Goal: Information Seeking & Learning: Learn about a topic

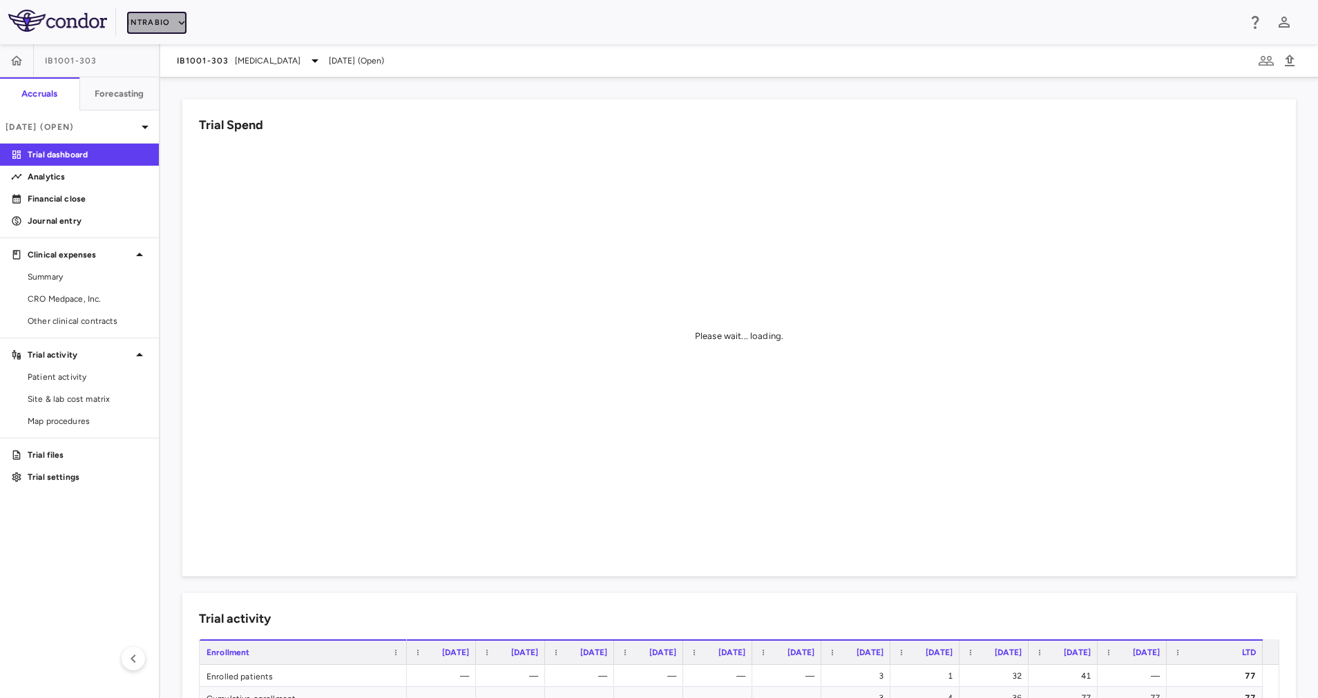
click at [164, 25] on button "IntraBio" at bounding box center [156, 23] width 59 height 22
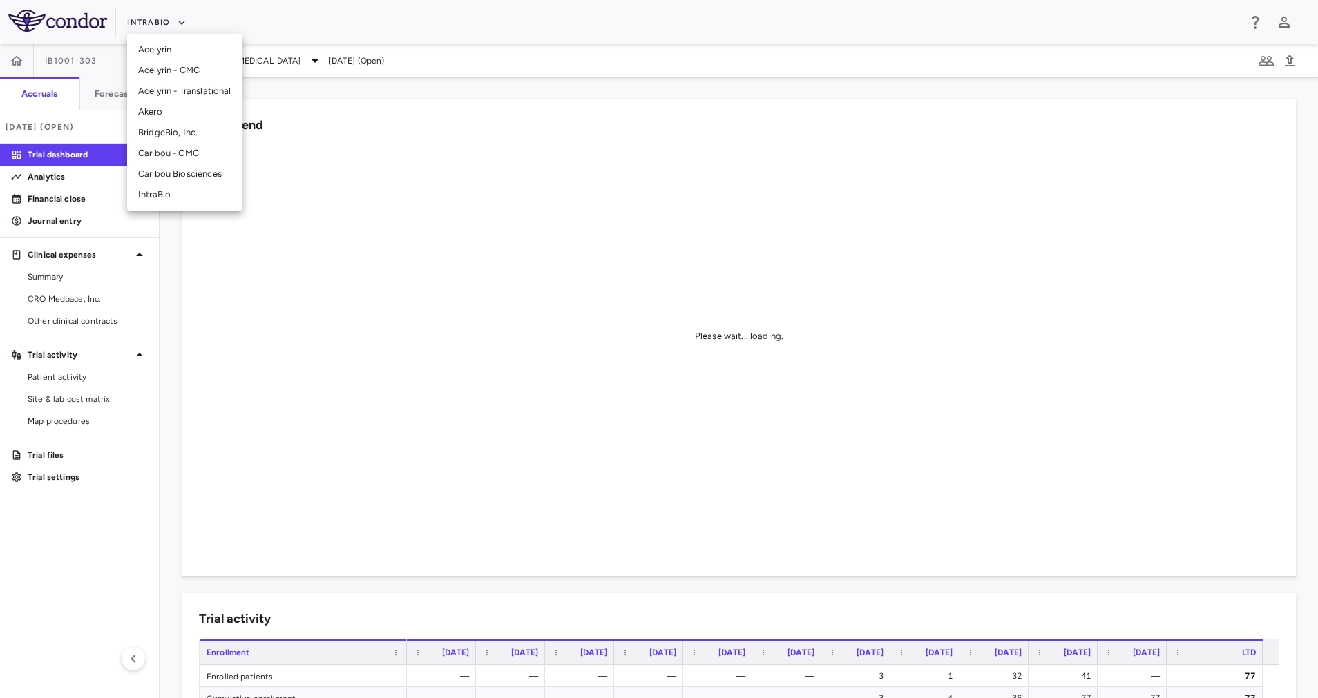
click at [182, 131] on li "BridgeBio, Inc." at bounding box center [184, 132] width 115 height 21
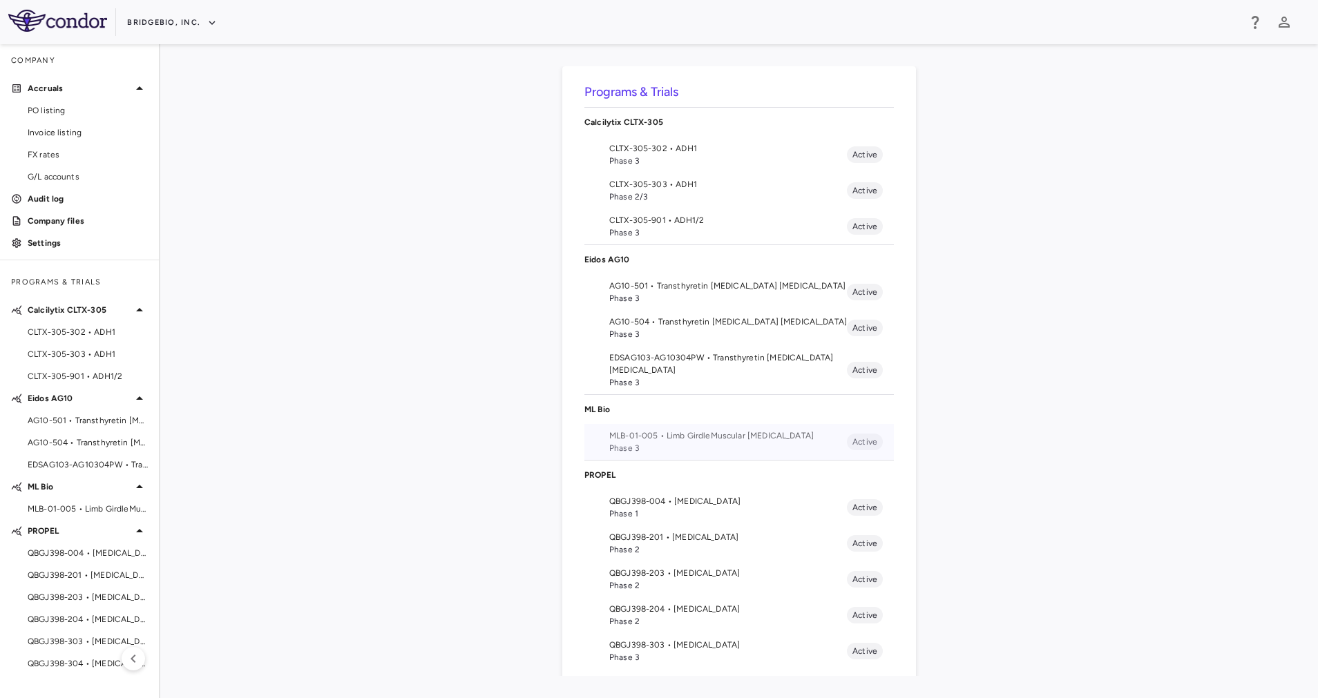
click at [683, 437] on span "MLB-01-005 • Limb GirdleMuscular [MEDICAL_DATA]" at bounding box center [728, 436] width 238 height 12
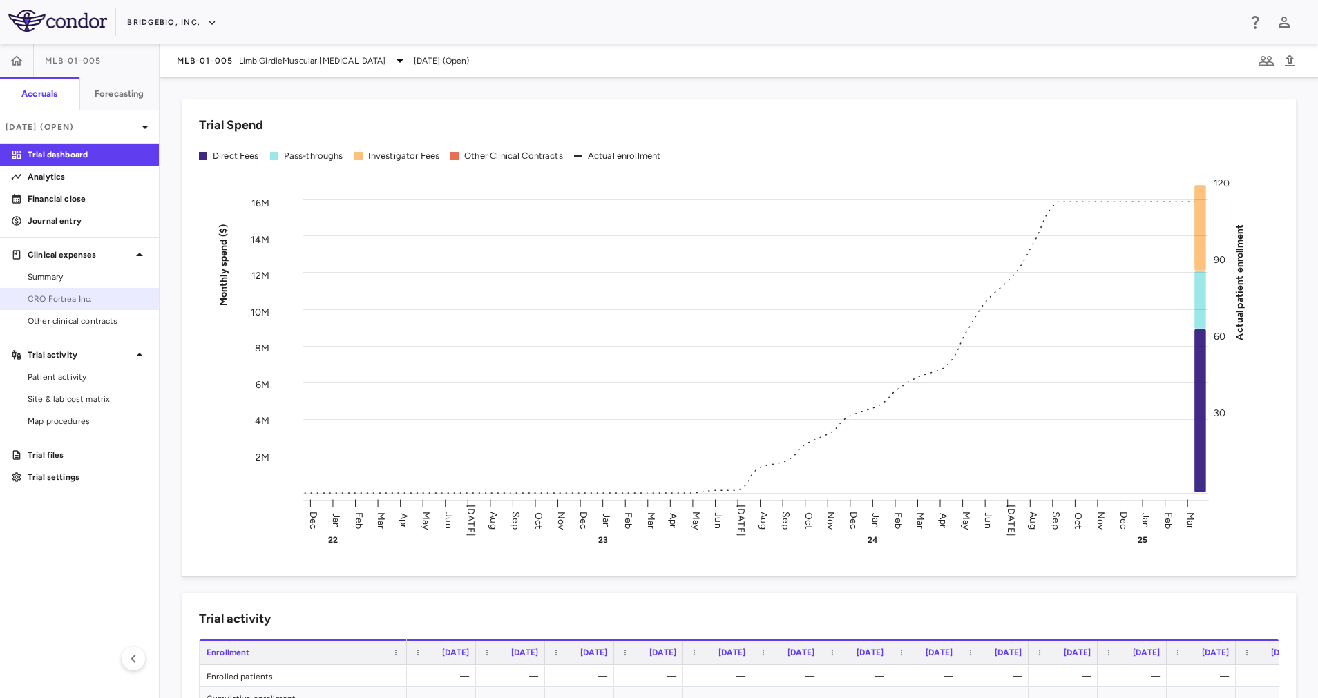
click at [86, 298] on span "CRO Fortrea Inc." at bounding box center [88, 299] width 120 height 12
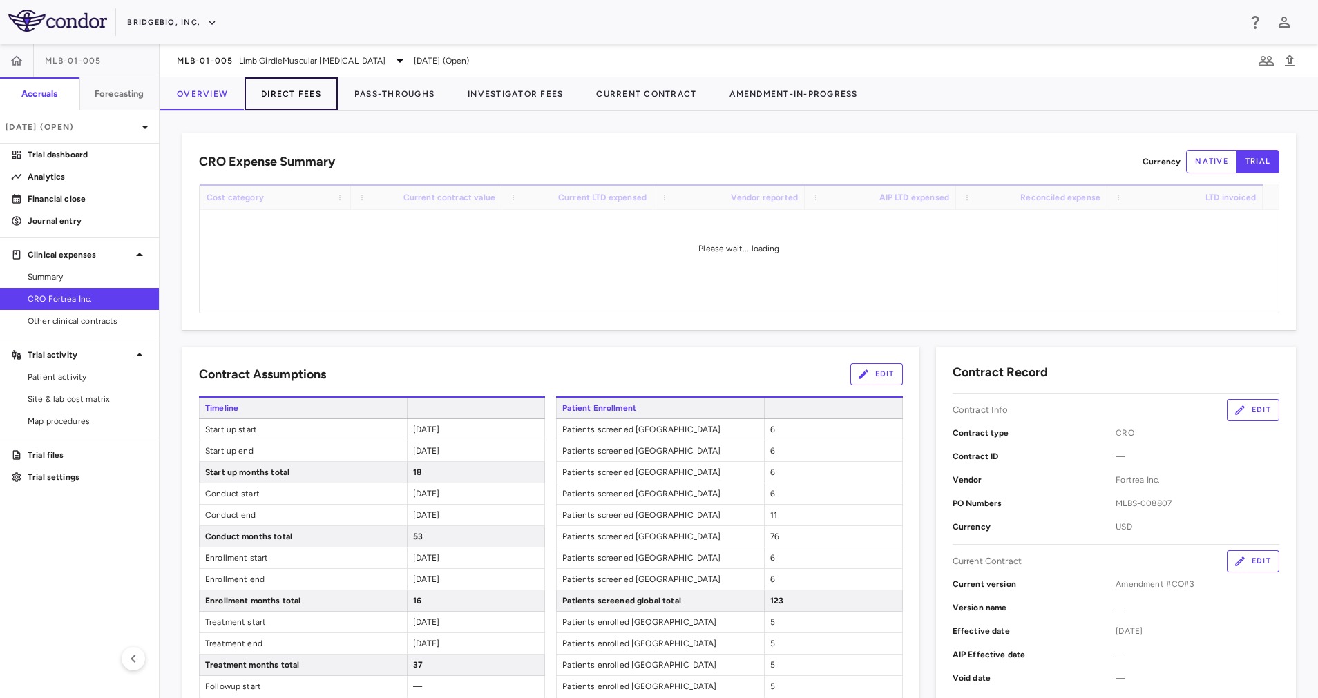
click at [292, 99] on button "Direct Fees" at bounding box center [291, 93] width 93 height 33
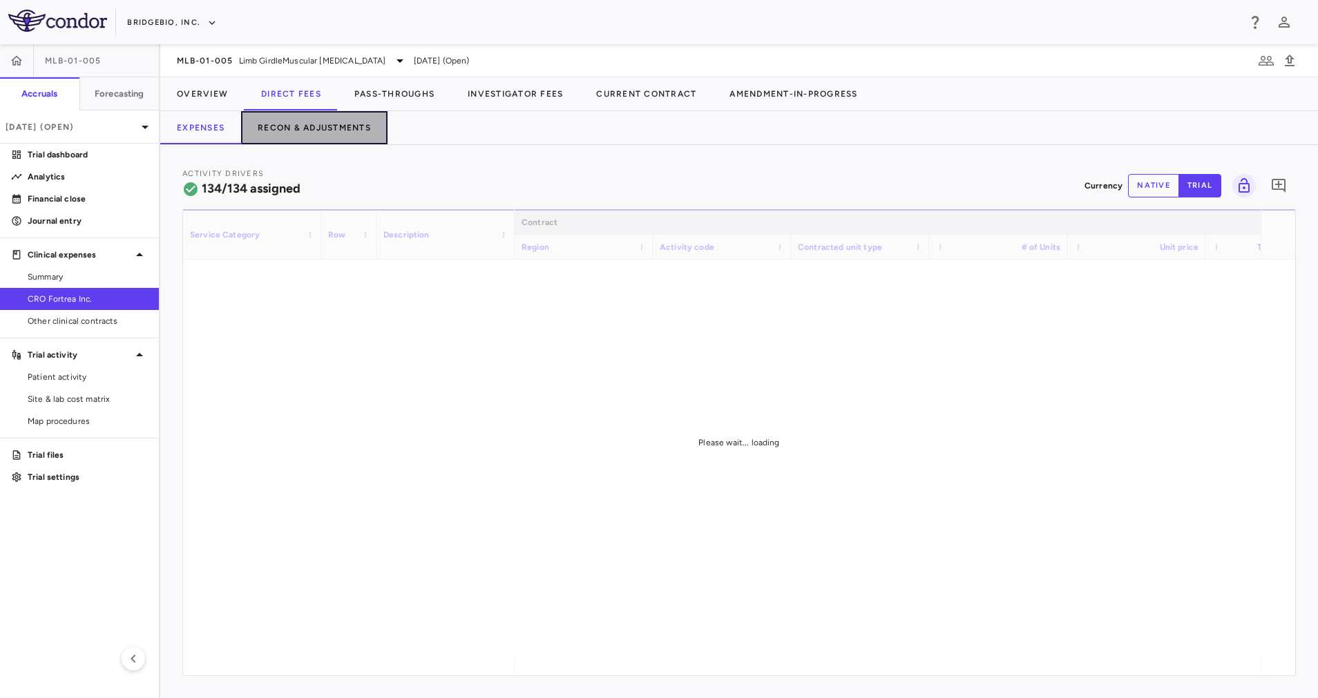
click at [317, 128] on button "Recon & Adjustments" at bounding box center [314, 127] width 146 height 33
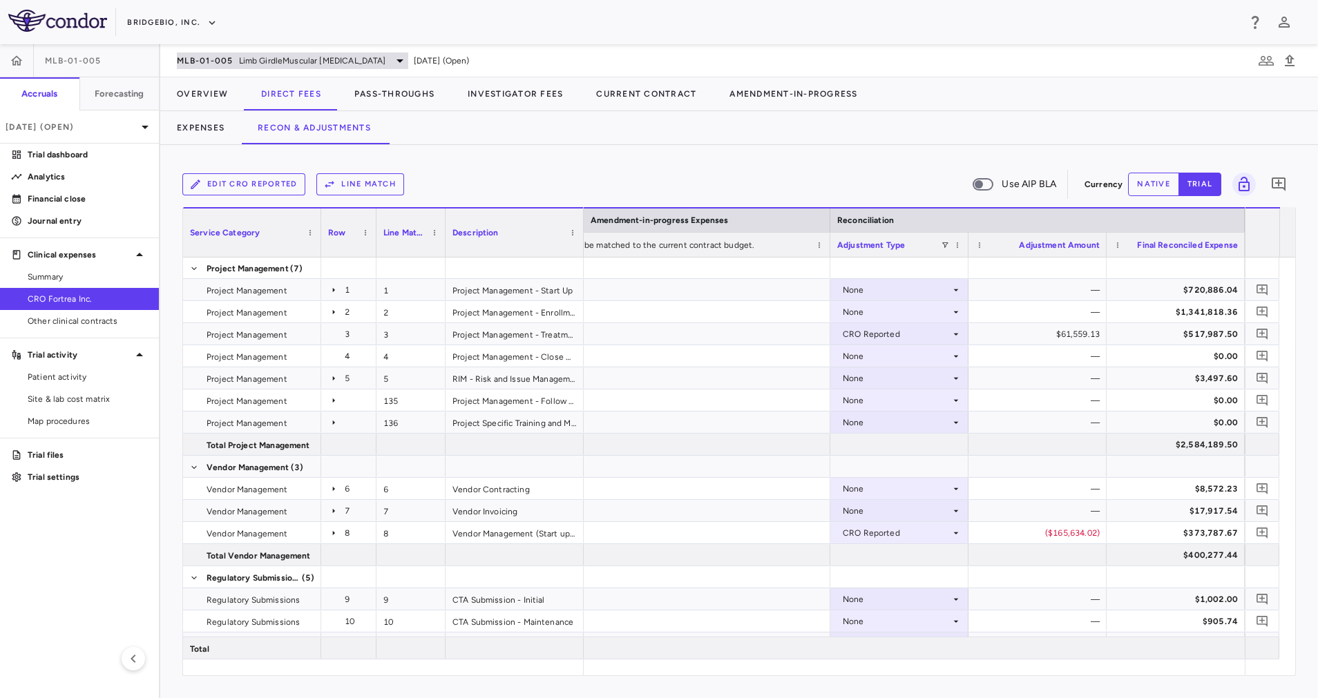
click at [354, 57] on span "Limb GirdleMuscular [MEDICAL_DATA]" at bounding box center [312, 61] width 147 height 12
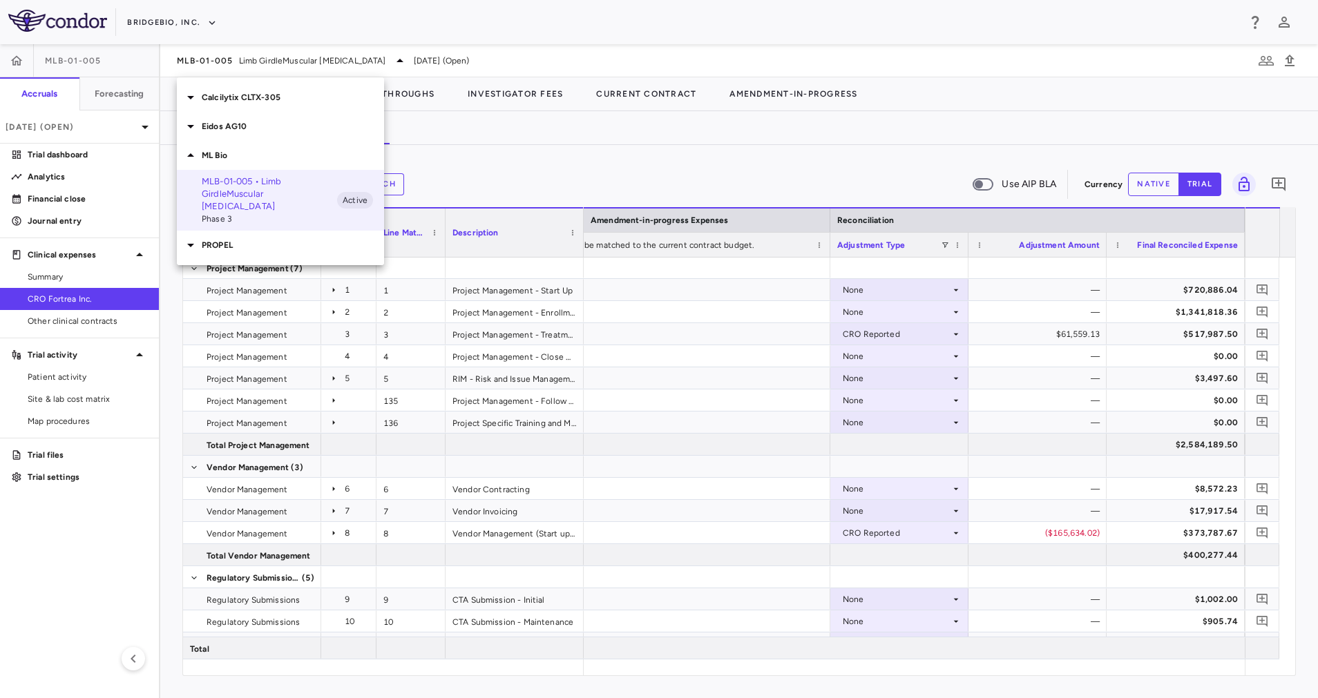
click at [226, 151] on p "ML Bio" at bounding box center [293, 155] width 182 height 12
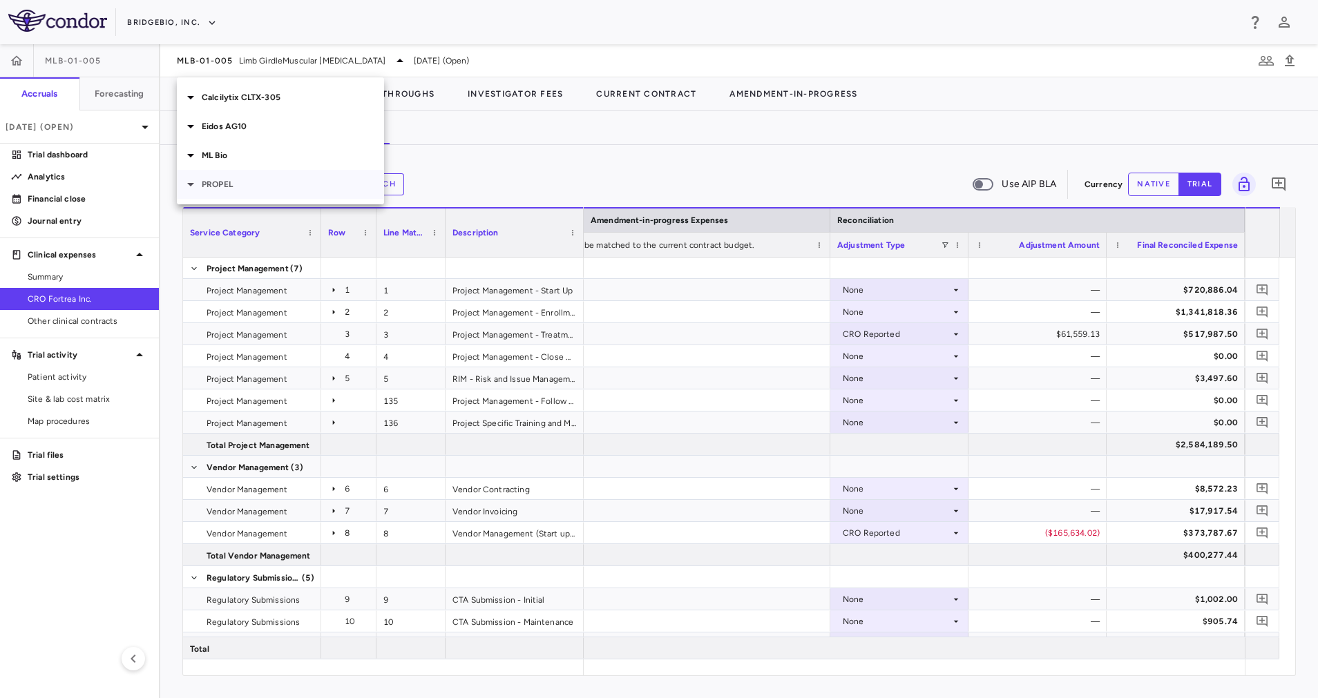
click at [251, 185] on p "PROPEL" at bounding box center [293, 184] width 182 height 12
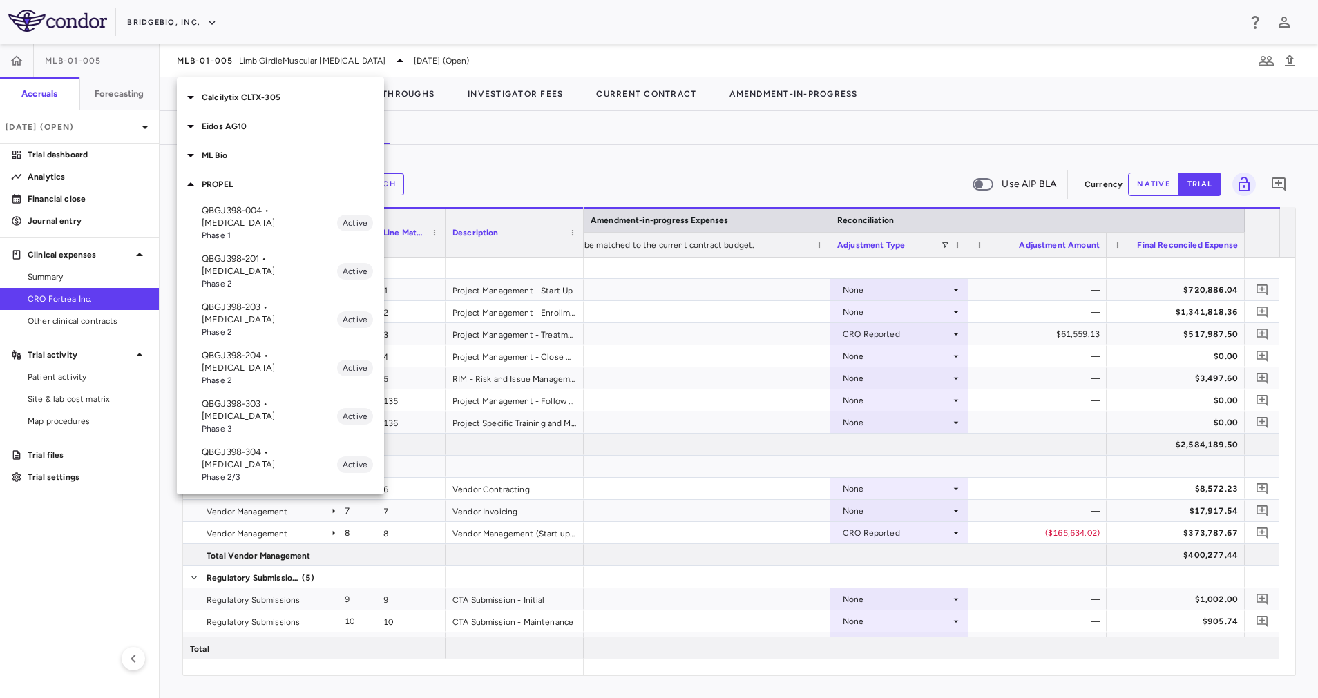
click at [266, 446] on p "QBGJ398-304 • [MEDICAL_DATA]" at bounding box center [269, 458] width 135 height 25
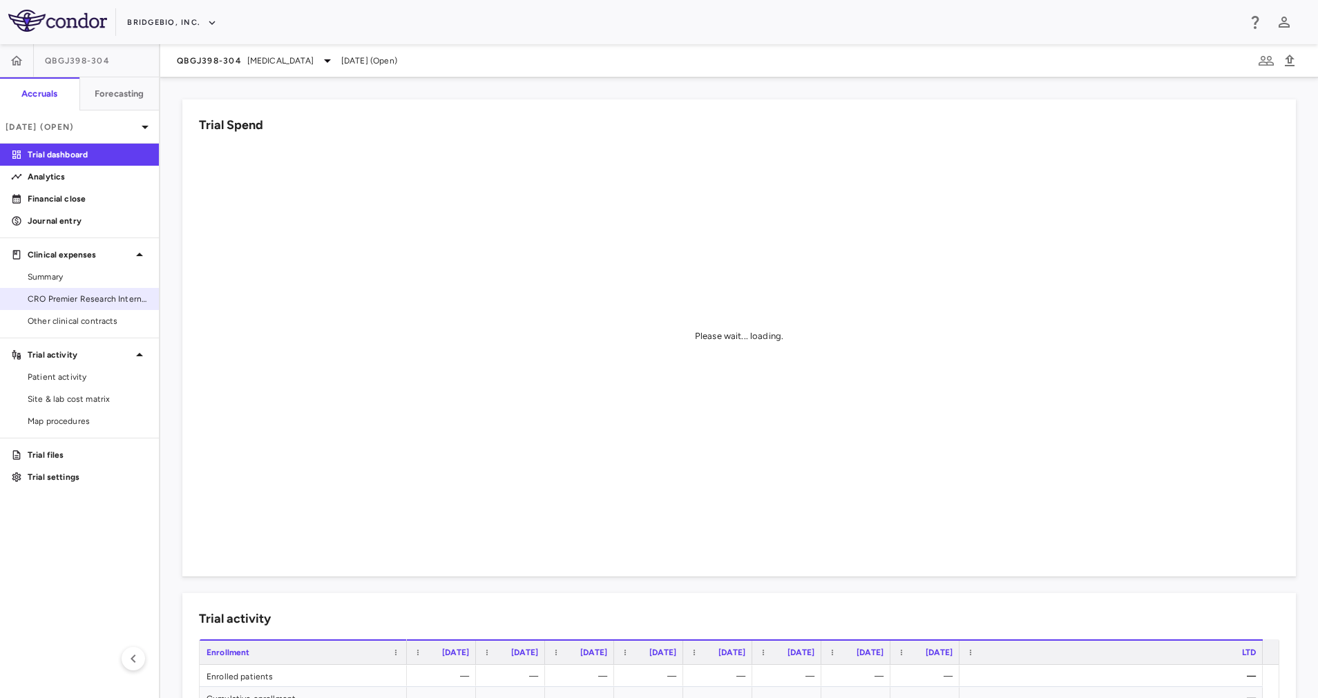
click at [84, 300] on span "CRO Premier Research International LLC" at bounding box center [88, 299] width 120 height 12
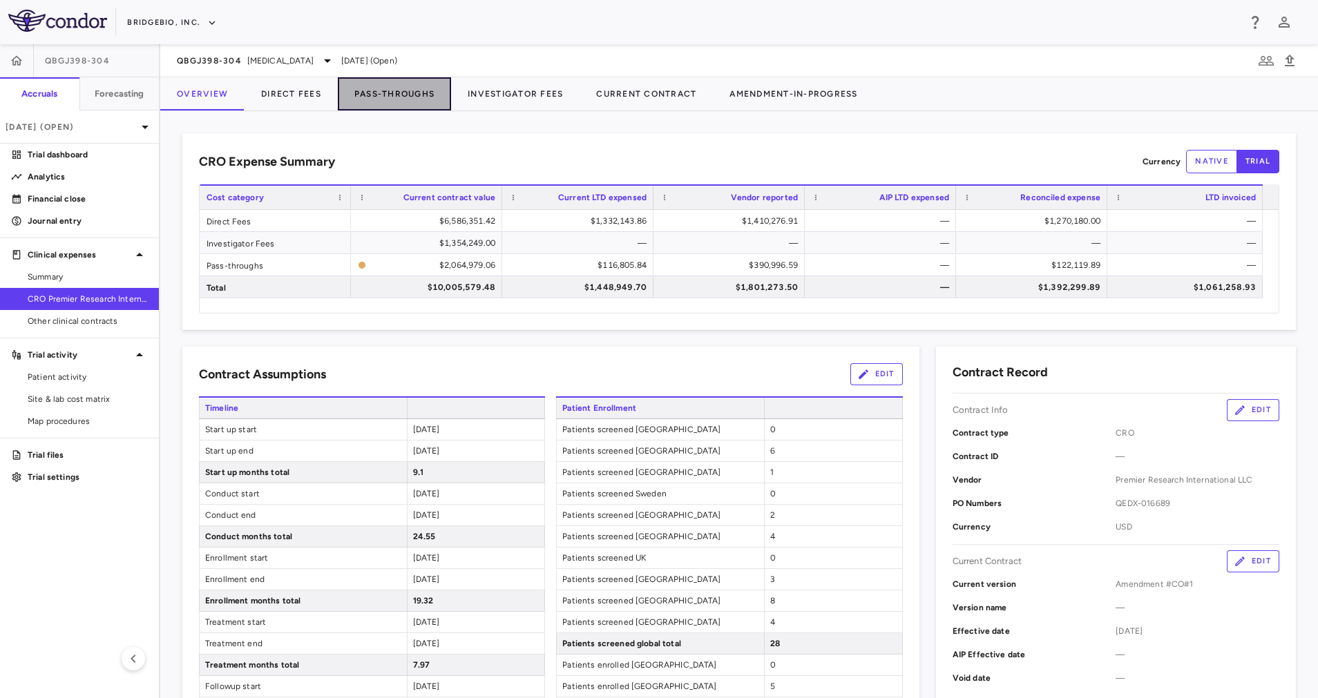
click at [423, 90] on button "Pass-Throughs" at bounding box center [394, 93] width 113 height 33
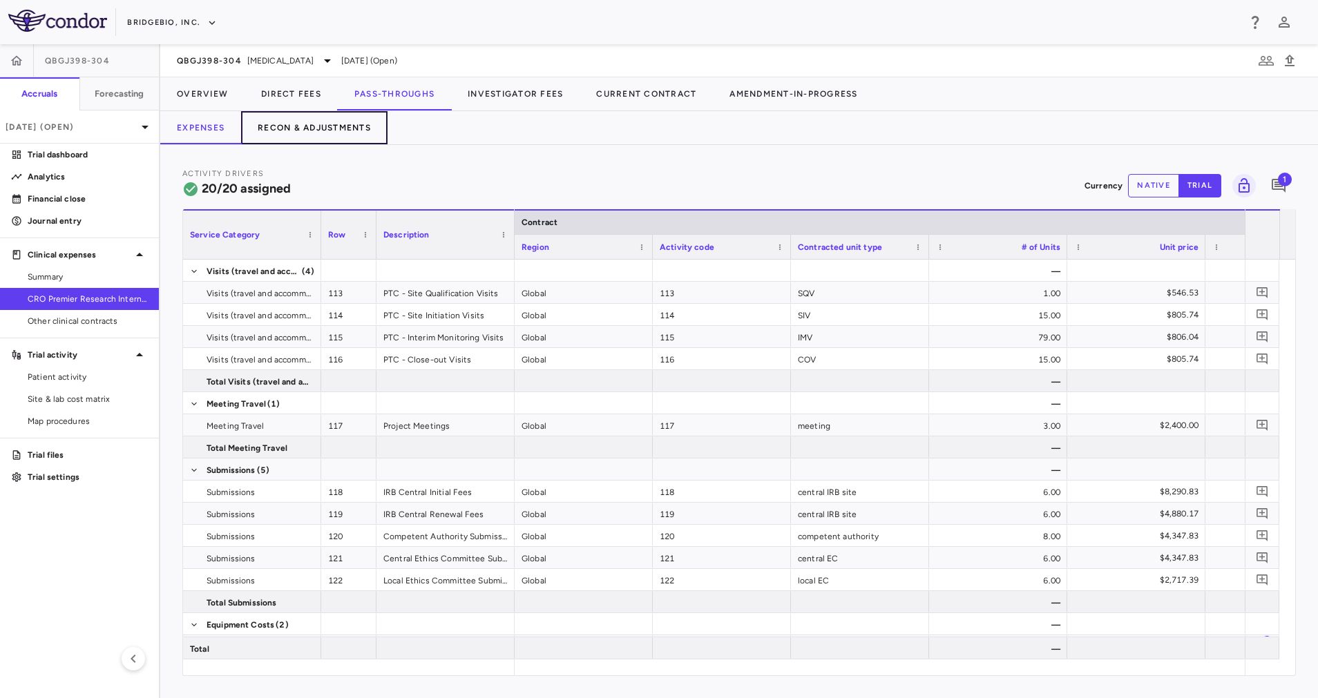
click at [328, 120] on button "Recon & Adjustments" at bounding box center [314, 127] width 146 height 33
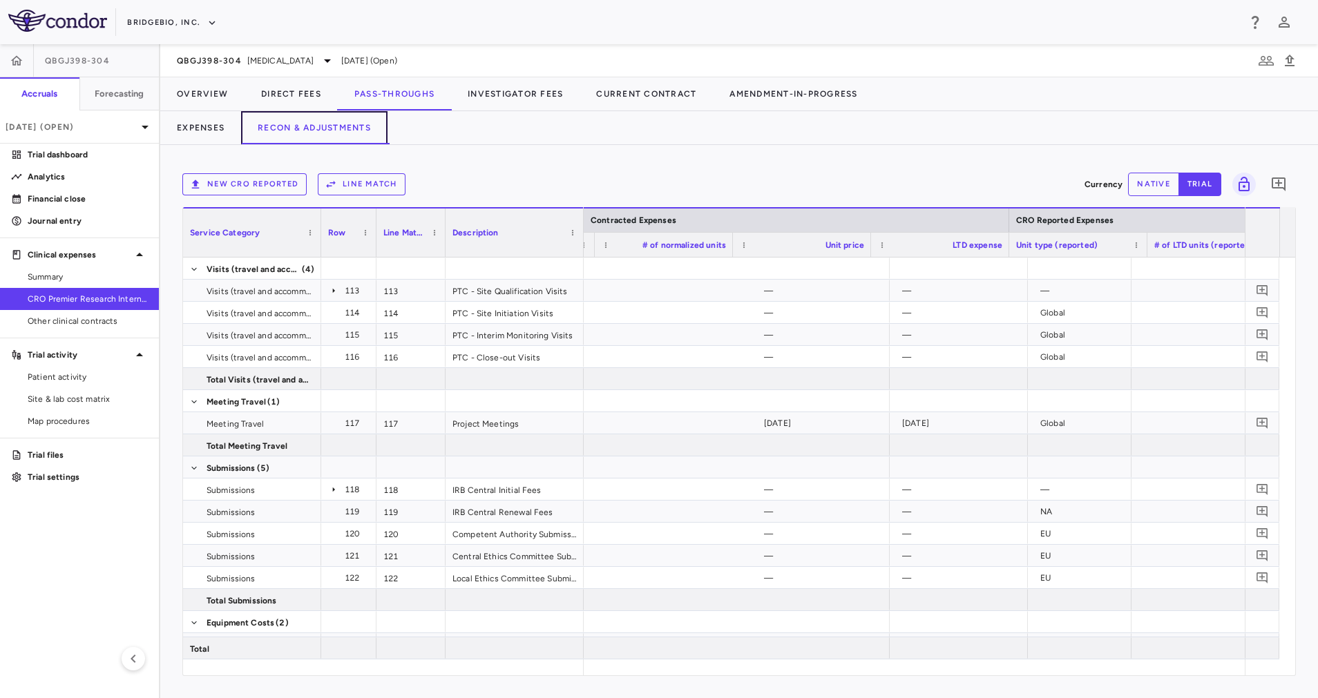
scroll to position [0, 921]
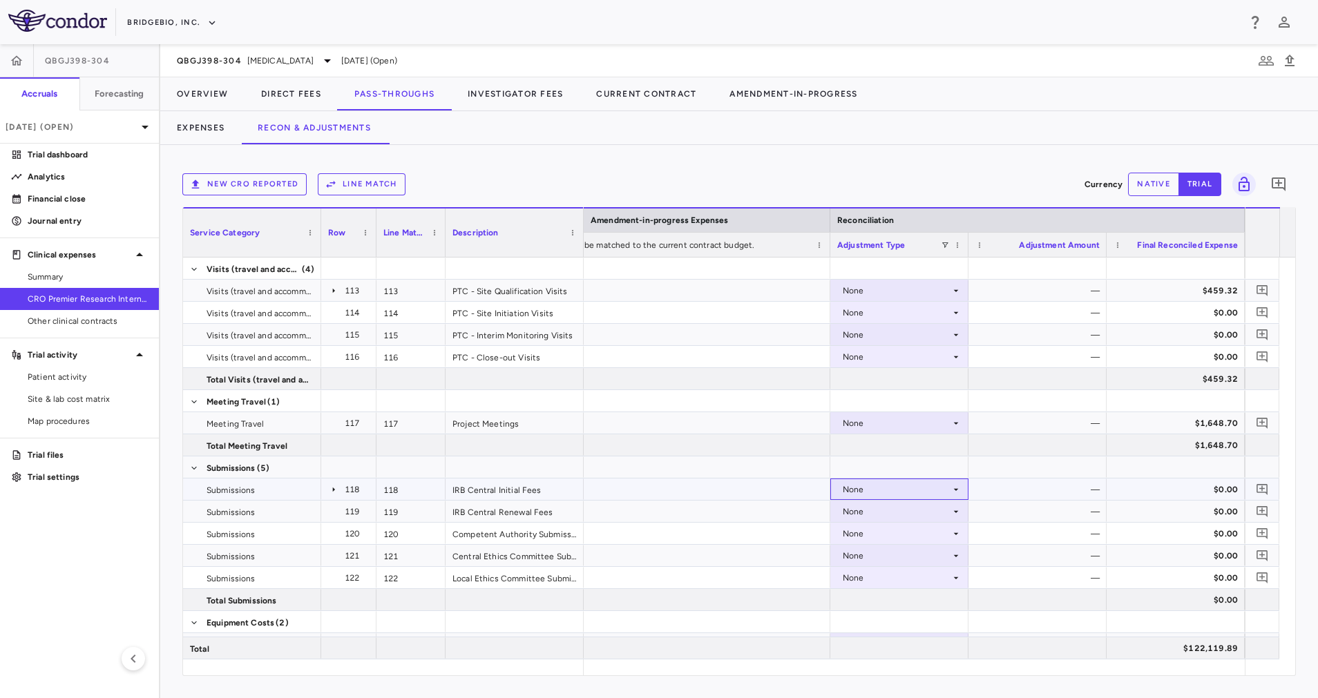
click at [954, 489] on icon at bounding box center [955, 489] width 11 height 11
click at [933, 537] on li "CRO Reported" at bounding box center [899, 537] width 137 height 21
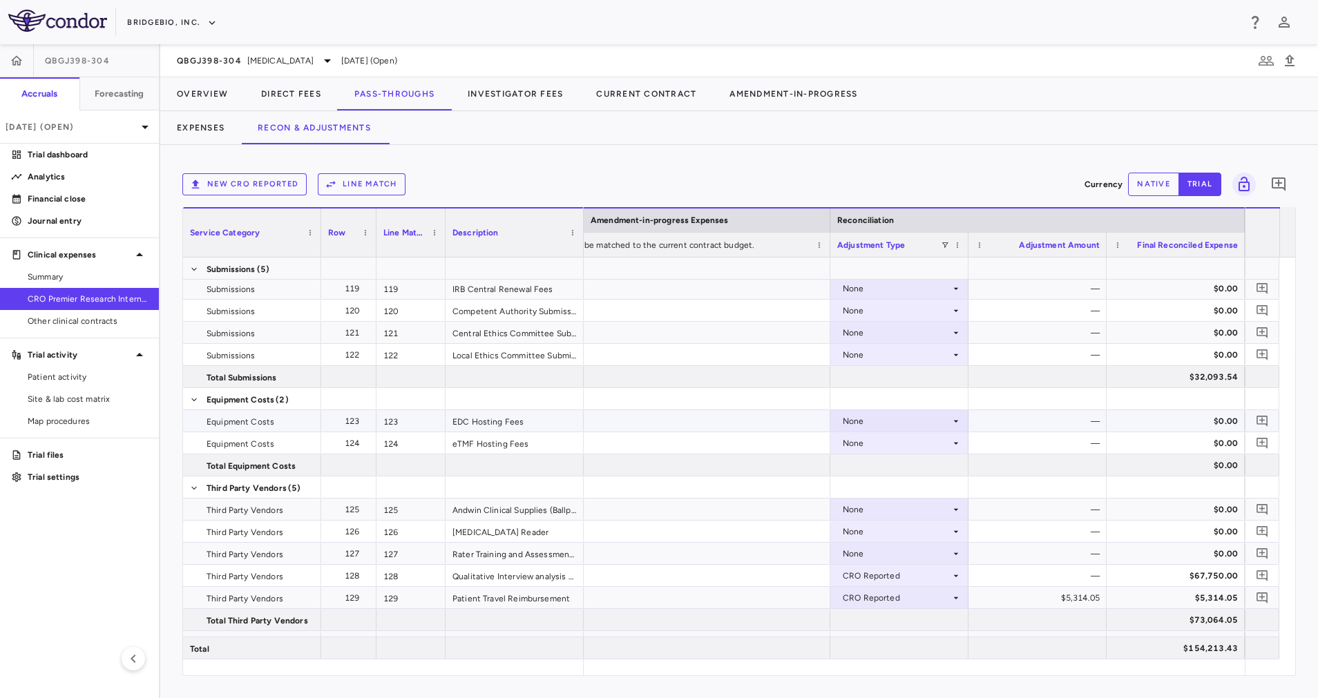
click at [952, 420] on icon at bounding box center [955, 421] width 11 height 11
click at [923, 466] on div "CRO Reported" at bounding box center [892, 469] width 66 height 12
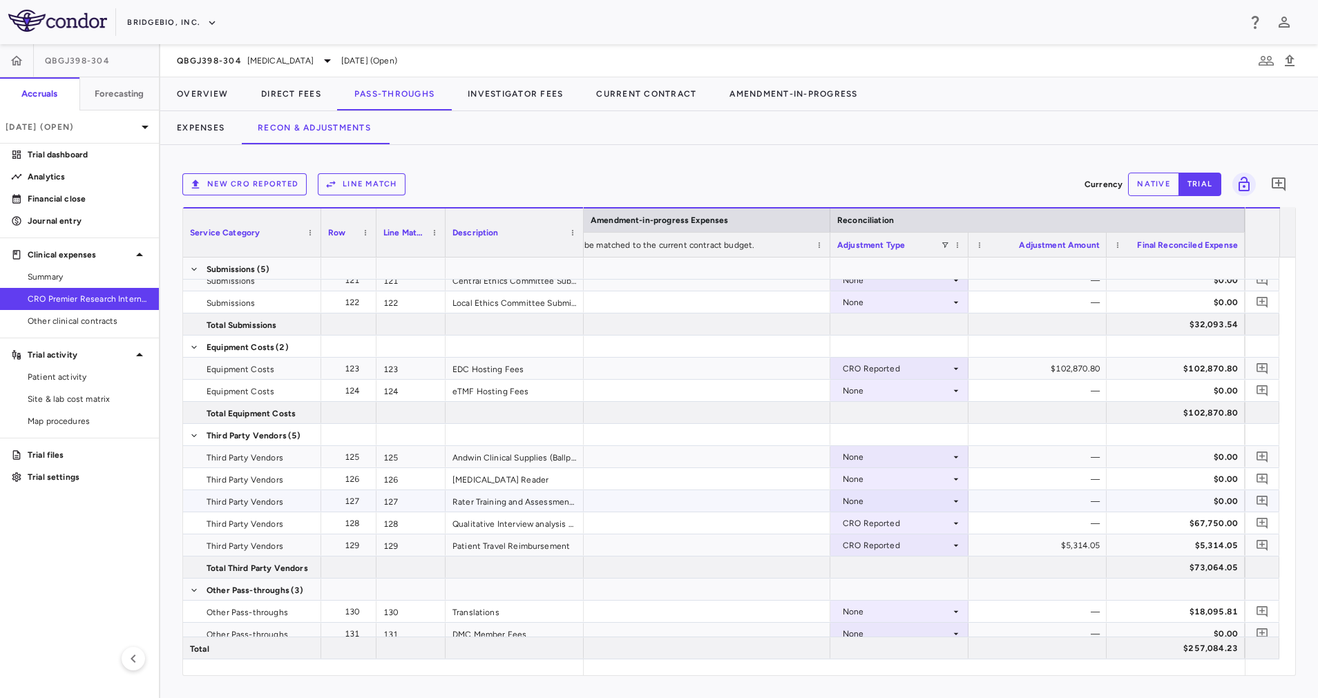
click at [944, 499] on div "None" at bounding box center [897, 501] width 108 height 22
click at [920, 544] on div "CRO Reported" at bounding box center [892, 549] width 66 height 12
click at [288, 97] on button "Direct Fees" at bounding box center [291, 93] width 93 height 33
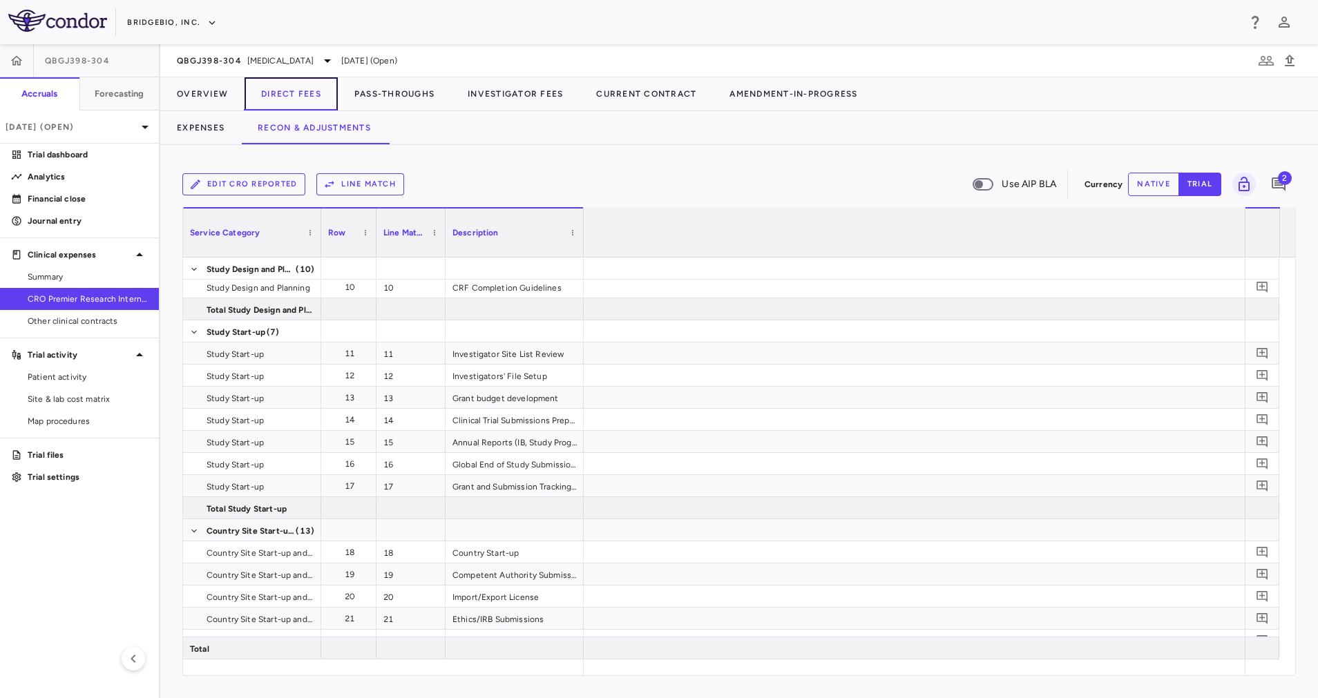
scroll to position [0, 2206]
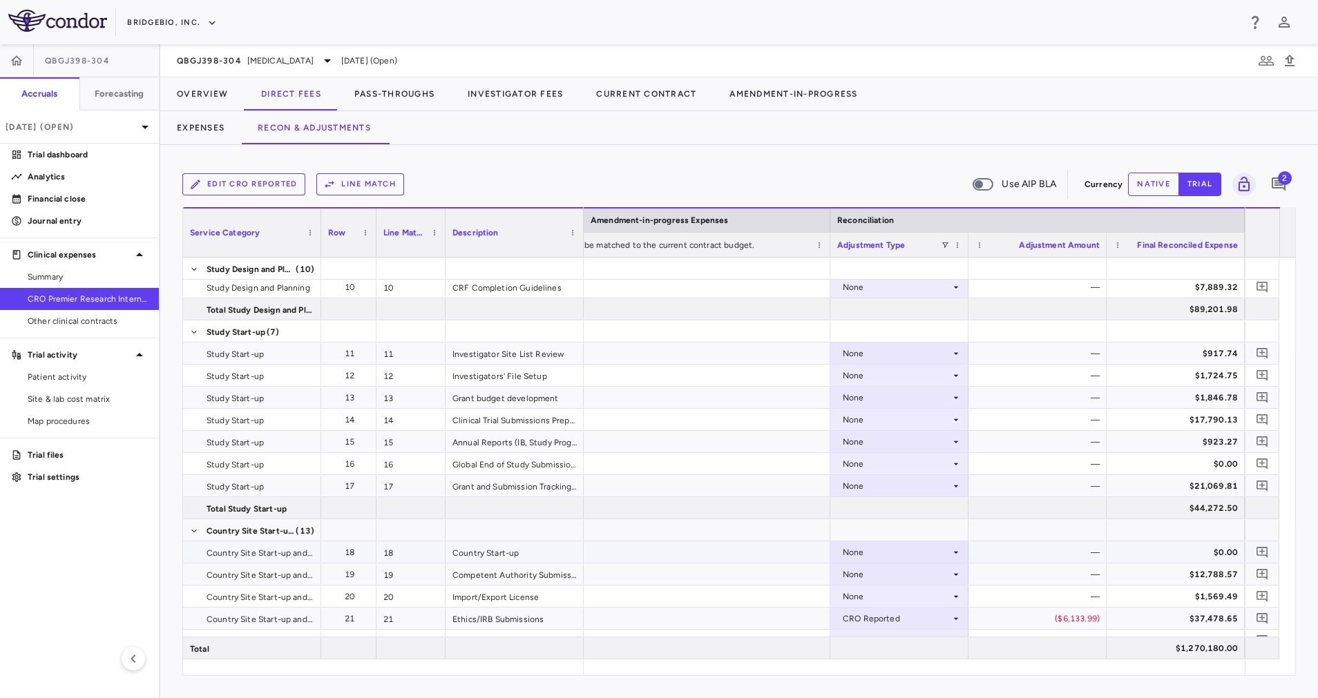
click at [955, 550] on icon at bounding box center [955, 552] width 11 height 11
click at [916, 596] on div "CRO Reported" at bounding box center [892, 600] width 66 height 12
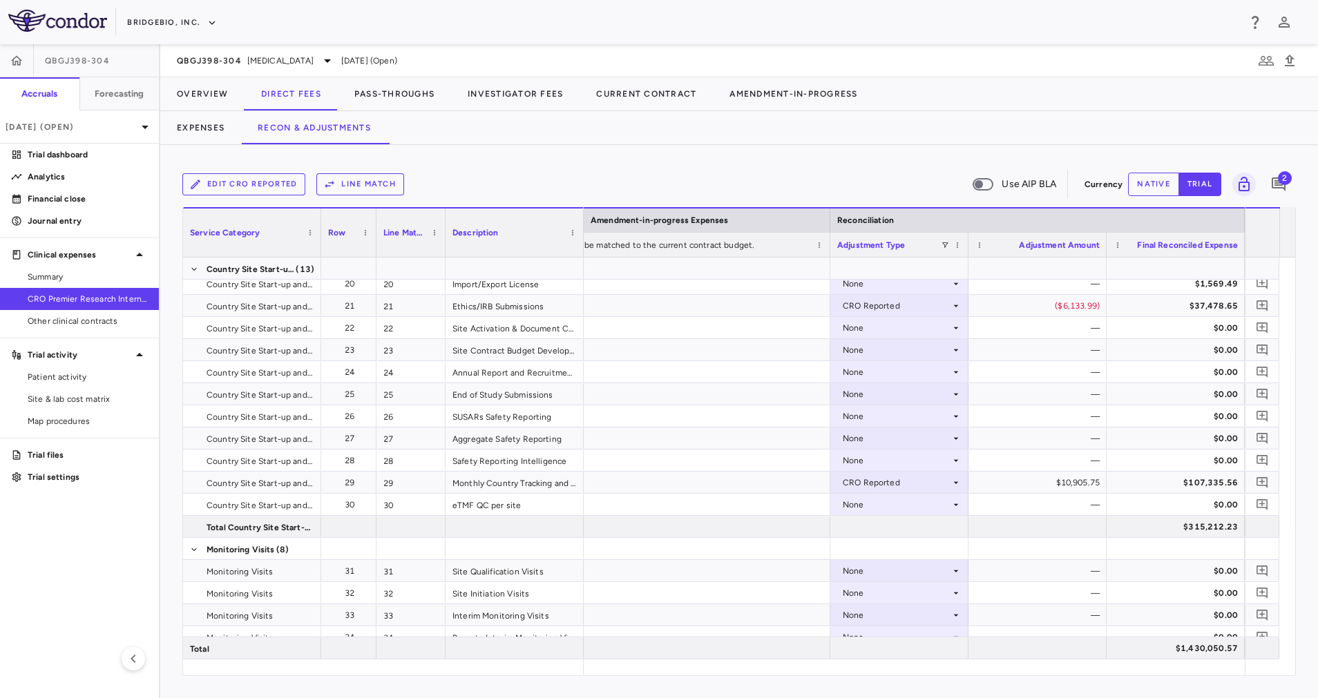
scroll to position [513, 0]
click at [88, 185] on link "Analytics" at bounding box center [79, 176] width 159 height 21
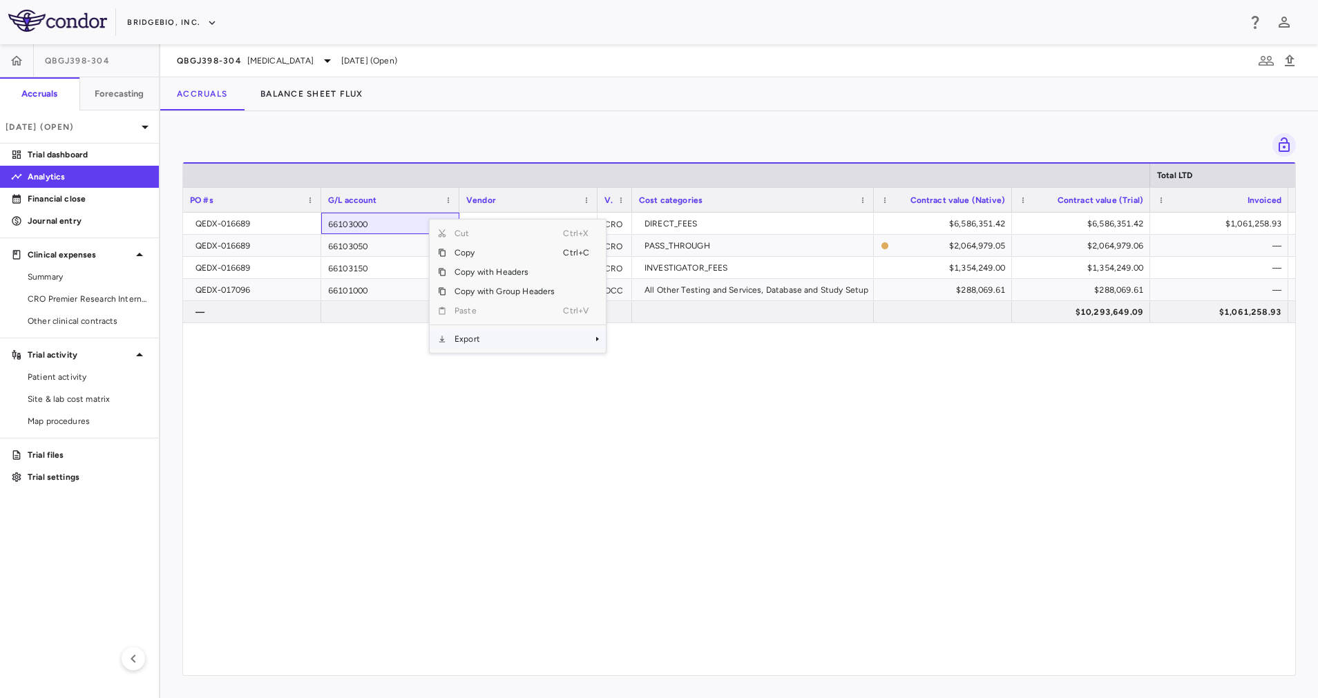
click at [477, 336] on span "Export" at bounding box center [504, 338] width 117 height 19
click at [644, 361] on span "Excel Export" at bounding box center [652, 363] width 65 height 19
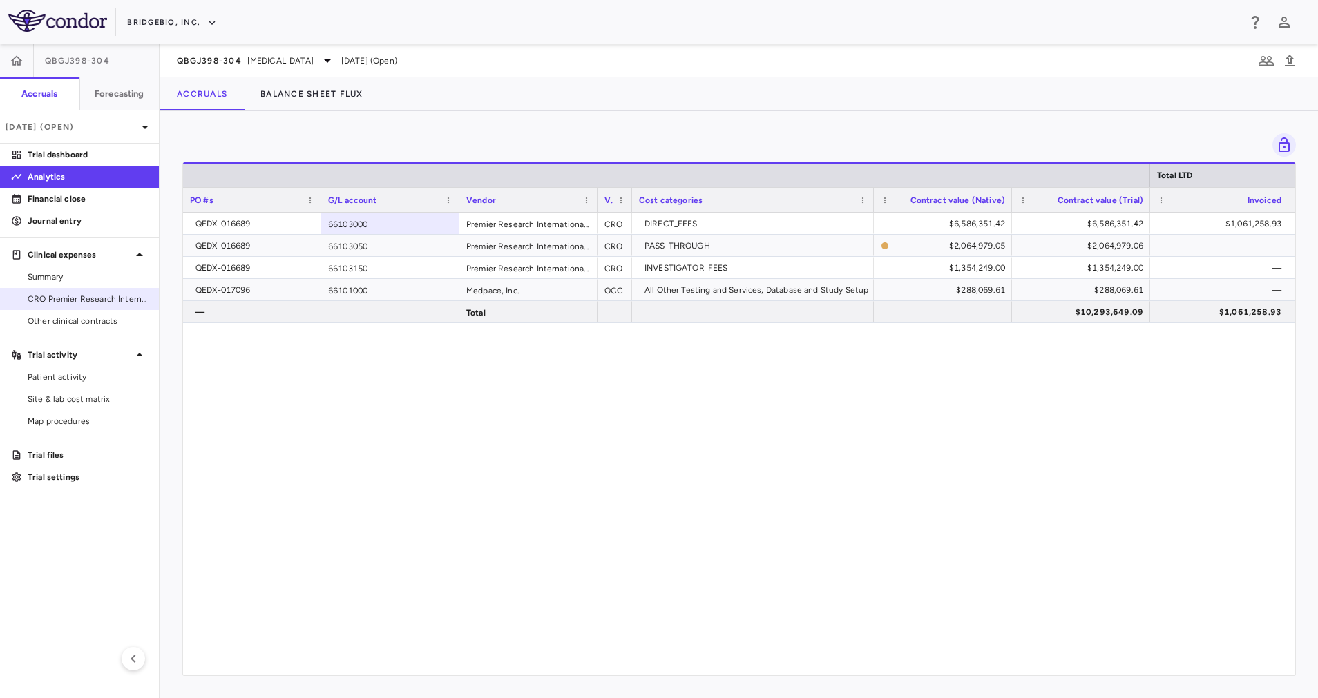
click at [32, 294] on span "CRO Premier Research International LLC" at bounding box center [88, 299] width 120 height 12
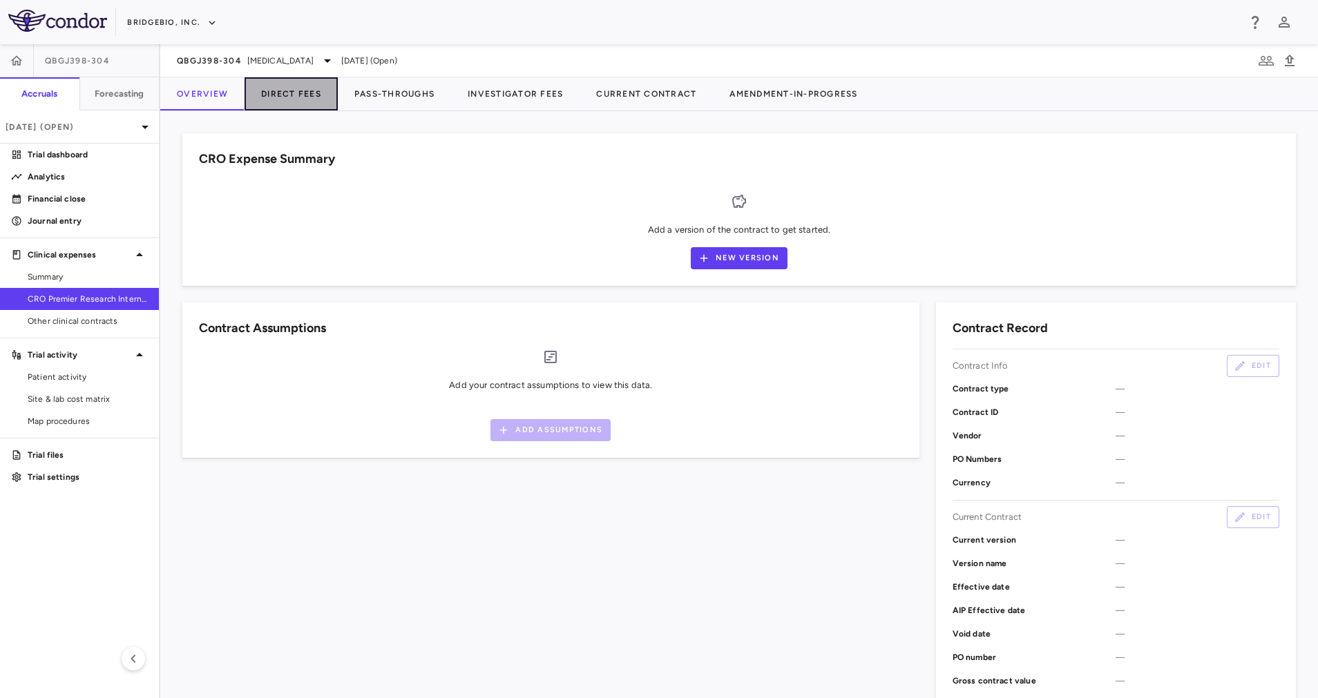
click at [294, 95] on button "Direct Fees" at bounding box center [291, 93] width 93 height 33
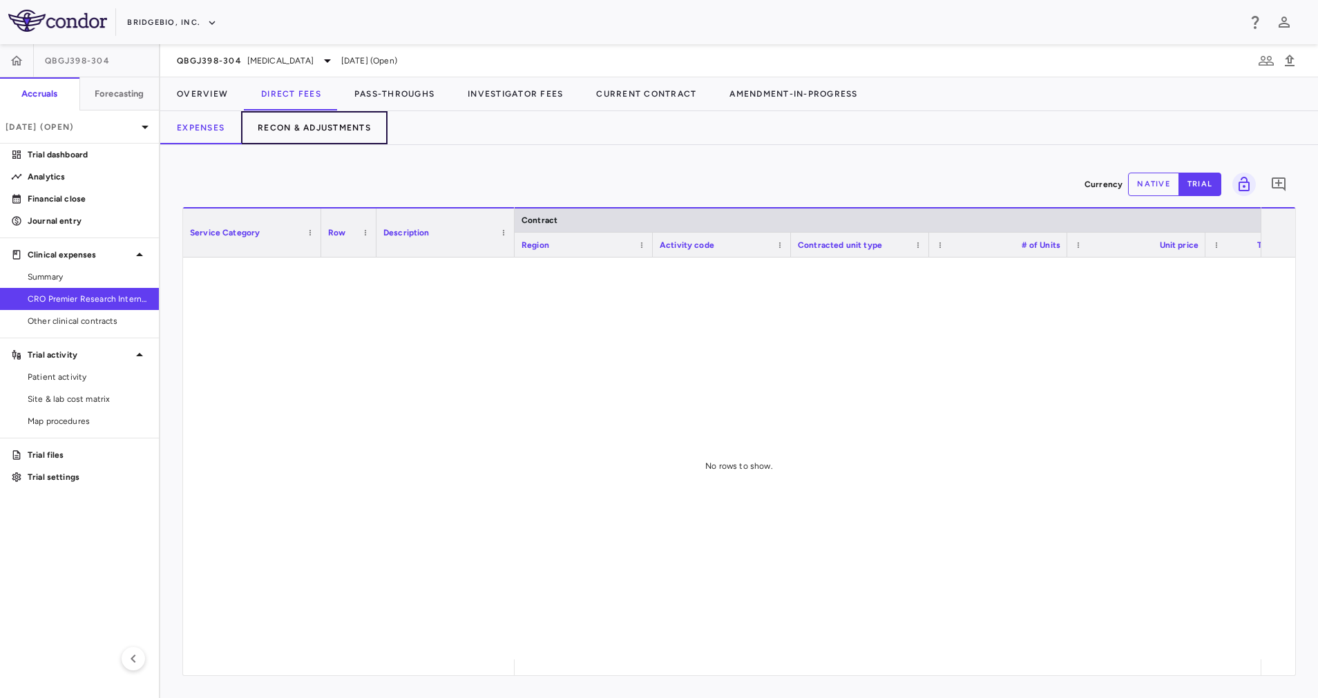
click at [332, 135] on button "Recon & Adjustments" at bounding box center [314, 127] width 146 height 33
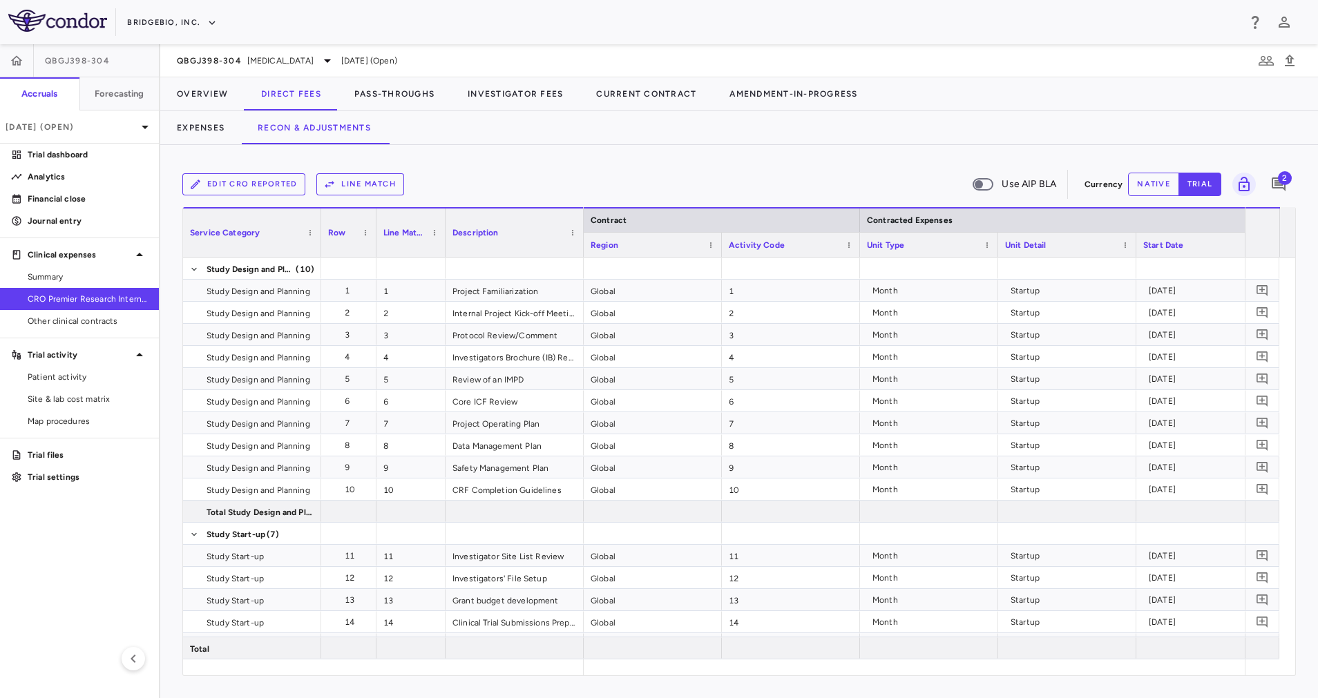
drag, startPoint x: 664, startPoint y: 676, endPoint x: 1303, endPoint y: 681, distance: 639.0
click at [1303, 681] on div "Edit CRO reported Line Match Use AIP BLA Currency native trial 2 Service Catego…" at bounding box center [739, 421] width 1158 height 553
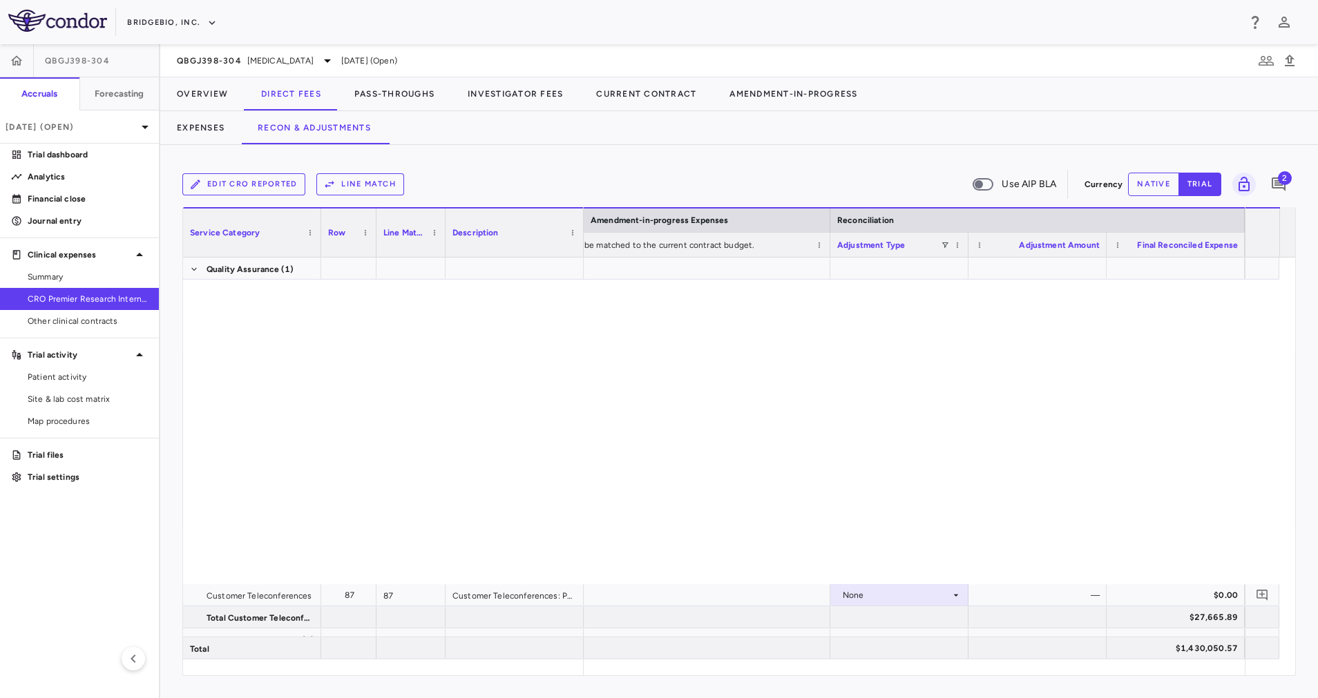
scroll to position [3179, 0]
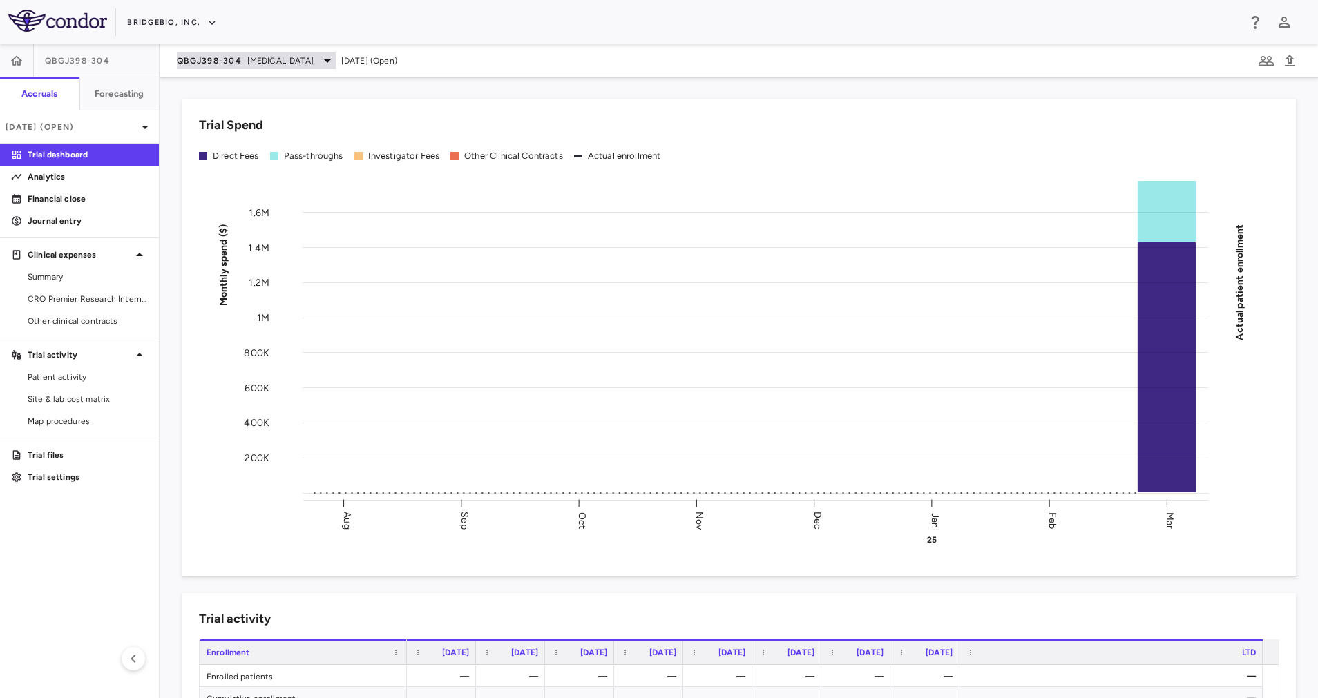
click at [328, 57] on icon at bounding box center [327, 60] width 17 height 17
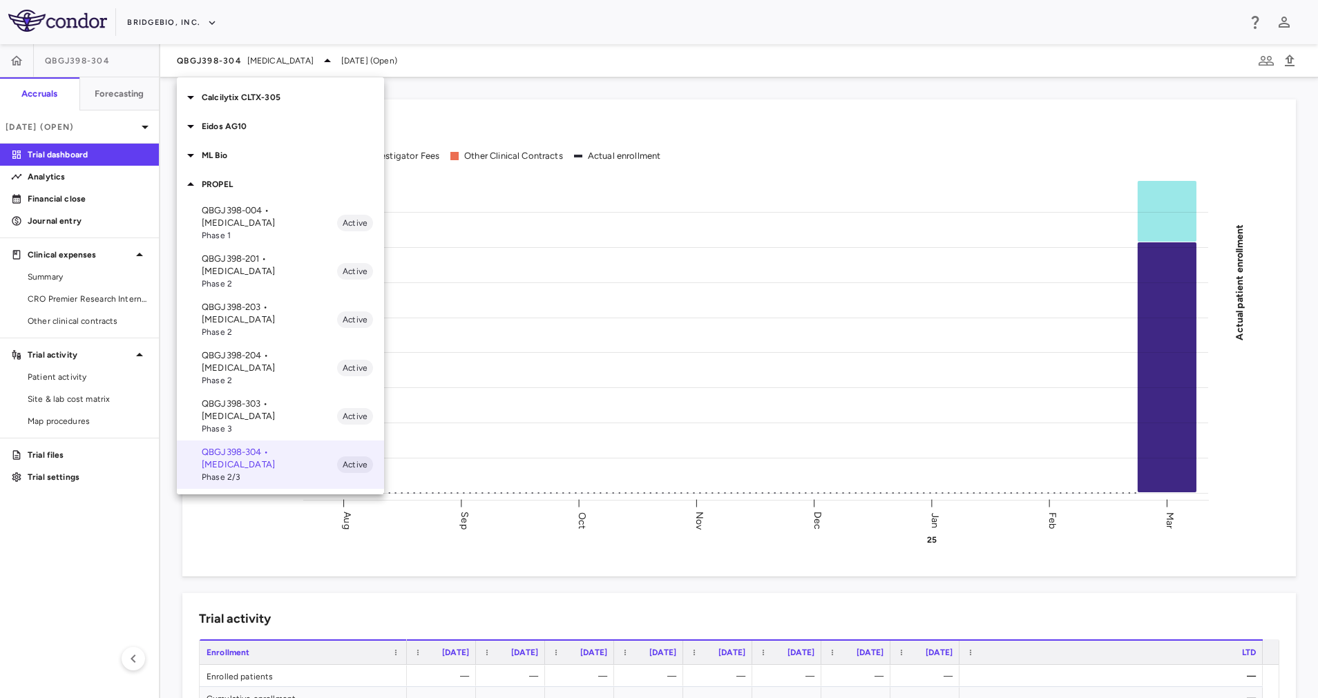
click at [262, 398] on p "QBGJ398-303 • [MEDICAL_DATA]" at bounding box center [269, 410] width 135 height 25
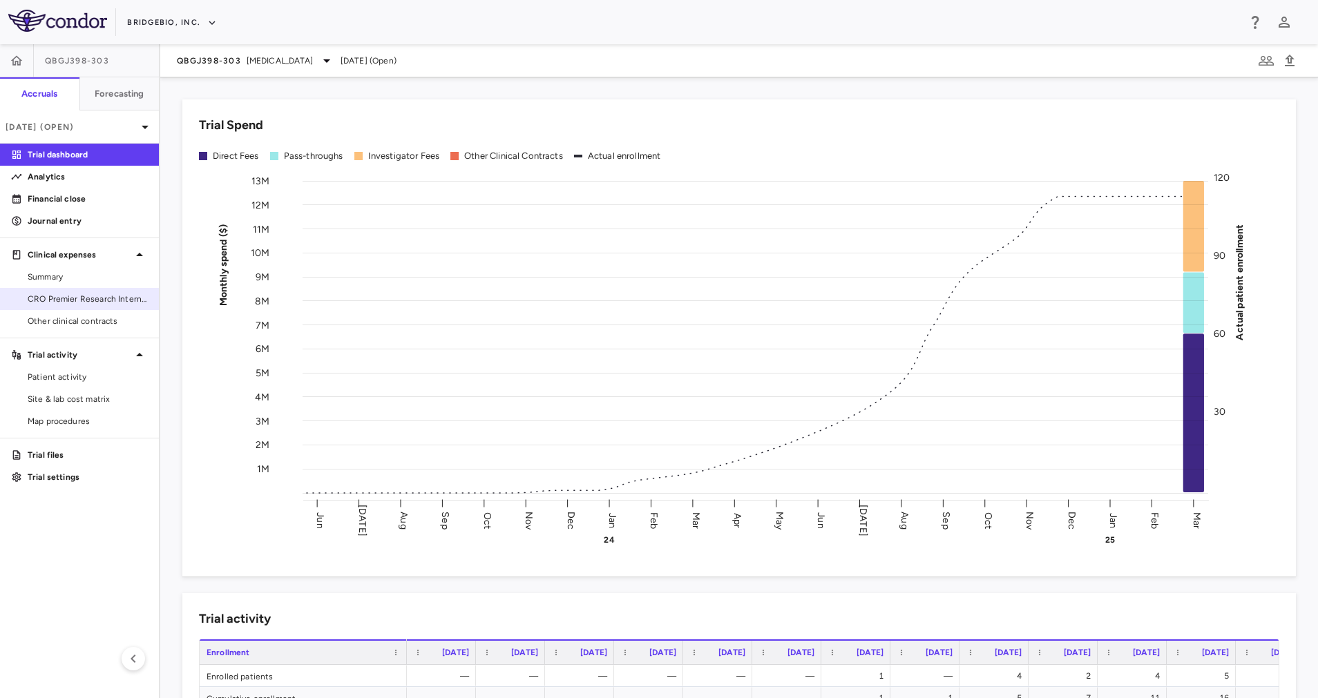
click at [75, 298] on span "CRO Premier Research International LLC" at bounding box center [88, 299] width 120 height 12
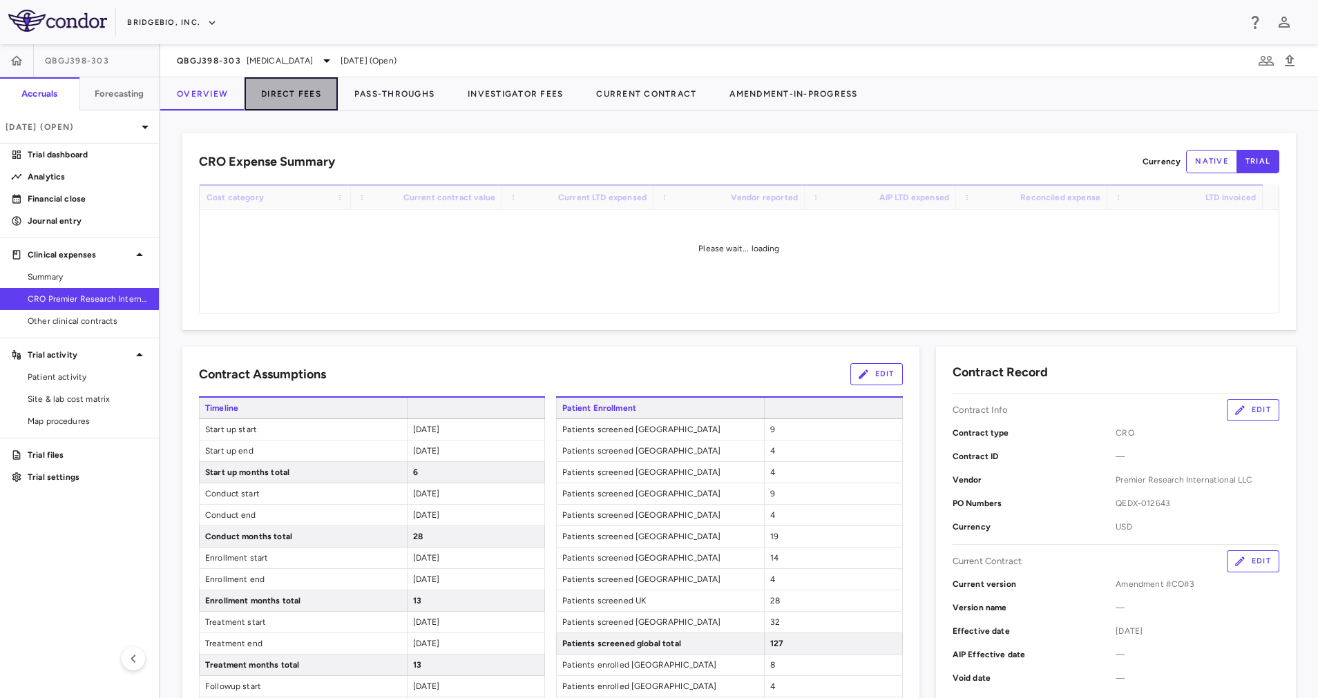
click at [285, 93] on button "Direct Fees" at bounding box center [291, 93] width 93 height 33
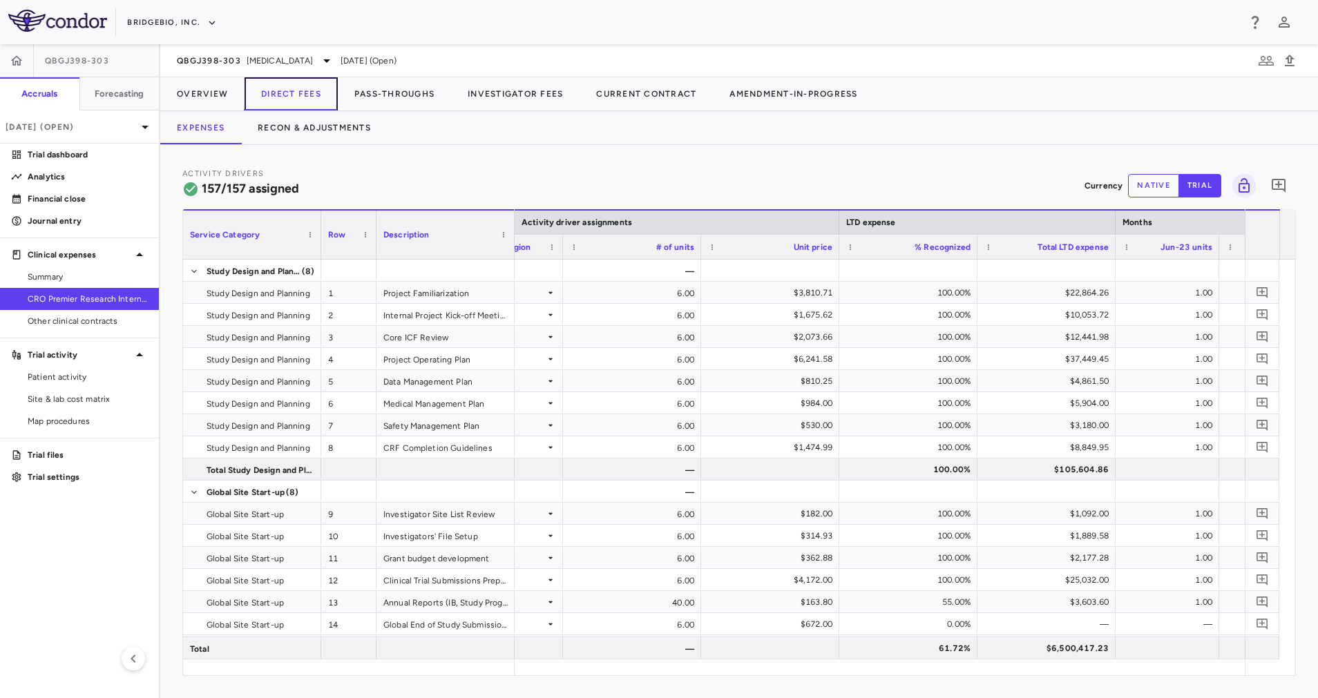
scroll to position [0, 1564]
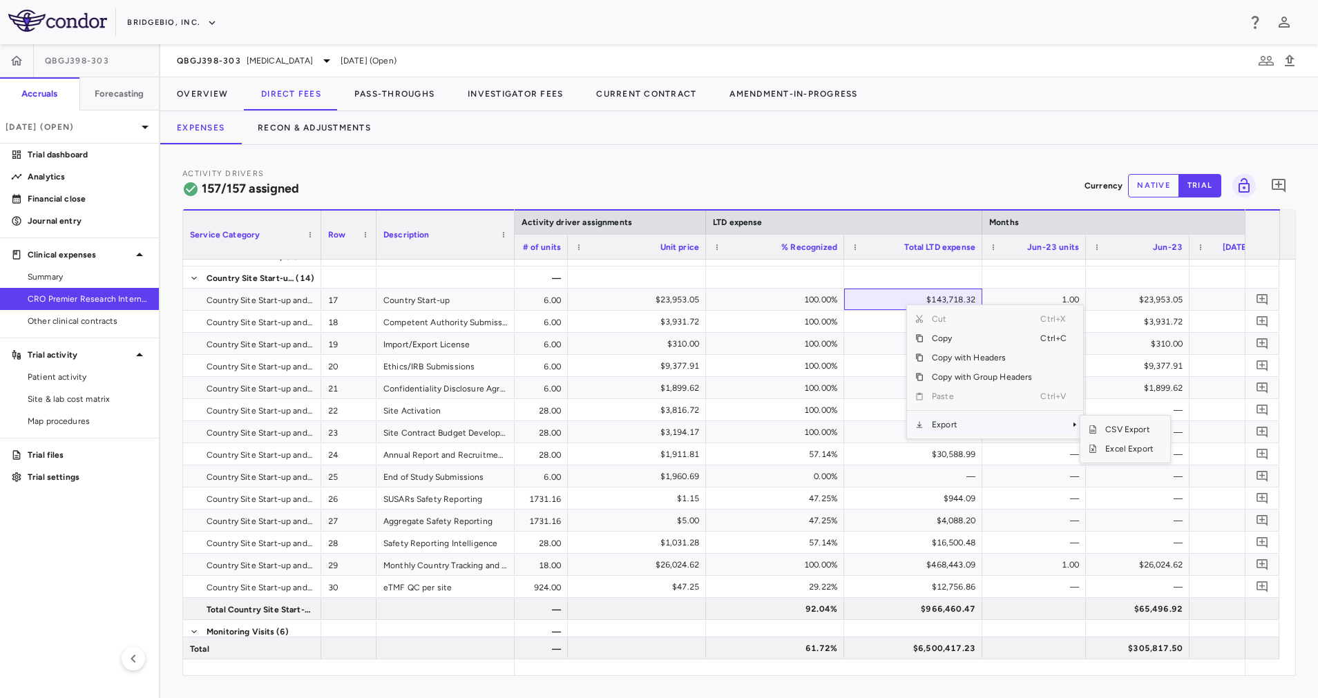
click at [953, 427] on span "Export" at bounding box center [982, 424] width 117 height 19
click at [1129, 450] on span "Excel Export" at bounding box center [1129, 448] width 65 height 19
click at [319, 64] on icon at bounding box center [326, 60] width 17 height 17
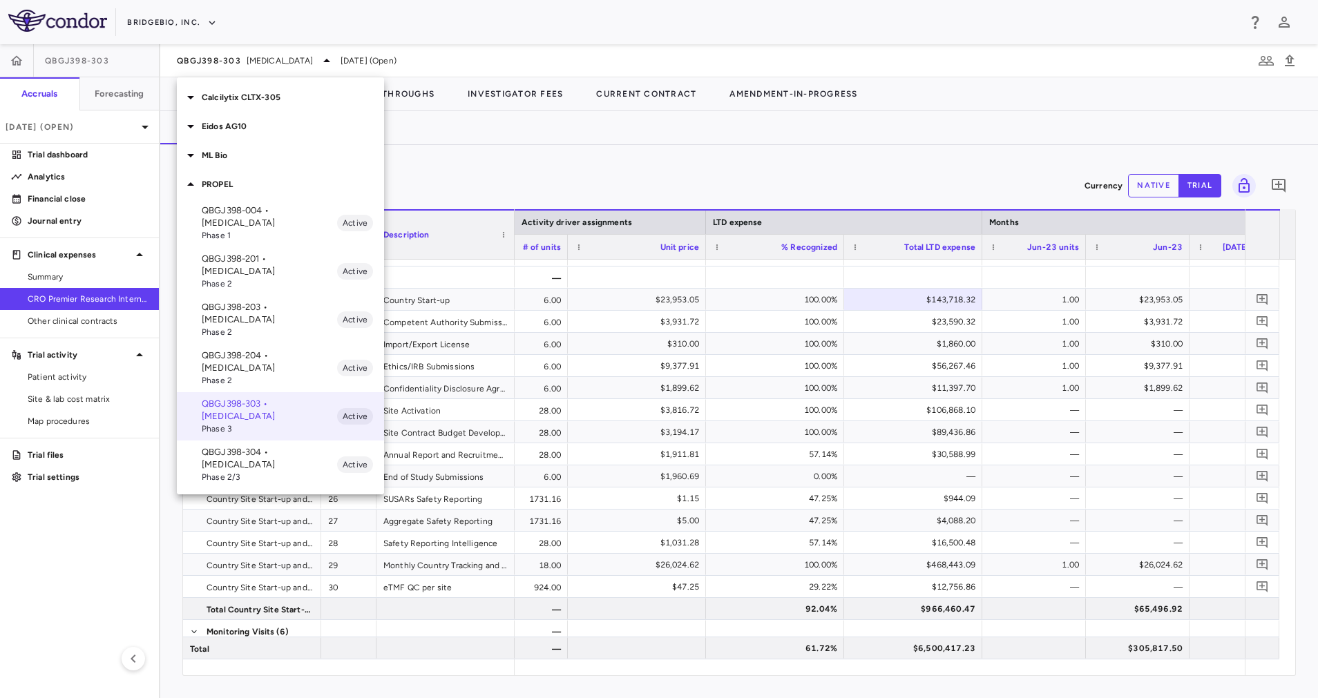
click at [296, 220] on p "QBGJ398-004 • [MEDICAL_DATA]" at bounding box center [269, 216] width 135 height 25
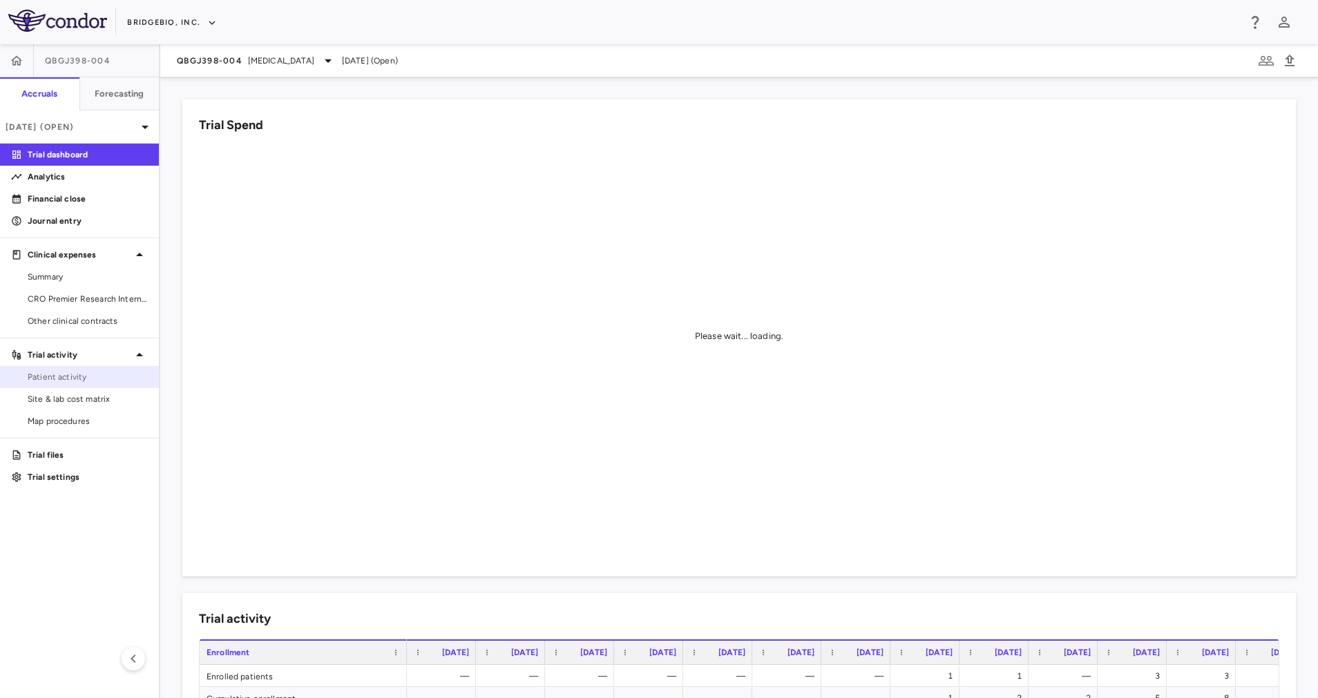
click at [69, 374] on span "Patient activity" at bounding box center [88, 377] width 120 height 12
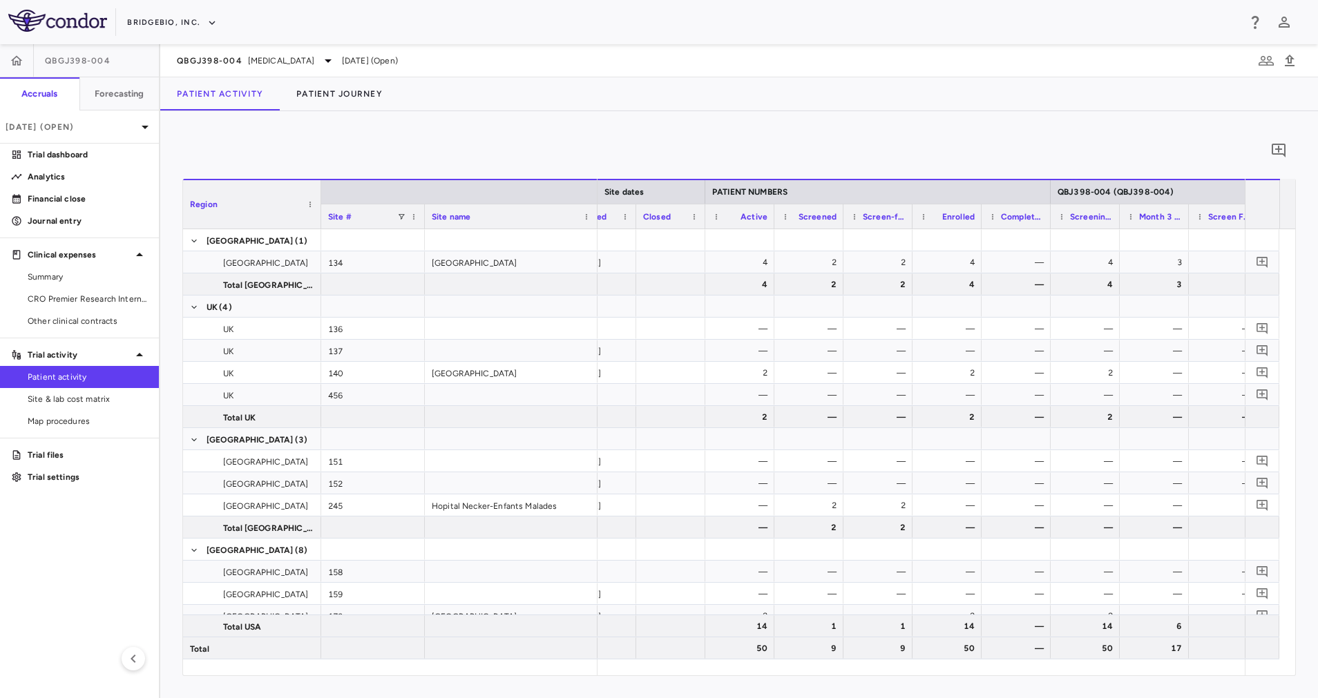
scroll to position [0, 379]
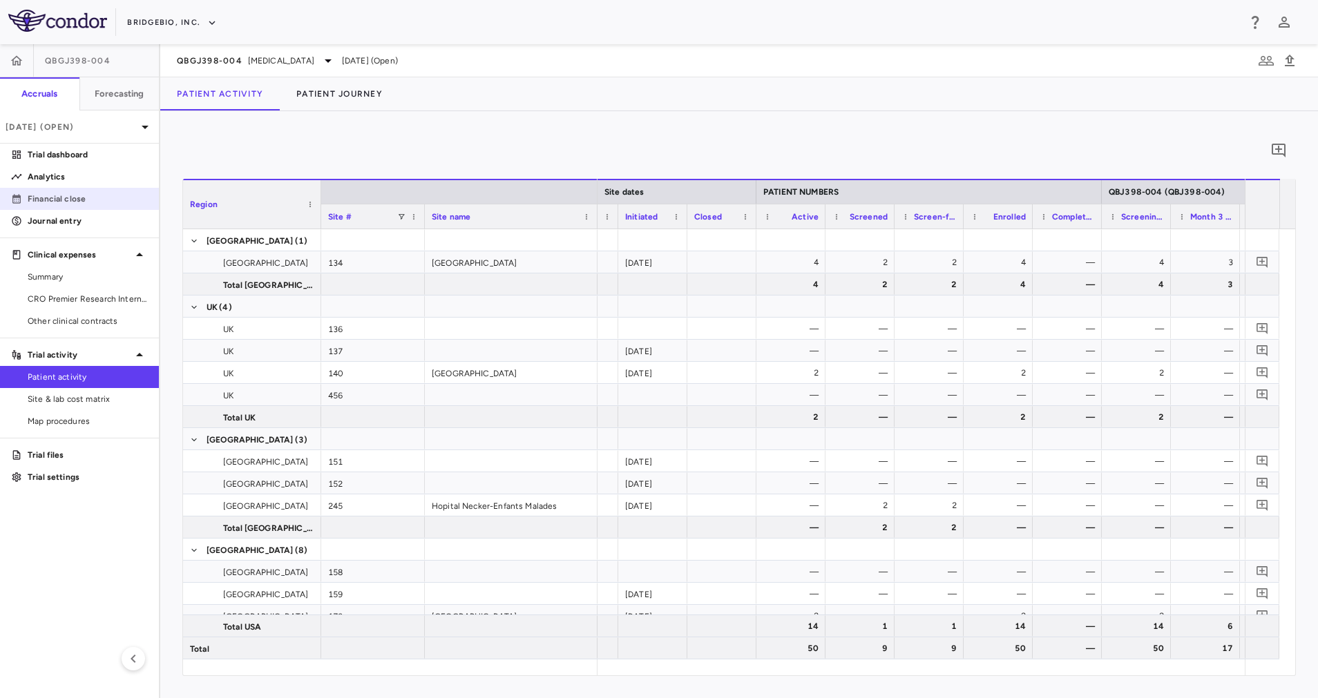
click at [89, 195] on p "Financial close" at bounding box center [88, 199] width 120 height 12
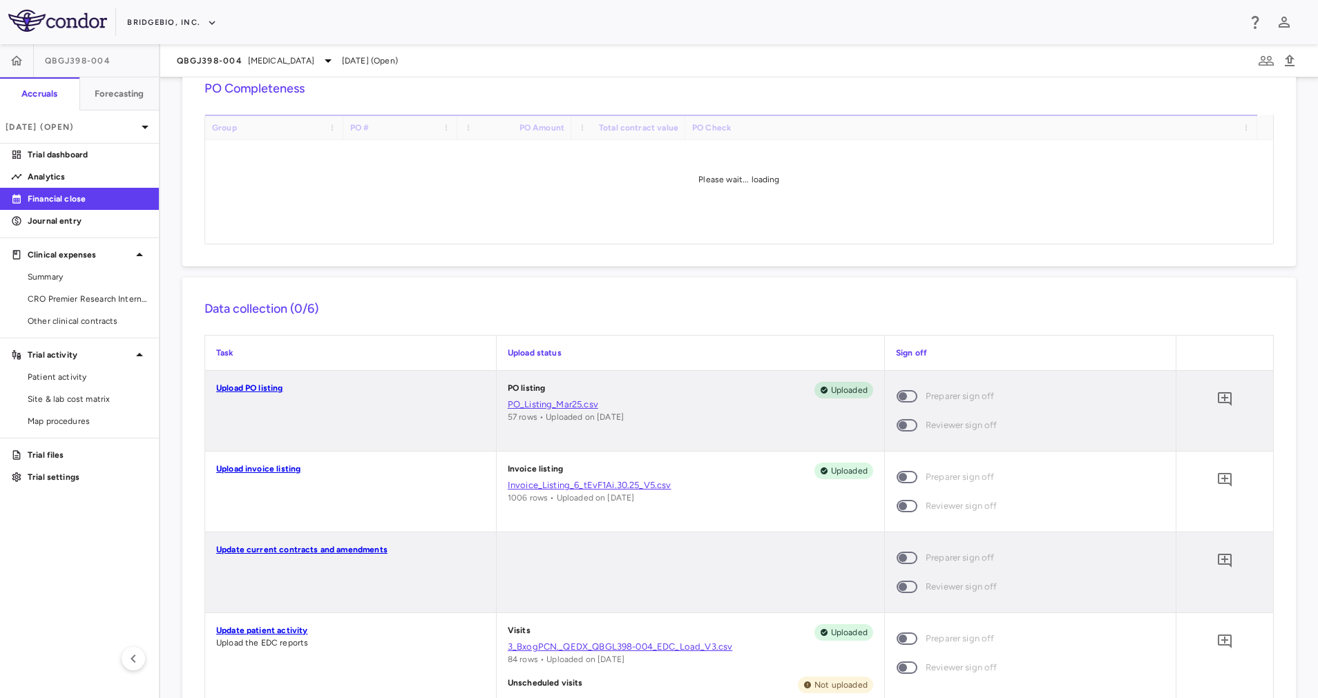
scroll to position [79, 0]
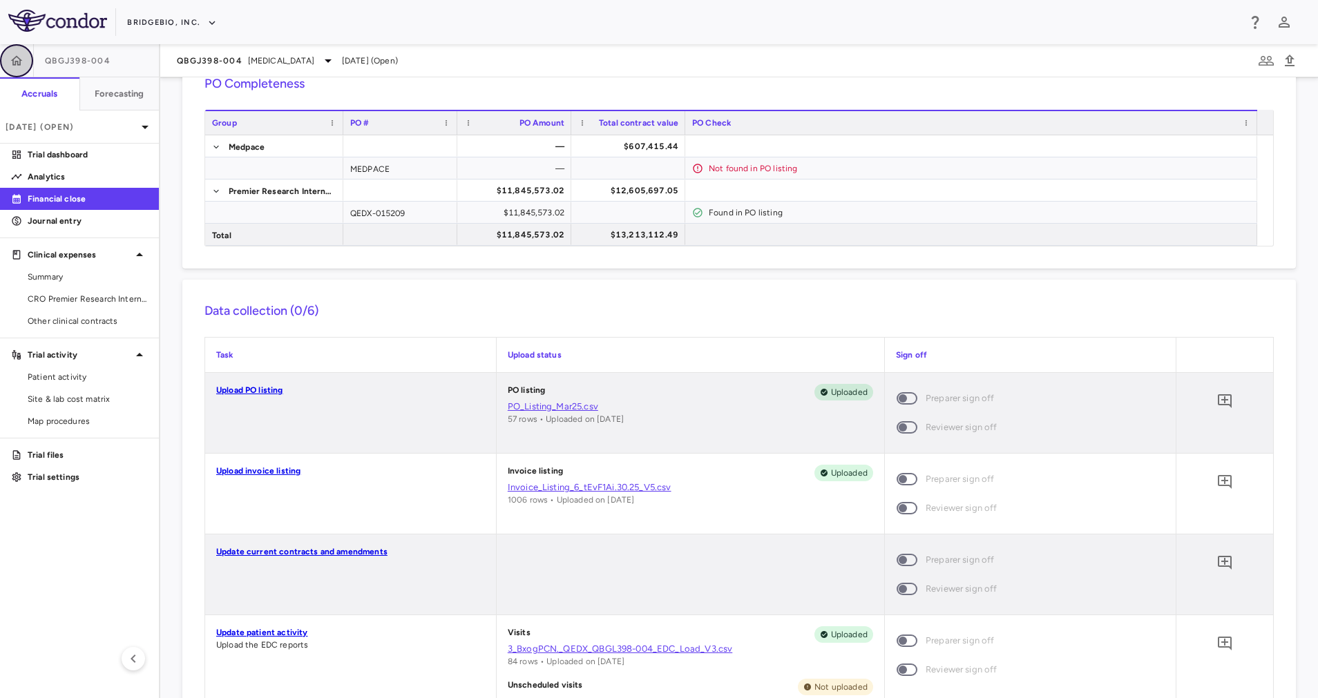
click at [10, 59] on icon "button" at bounding box center [17, 61] width 14 height 14
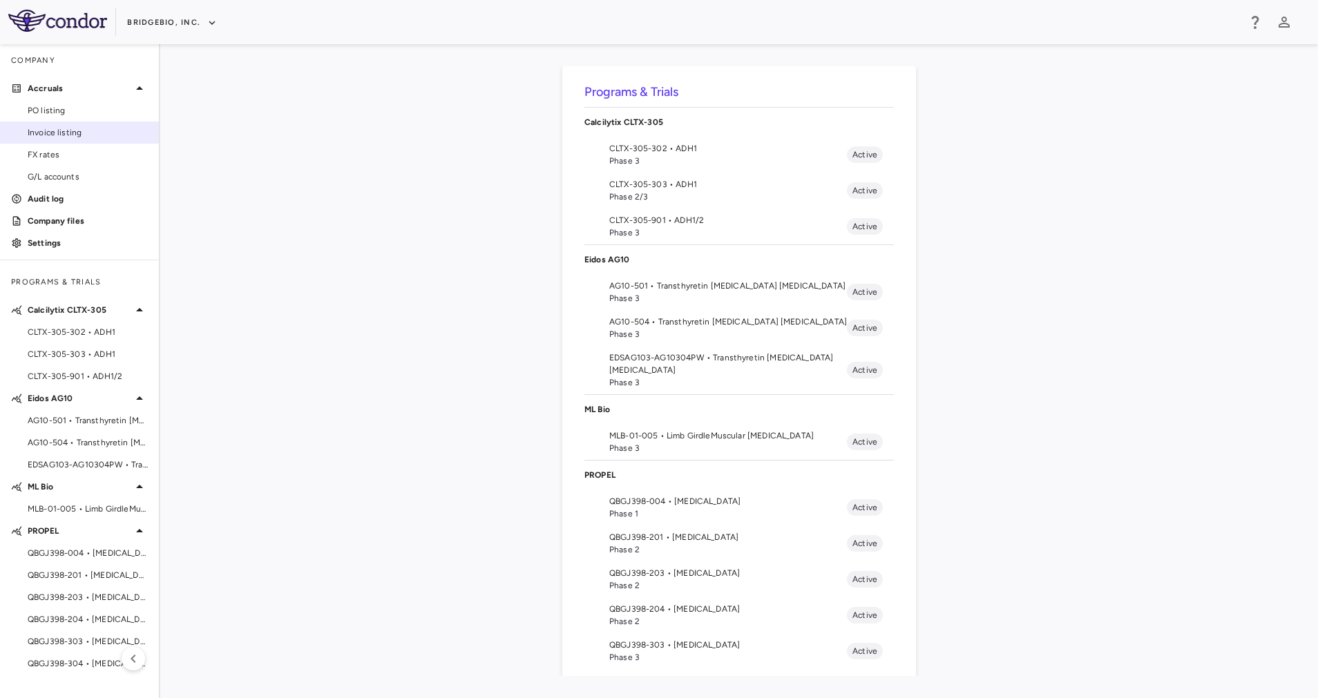
click at [73, 138] on span "Invoice listing" at bounding box center [88, 132] width 120 height 12
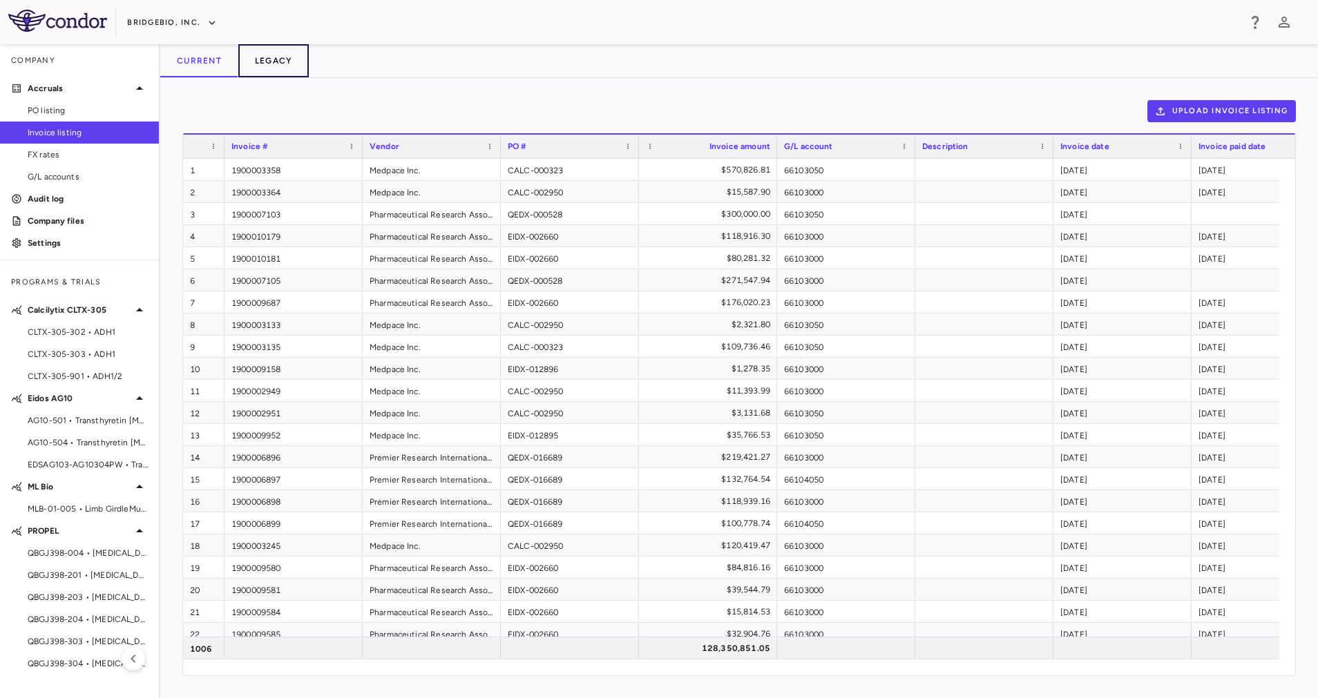
click at [268, 61] on button "Legacy" at bounding box center [273, 60] width 71 height 33
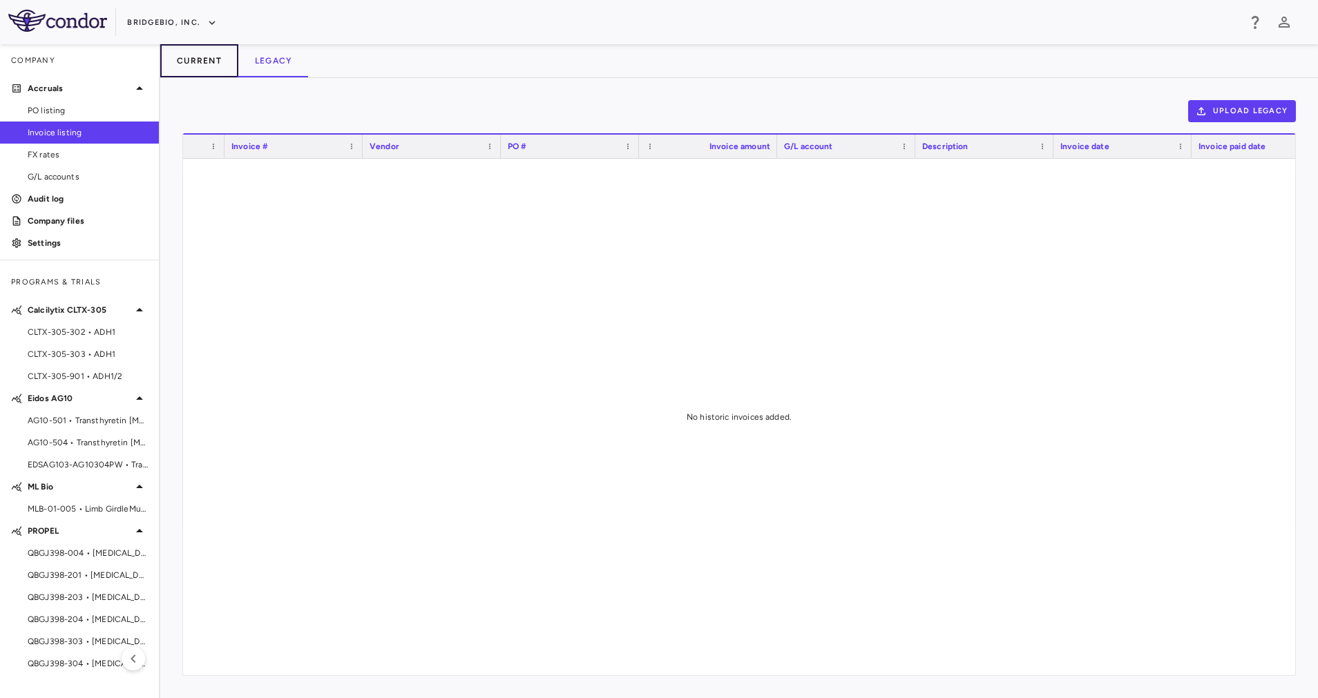
click at [198, 62] on button "Current" at bounding box center [199, 60] width 78 height 33
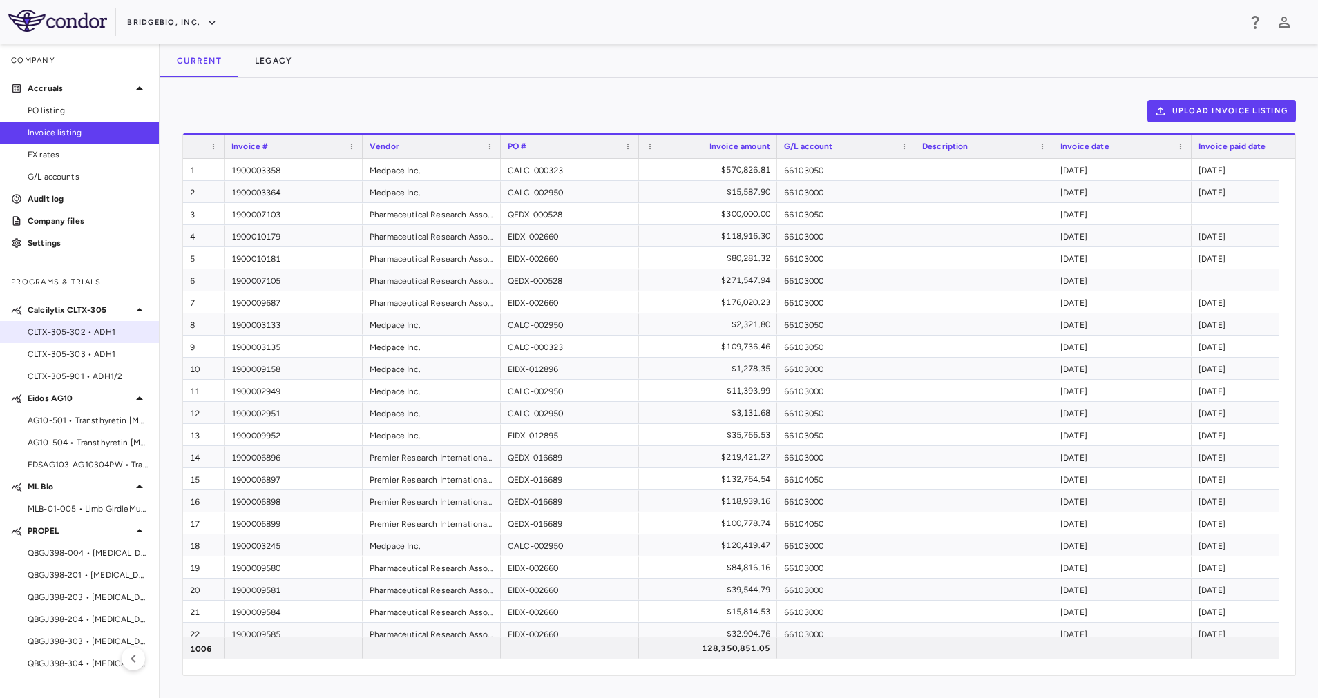
click at [103, 338] on span "CLTX-305-302 • ADH1" at bounding box center [88, 332] width 120 height 12
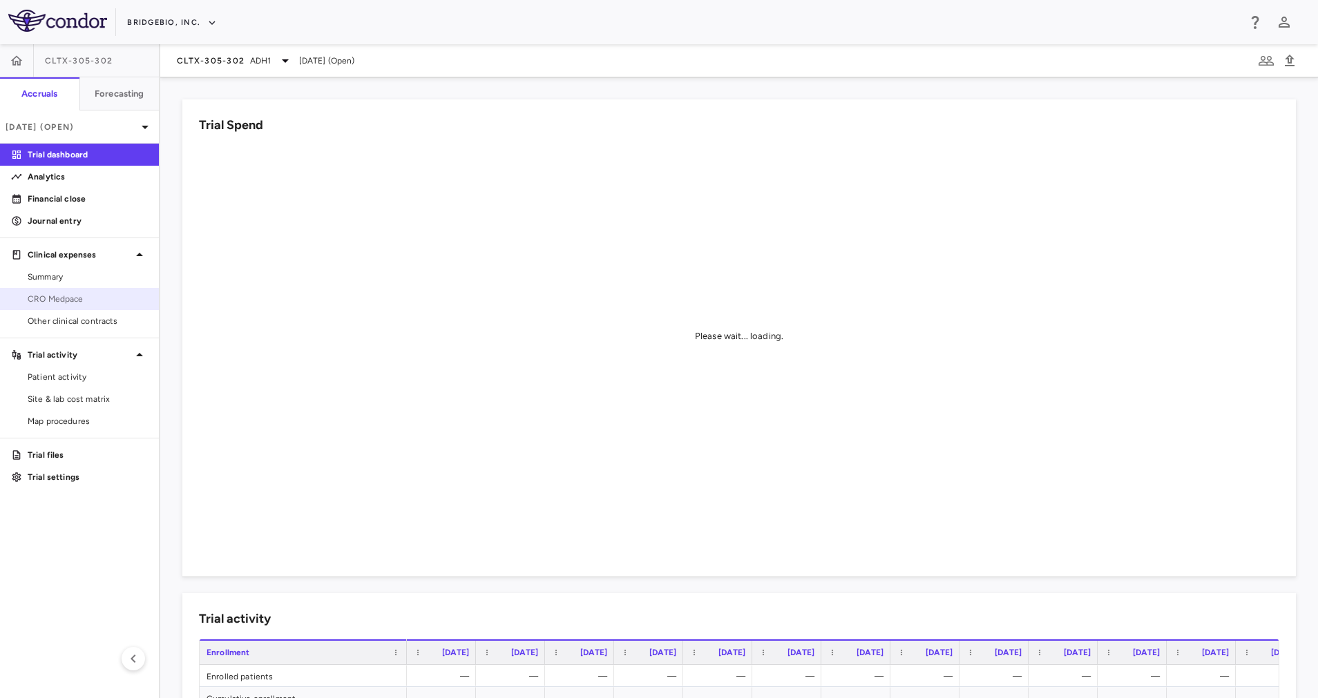
click at [79, 293] on span "CRO Medpace" at bounding box center [88, 299] width 120 height 12
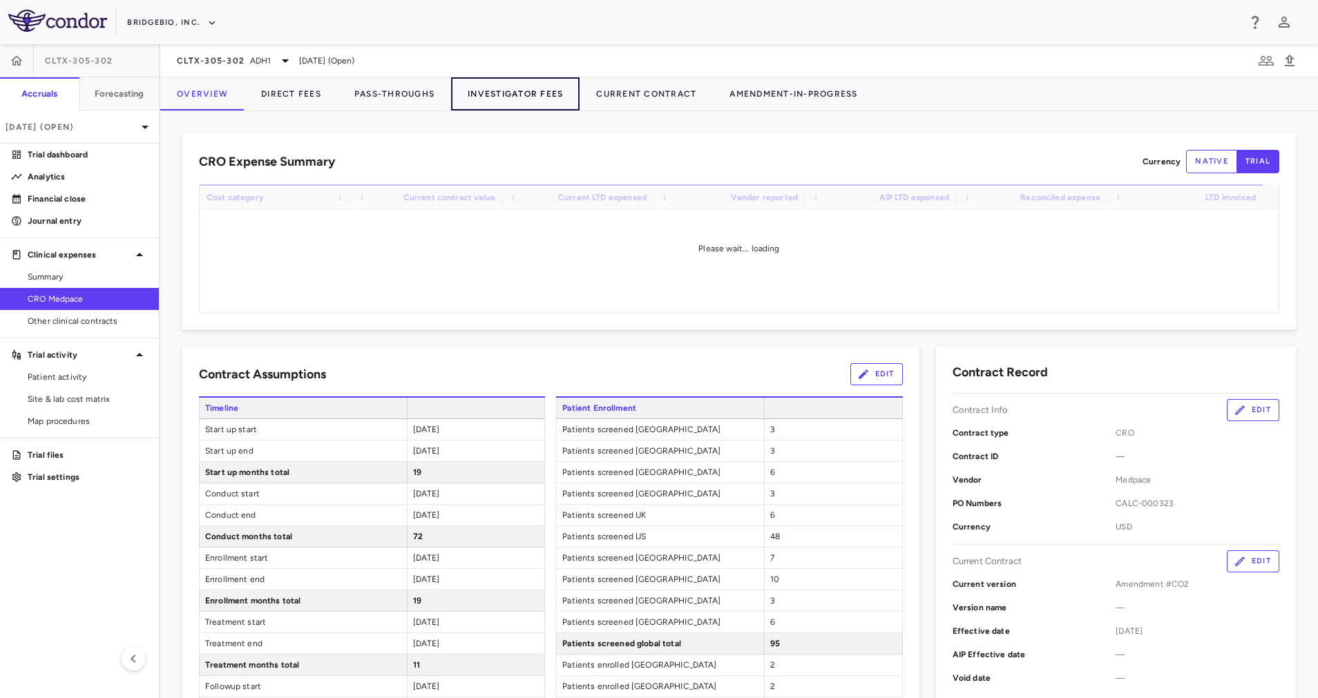
click at [514, 91] on button "Investigator Fees" at bounding box center [515, 93] width 128 height 33
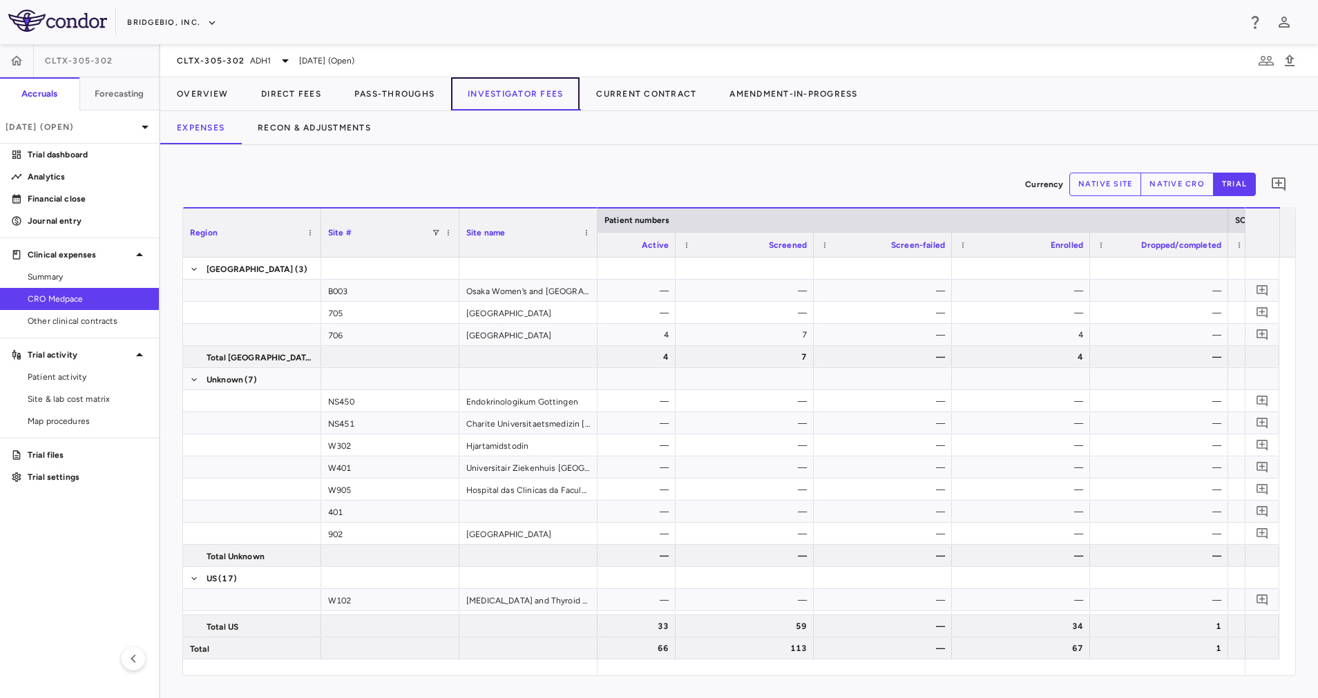
scroll to position [0, 432]
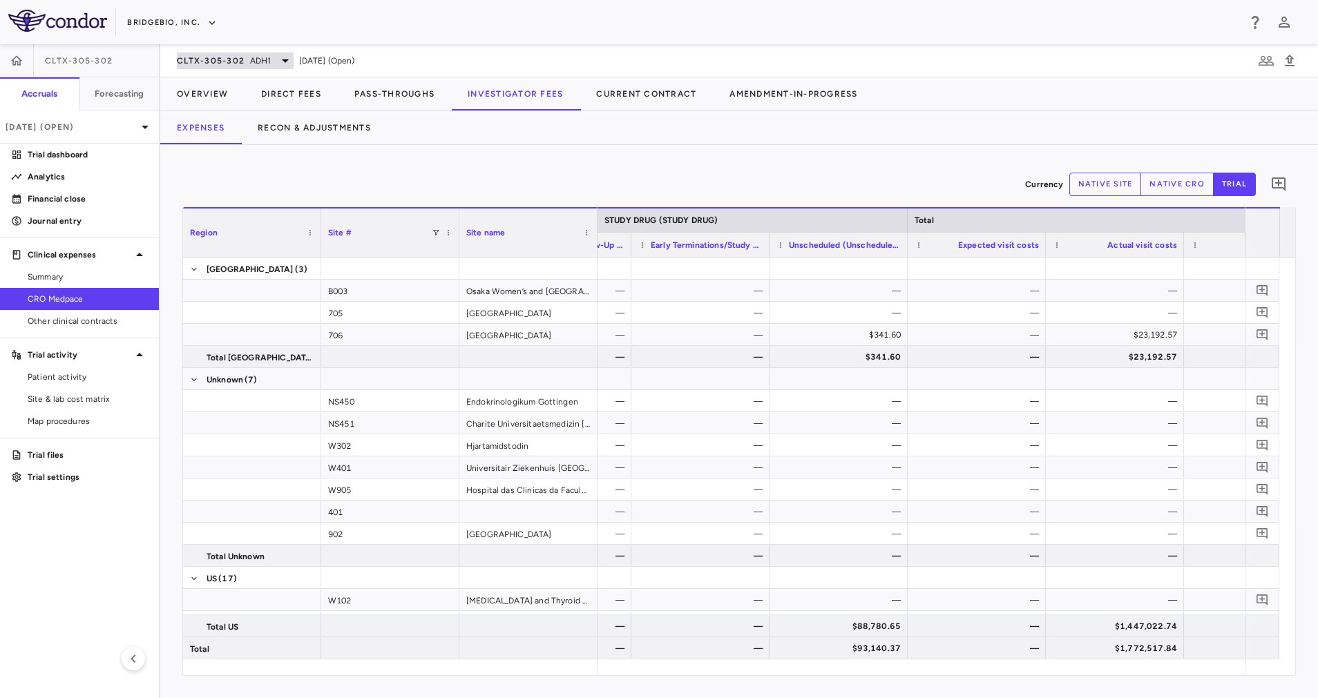
click at [262, 59] on span "ADH1" at bounding box center [260, 61] width 21 height 12
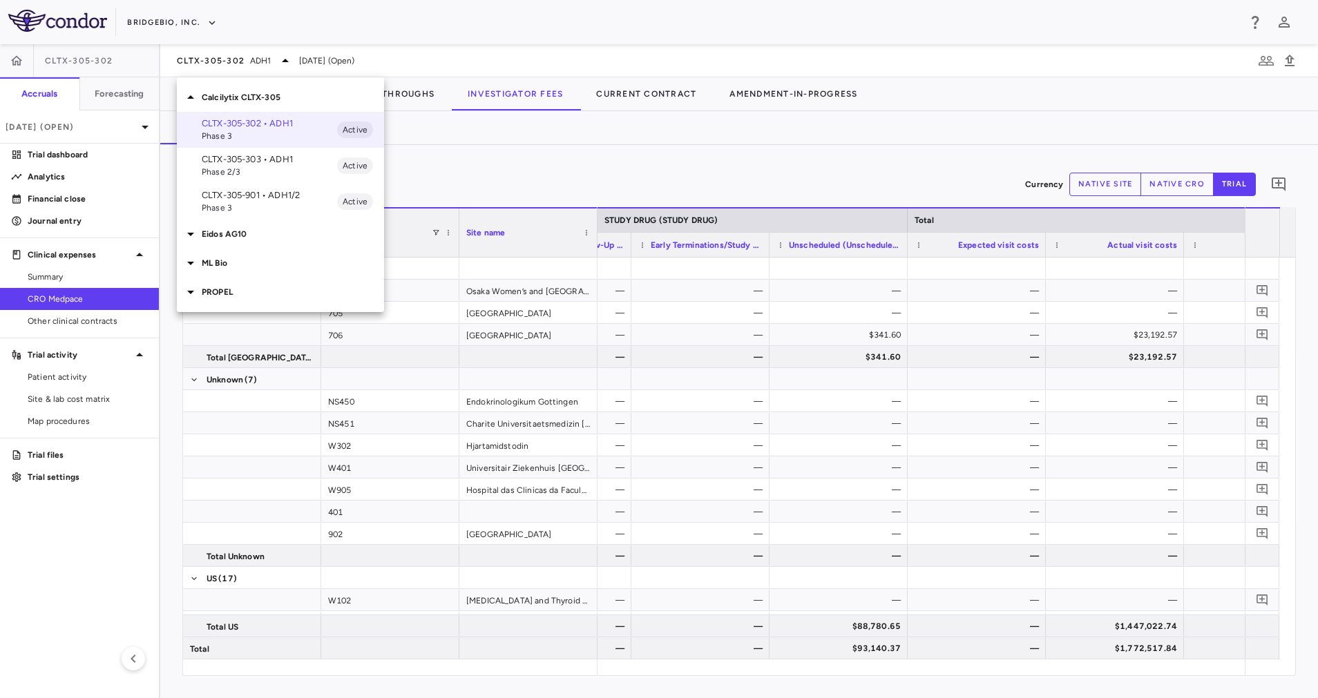
click at [268, 169] on span "Phase 2/3" at bounding box center [269, 172] width 135 height 12
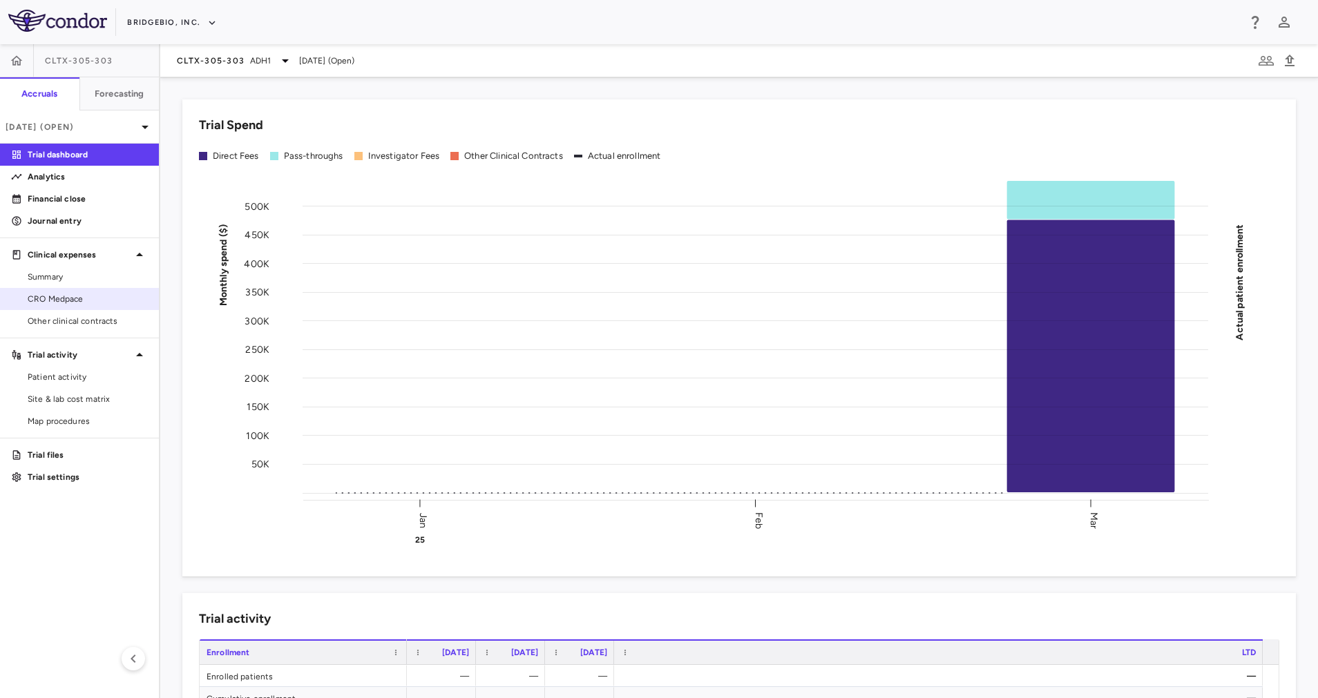
click at [50, 294] on span "CRO Medpace" at bounding box center [88, 299] width 120 height 12
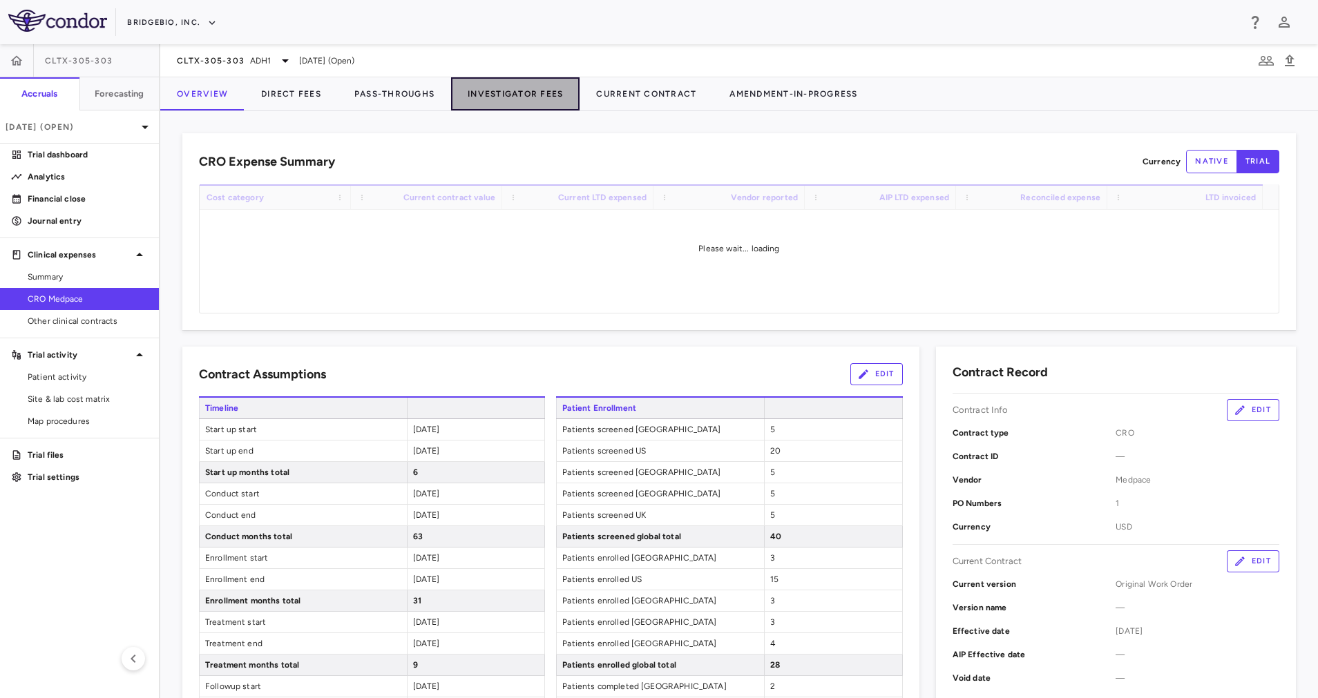
click at [538, 99] on button "Investigator Fees" at bounding box center [515, 93] width 128 height 33
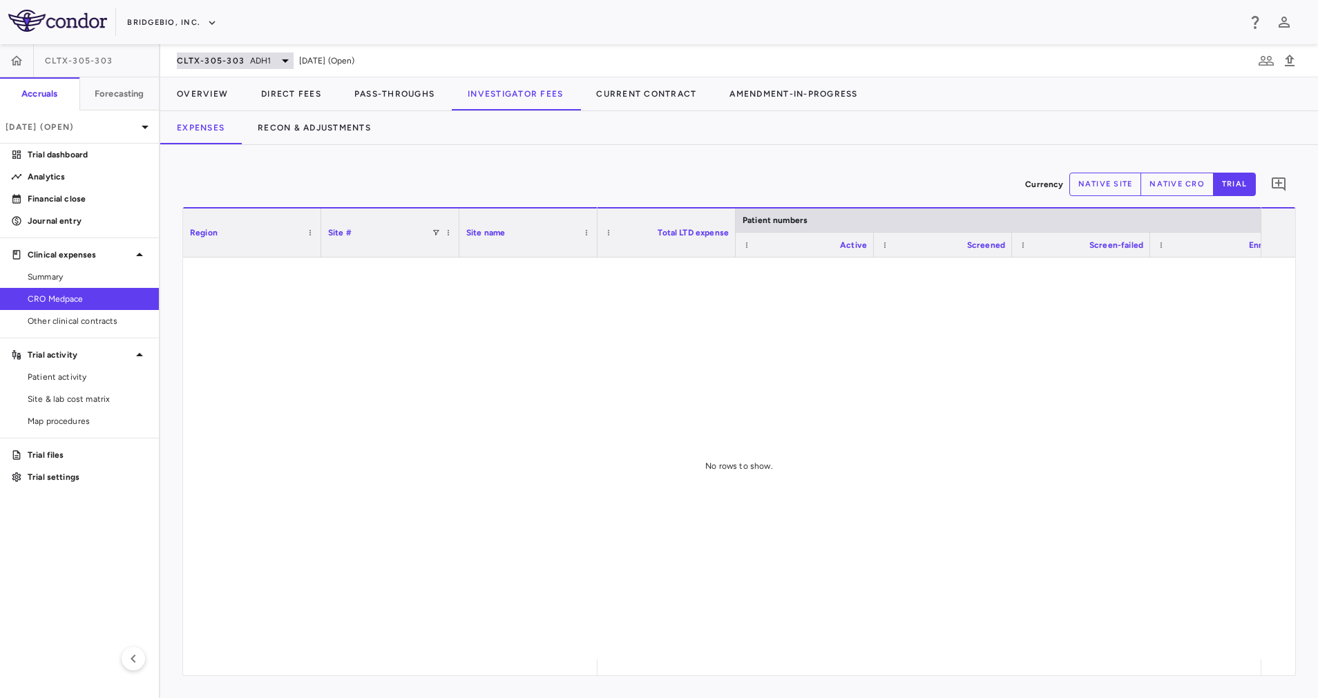
click at [291, 53] on icon at bounding box center [285, 60] width 17 height 17
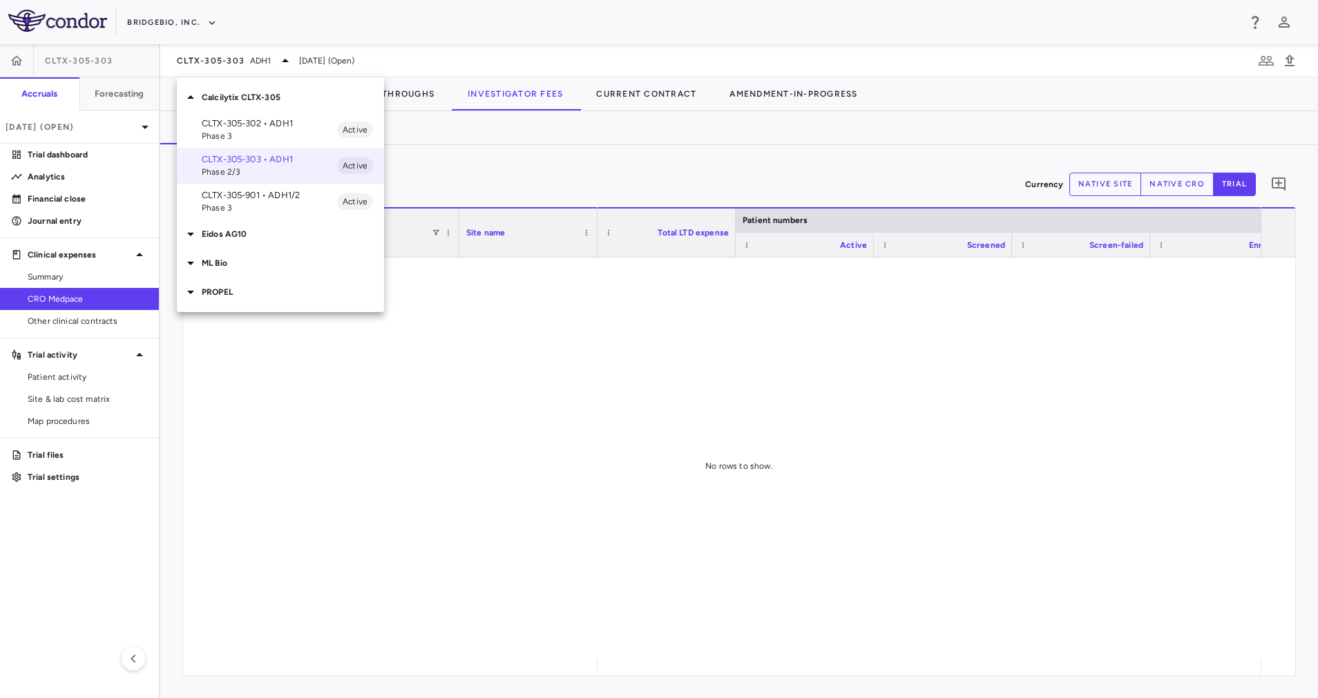
click at [56, 392] on div at bounding box center [659, 349] width 1318 height 698
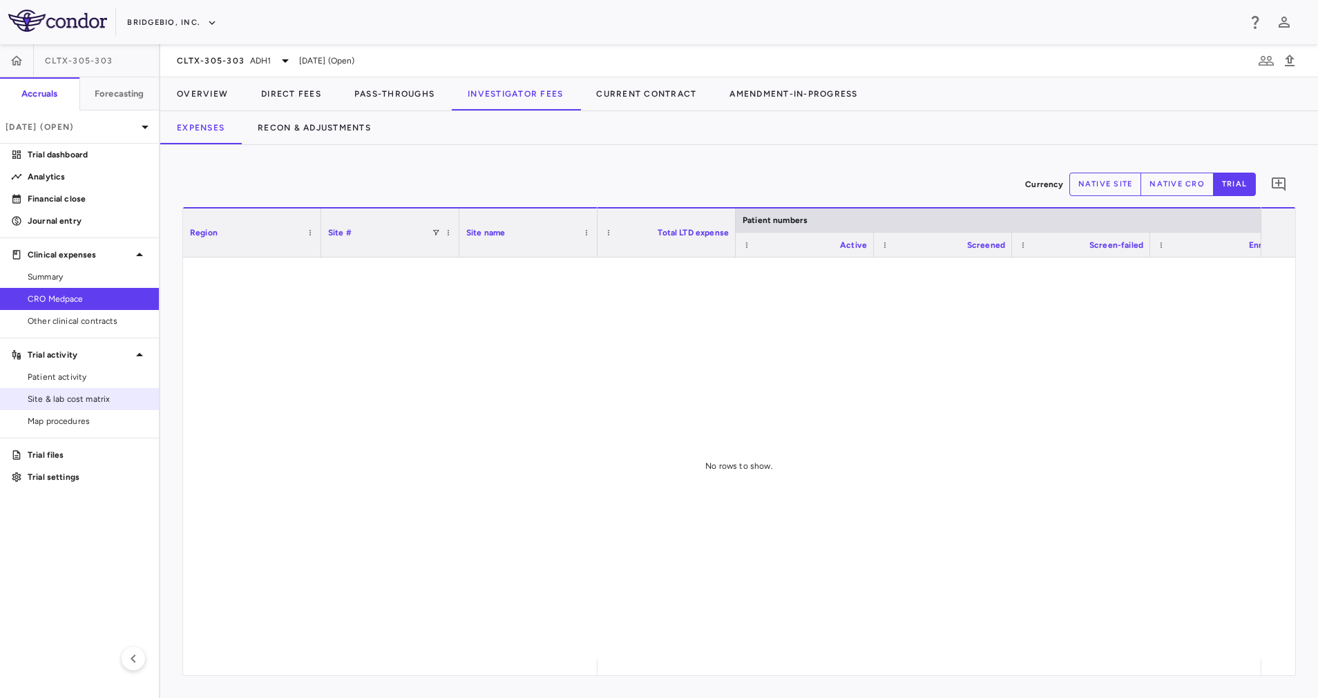
click at [78, 394] on span "Site & lab cost matrix" at bounding box center [88, 399] width 120 height 12
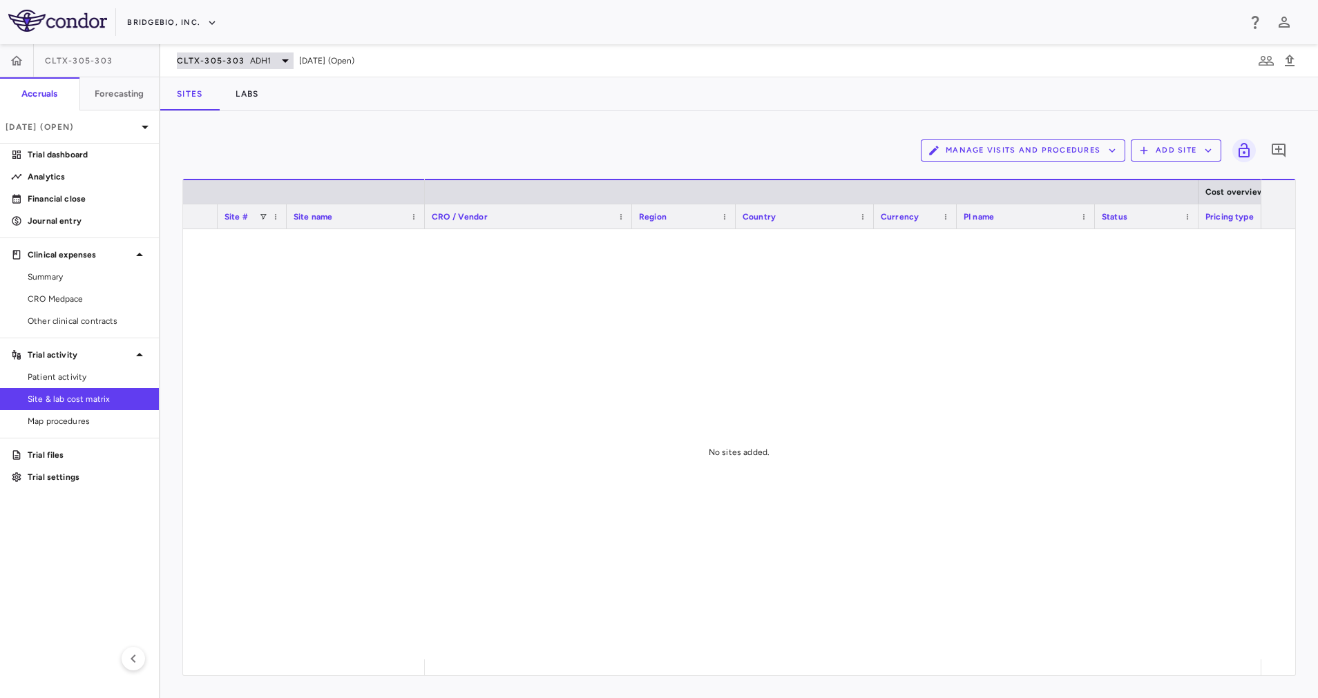
click at [281, 57] on icon at bounding box center [285, 60] width 17 height 17
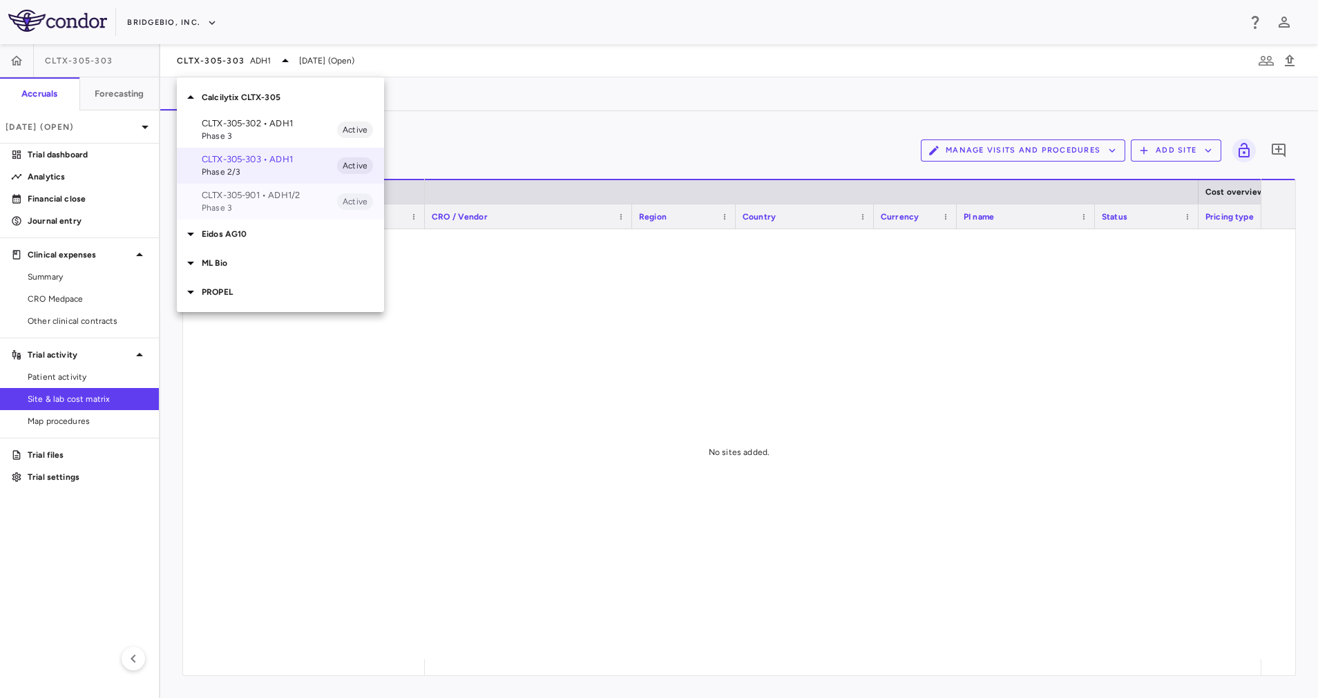
click at [282, 199] on p "CLTX-305-901 • ADH1/2" at bounding box center [269, 195] width 135 height 12
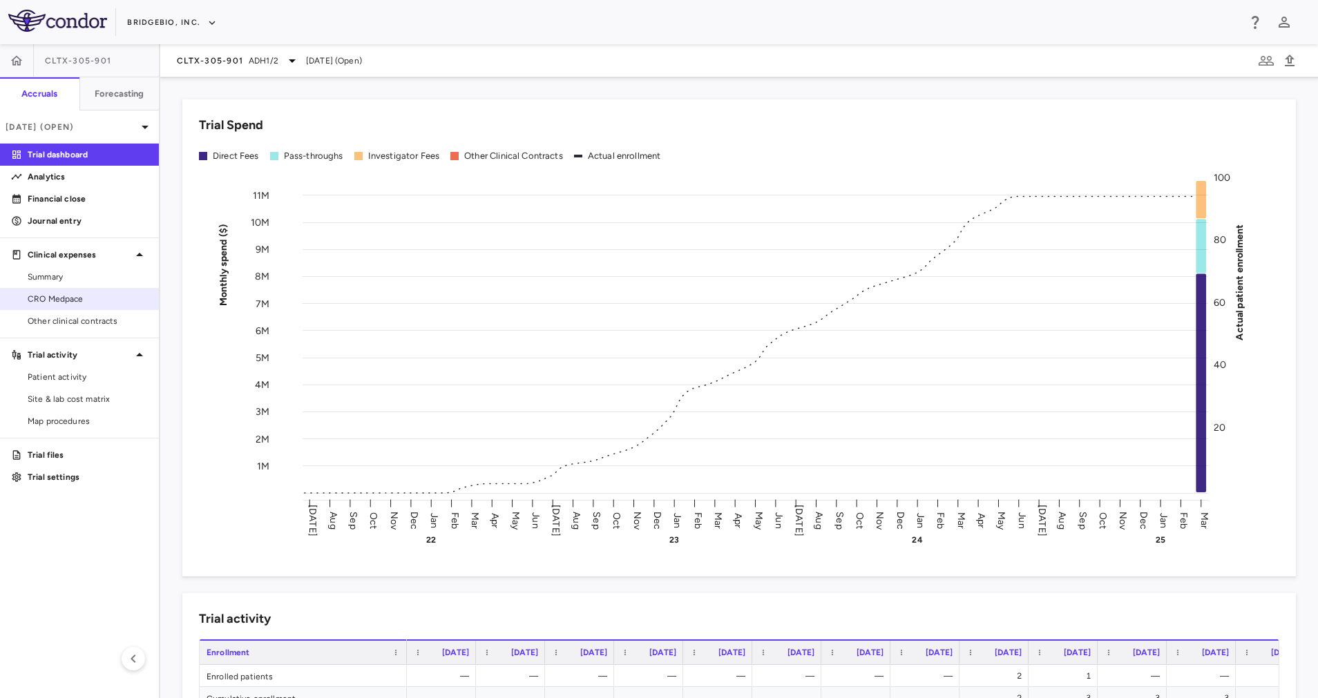
click at [86, 298] on span "CRO Medpace" at bounding box center [88, 299] width 120 height 12
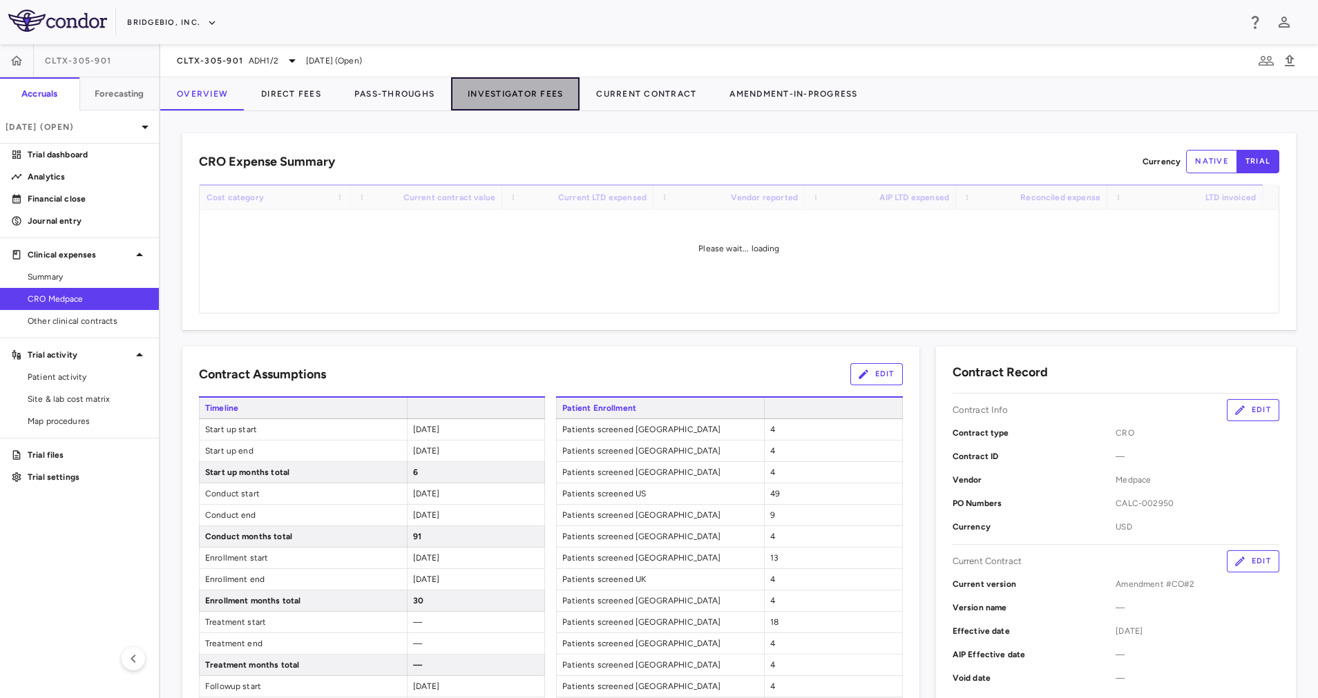
click at [517, 98] on button "Investigator Fees" at bounding box center [515, 93] width 128 height 33
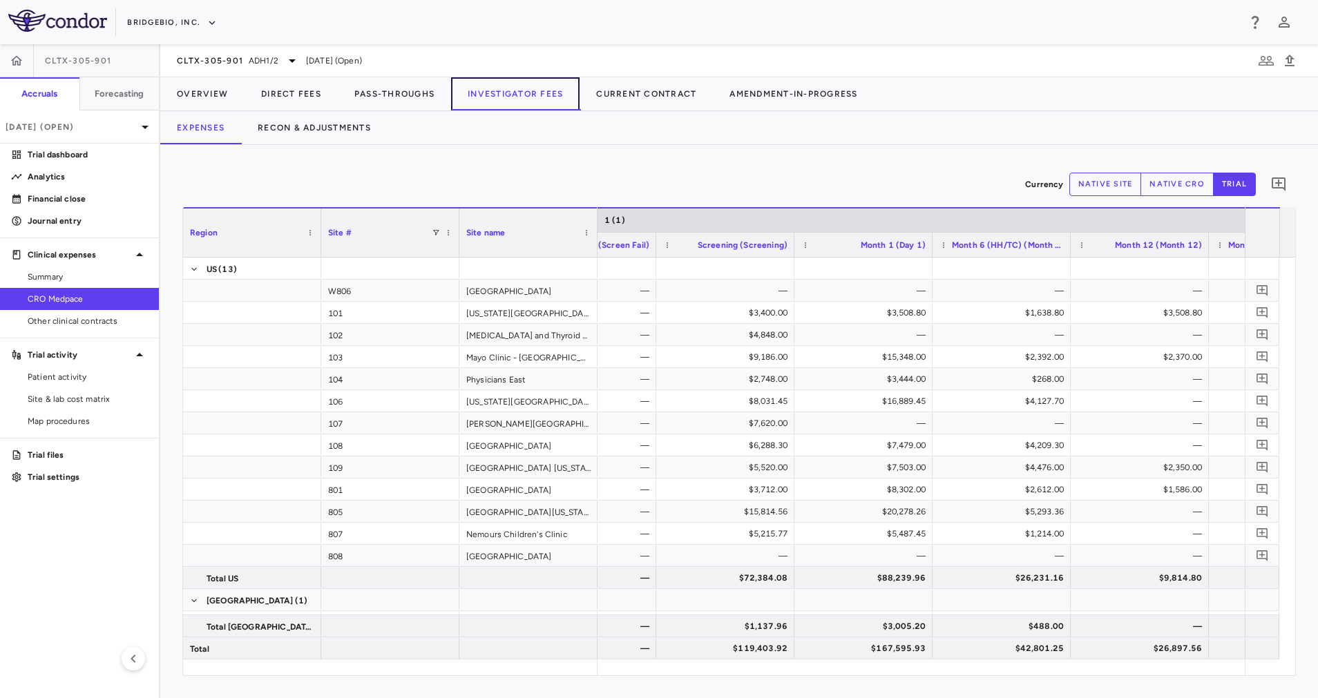
scroll to position [0, 1073]
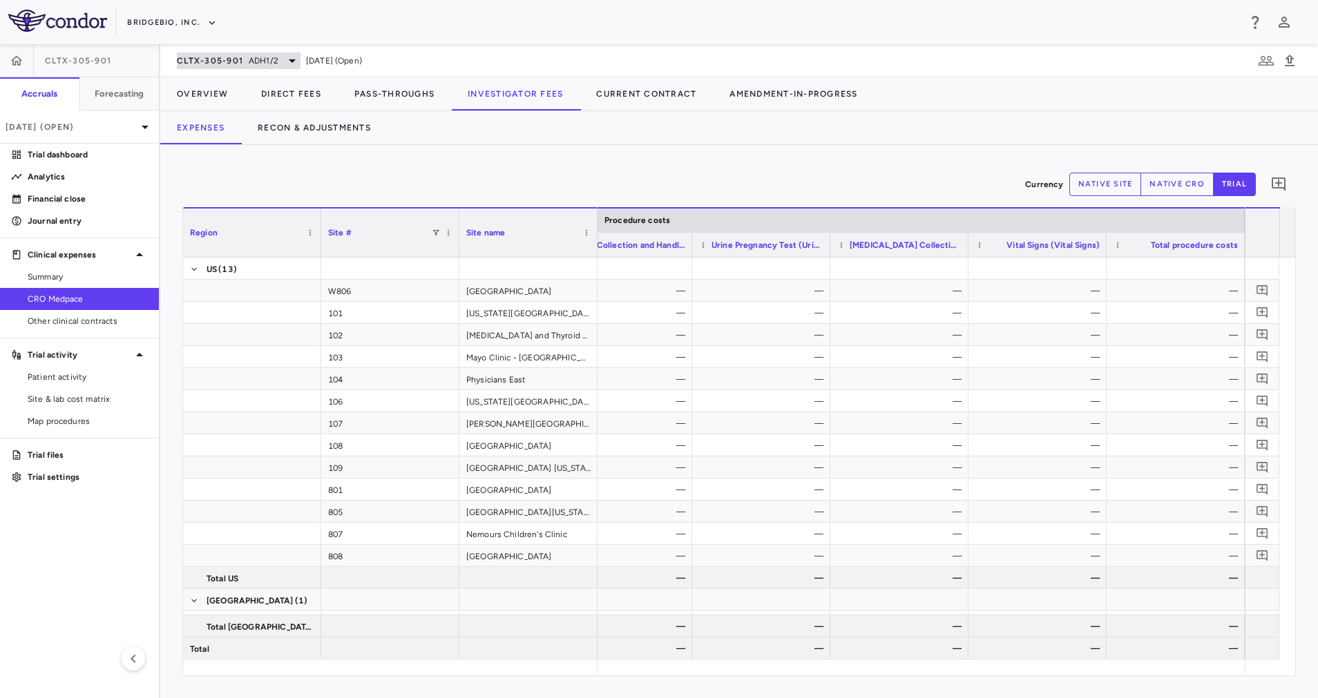
click at [274, 60] on span "ADH1/2" at bounding box center [264, 61] width 30 height 12
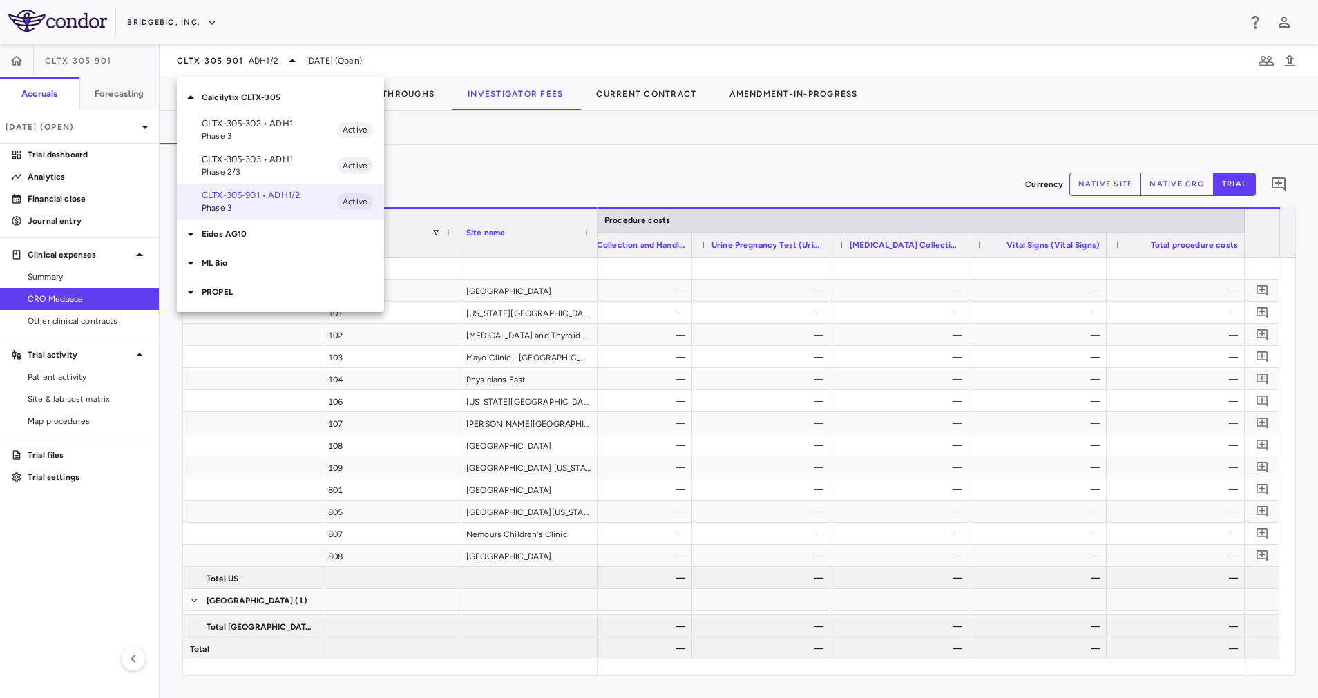
click at [223, 231] on p "Eidos AG10" at bounding box center [293, 234] width 182 height 12
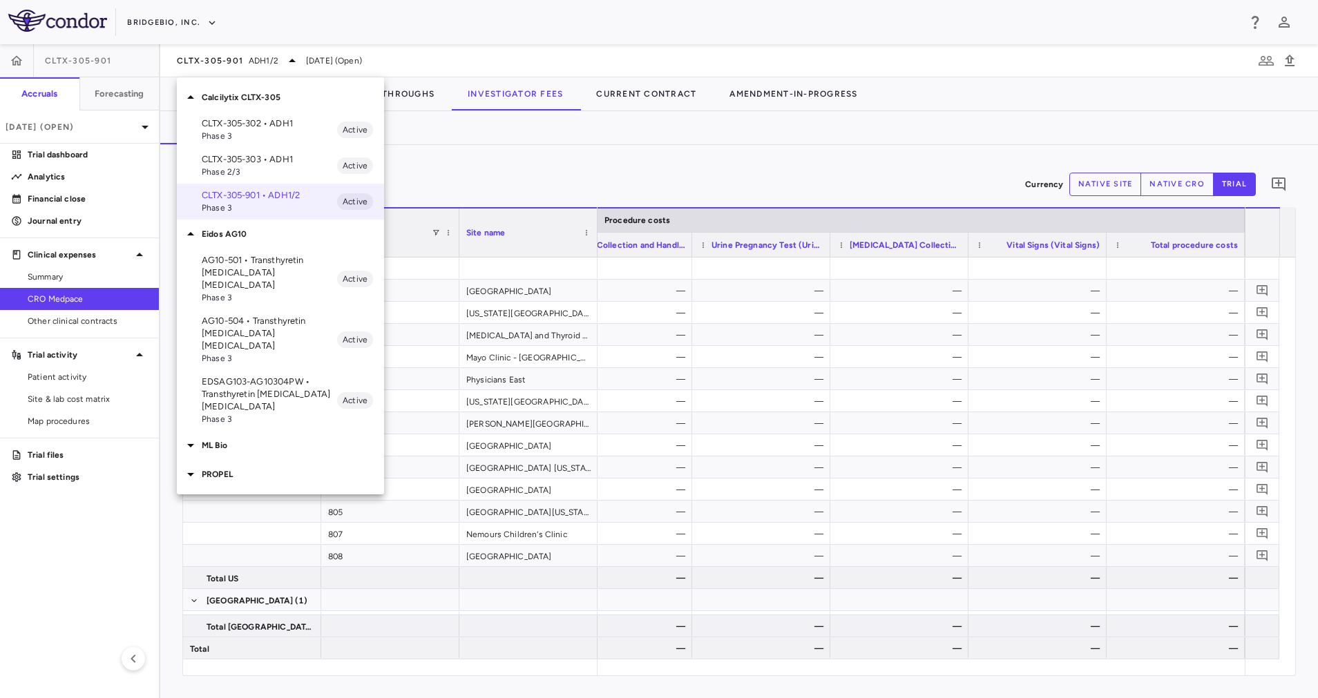
click at [260, 95] on p "Calcilytix CLTX-305" at bounding box center [293, 97] width 182 height 12
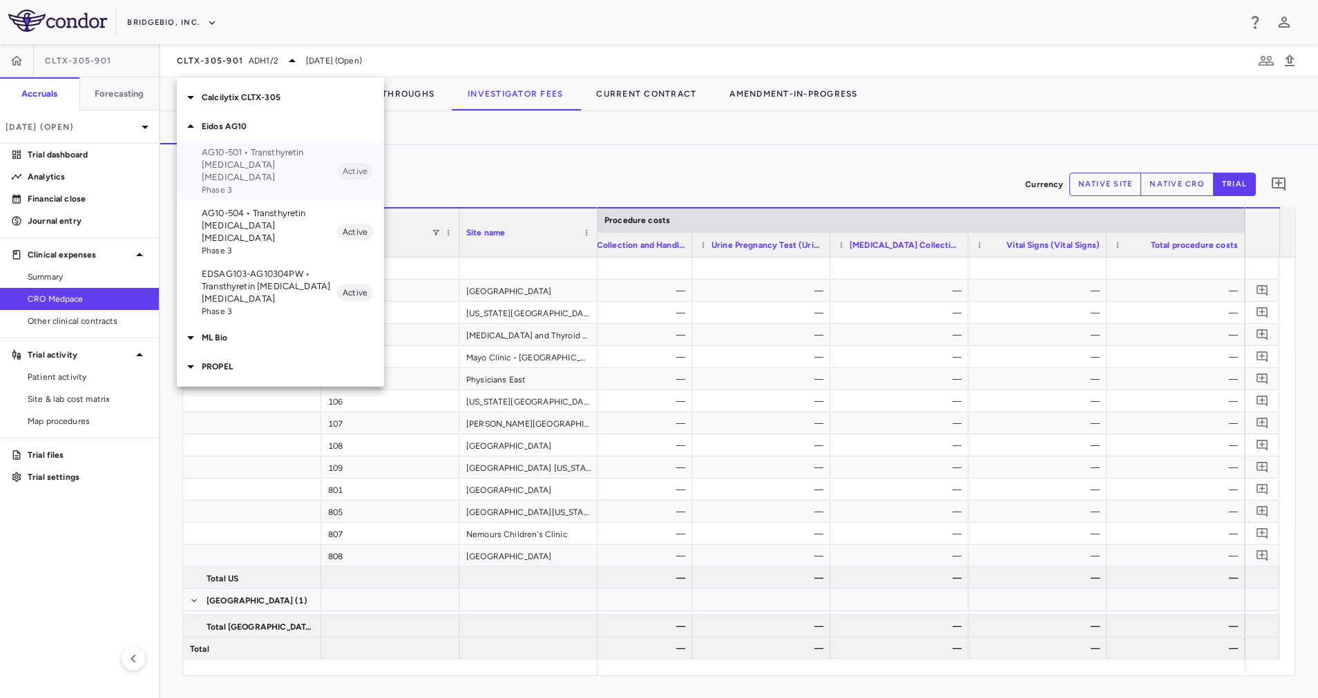
click at [238, 150] on p "AG10-501 • Transthyretin [MEDICAL_DATA] [MEDICAL_DATA]" at bounding box center [269, 164] width 135 height 37
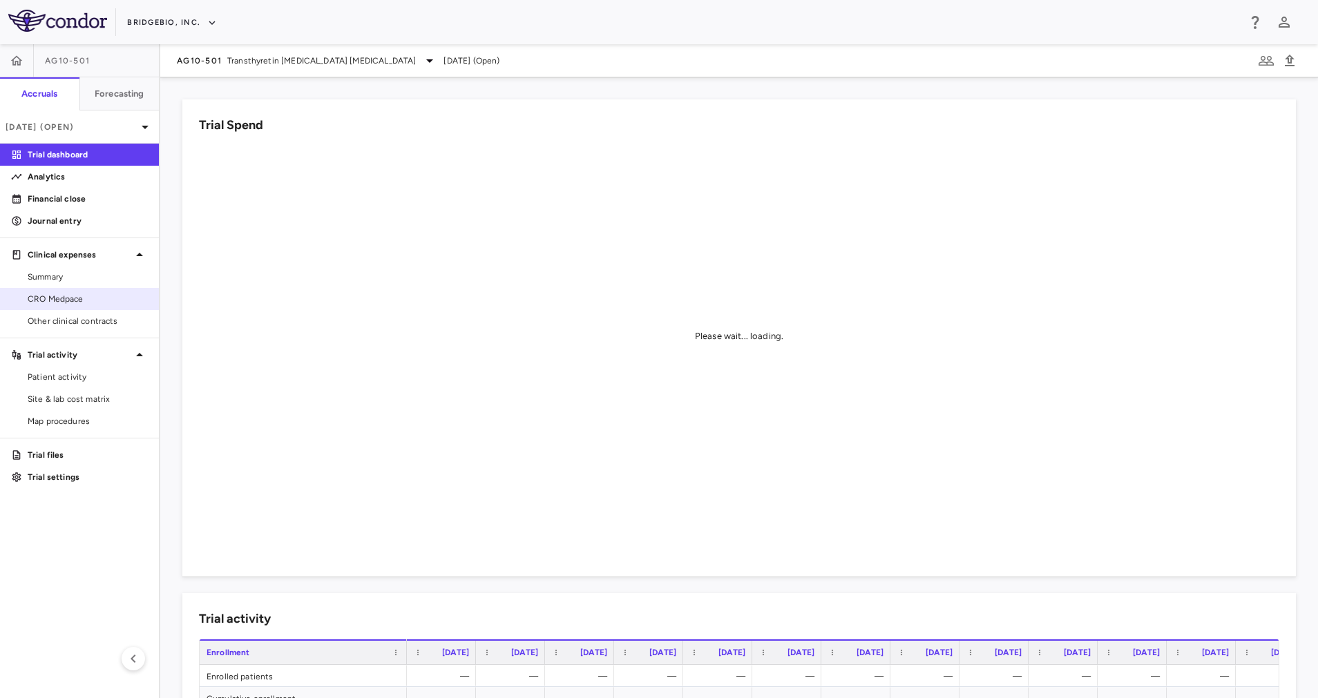
click at [22, 304] on div "CRO Medpace" at bounding box center [85, 299] width 126 height 12
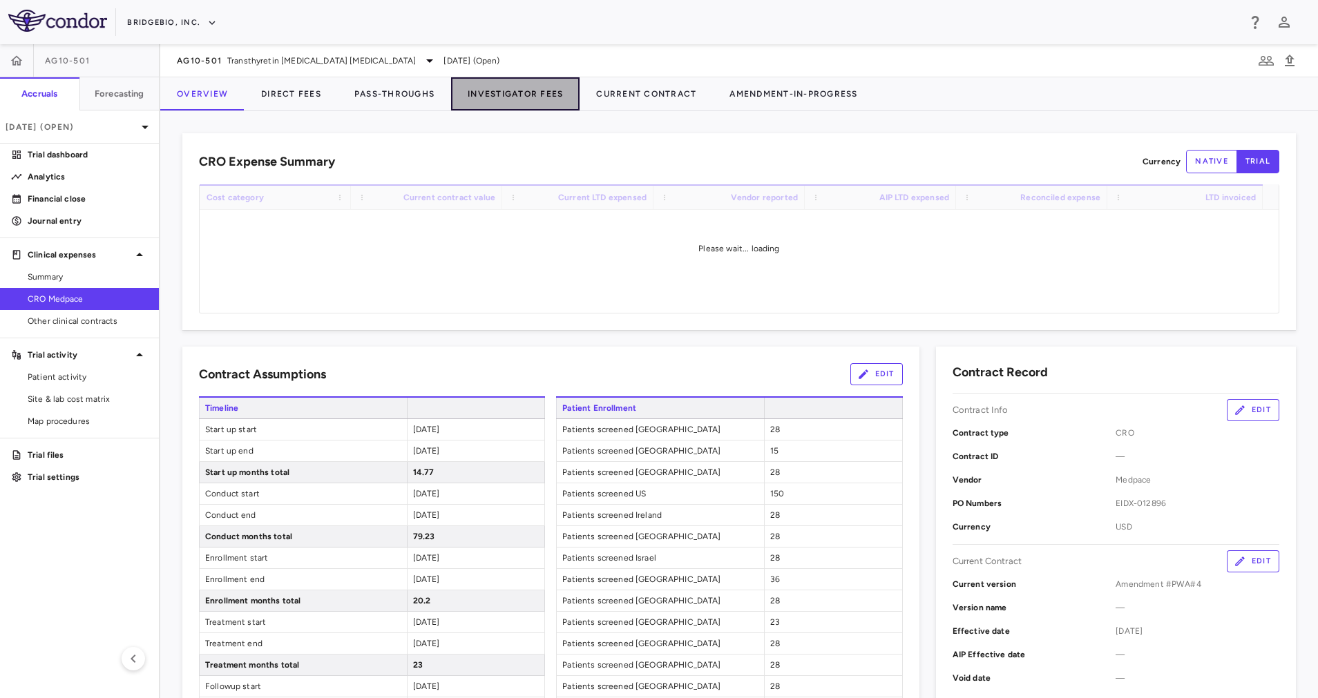
click at [524, 102] on button "Investigator Fees" at bounding box center [515, 93] width 128 height 33
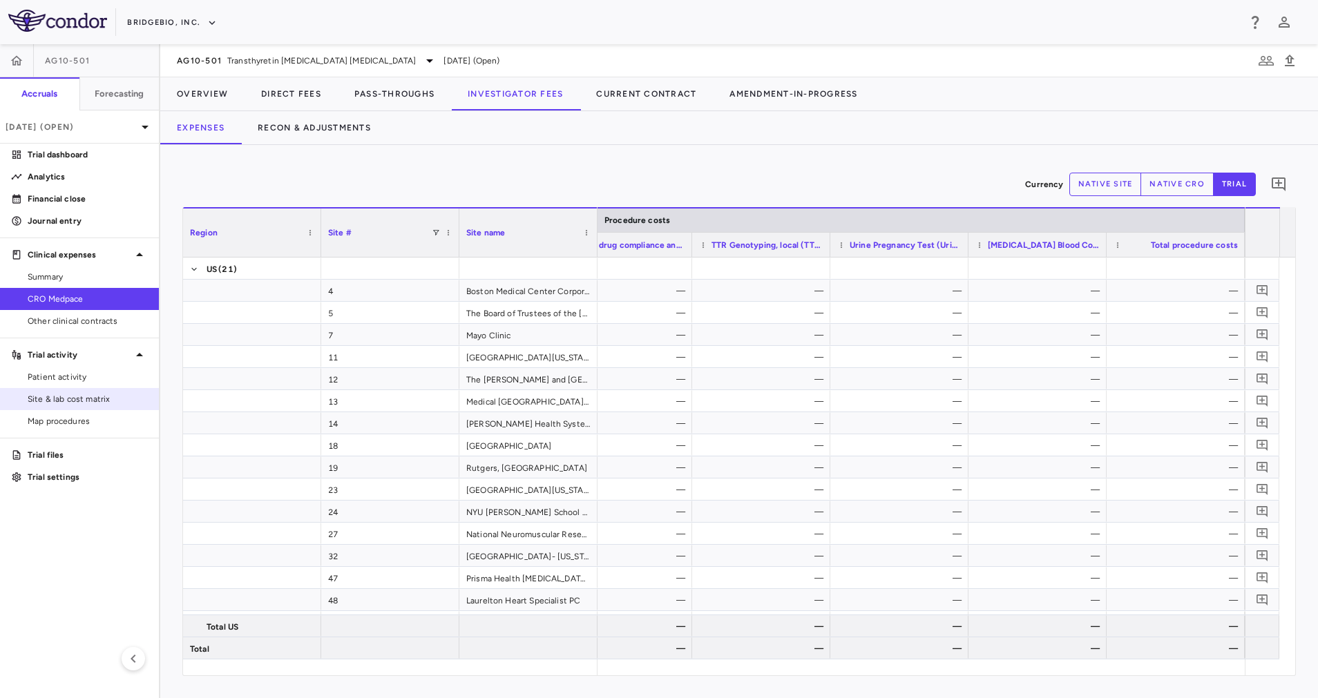
click at [47, 401] on span "Site & lab cost matrix" at bounding box center [88, 399] width 120 height 12
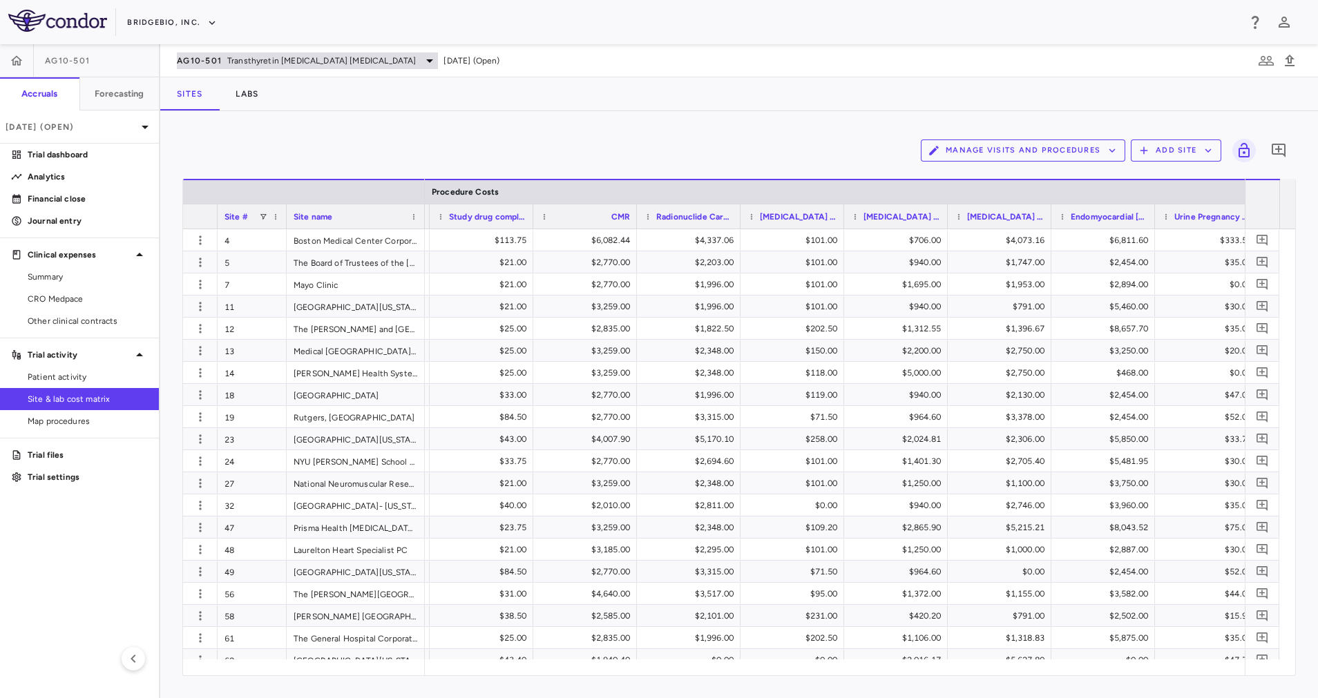
click at [421, 53] on icon at bounding box center [429, 60] width 17 height 17
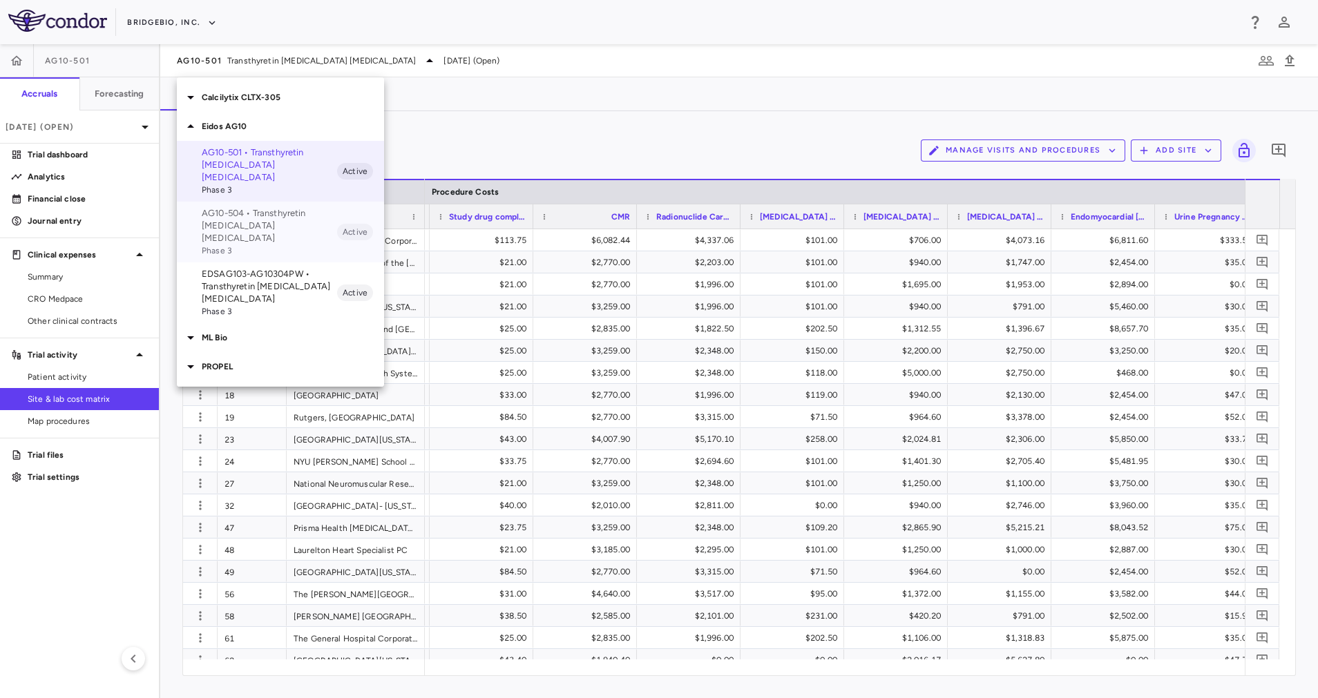
click at [280, 245] on span "Phase 3" at bounding box center [269, 251] width 135 height 12
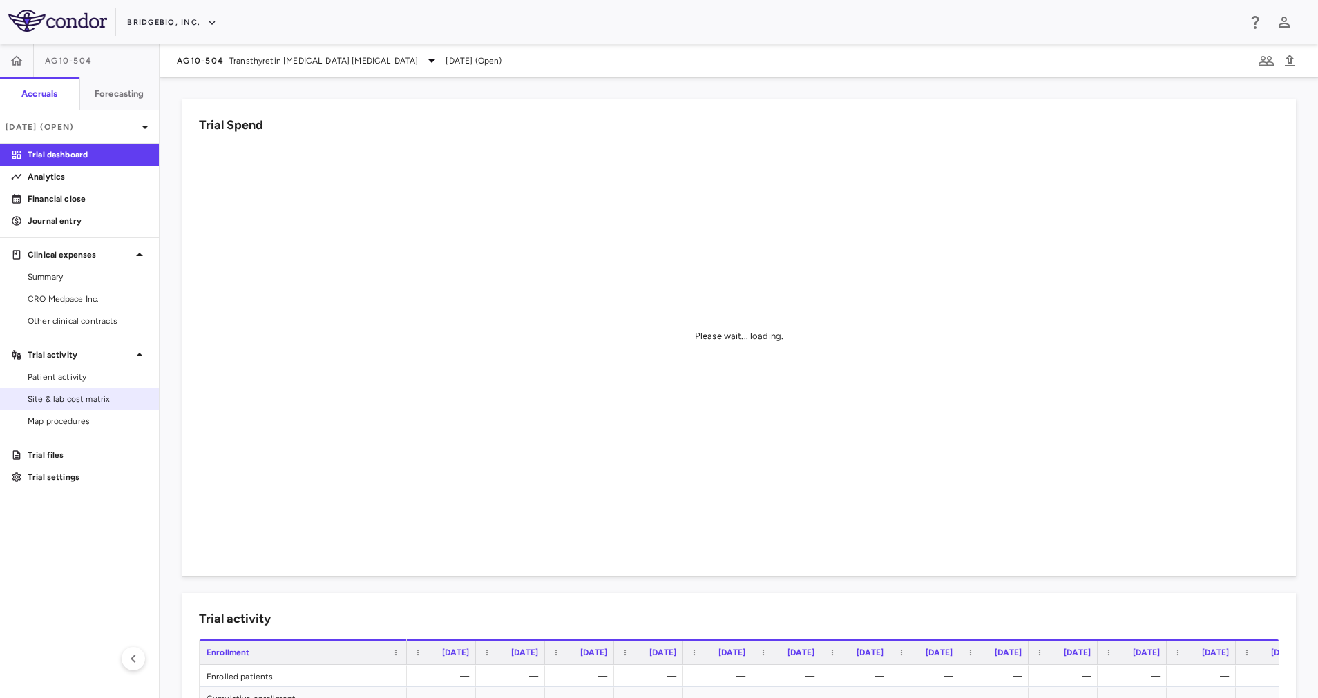
click at [103, 403] on span "Site & lab cost matrix" at bounding box center [88, 399] width 120 height 12
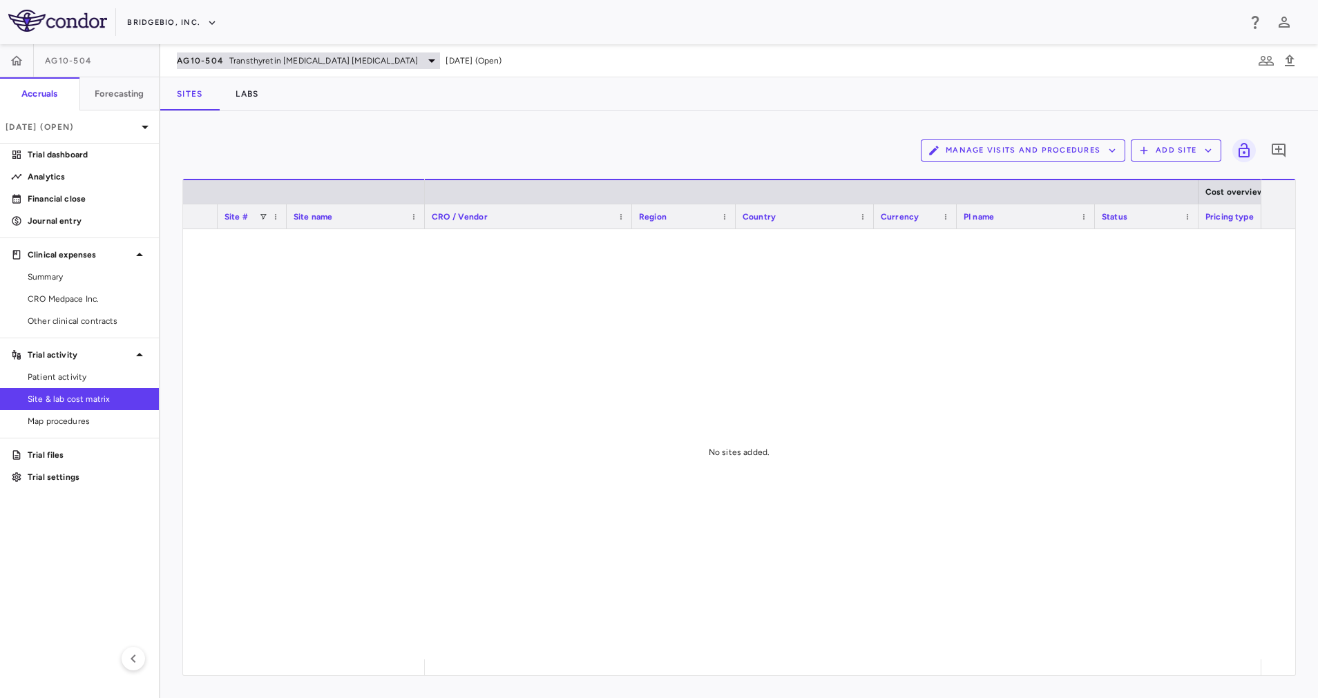
click at [352, 65] on span "Transthyretin [MEDICAL_DATA] [MEDICAL_DATA]" at bounding box center [323, 61] width 189 height 12
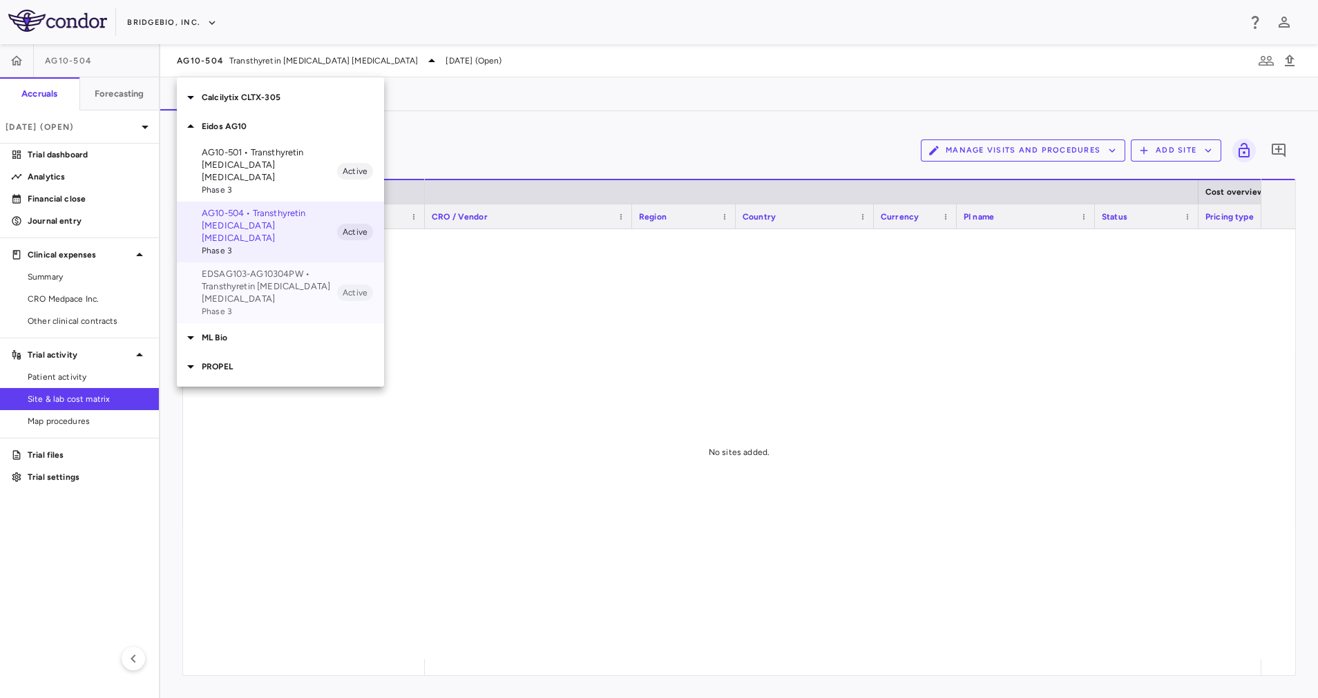
click at [299, 268] on p "EDSAG103-AG10304PW • Transthyretin [MEDICAL_DATA] [MEDICAL_DATA]" at bounding box center [269, 286] width 135 height 37
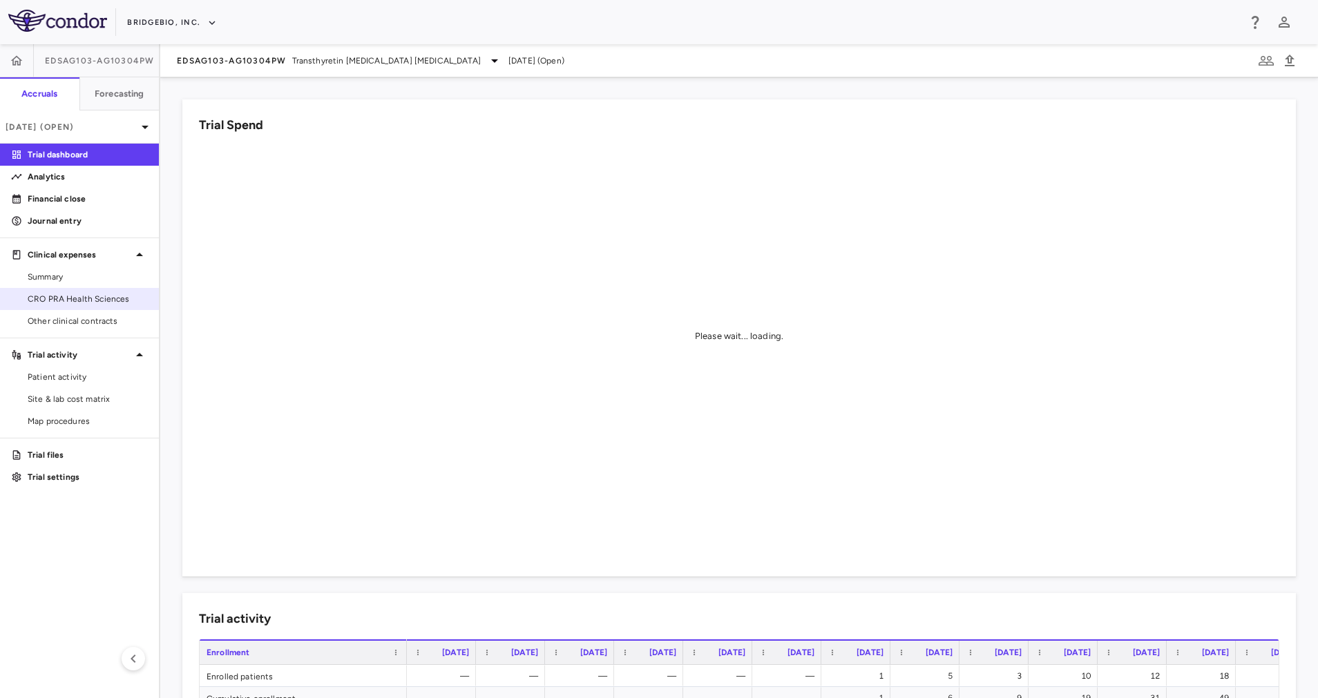
click at [72, 300] on span "CRO PRA Health Sciences" at bounding box center [88, 299] width 120 height 12
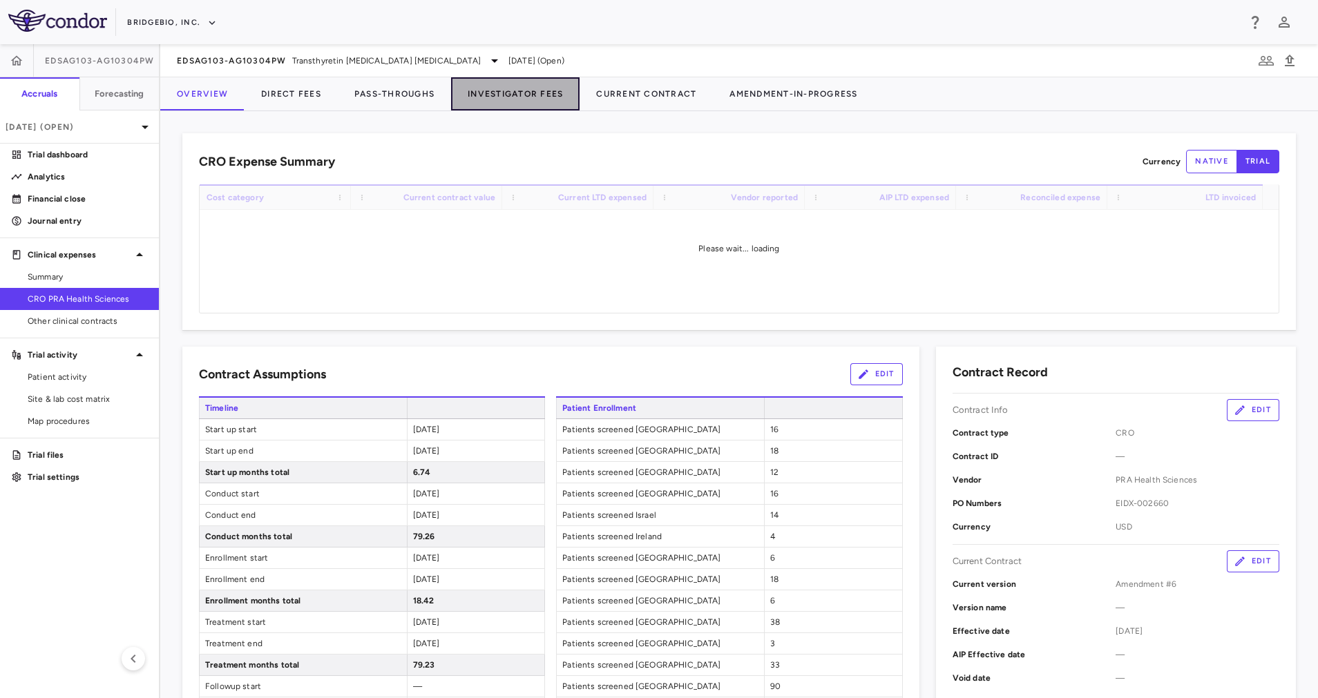
click at [513, 96] on button "Investigator Fees" at bounding box center [515, 93] width 128 height 33
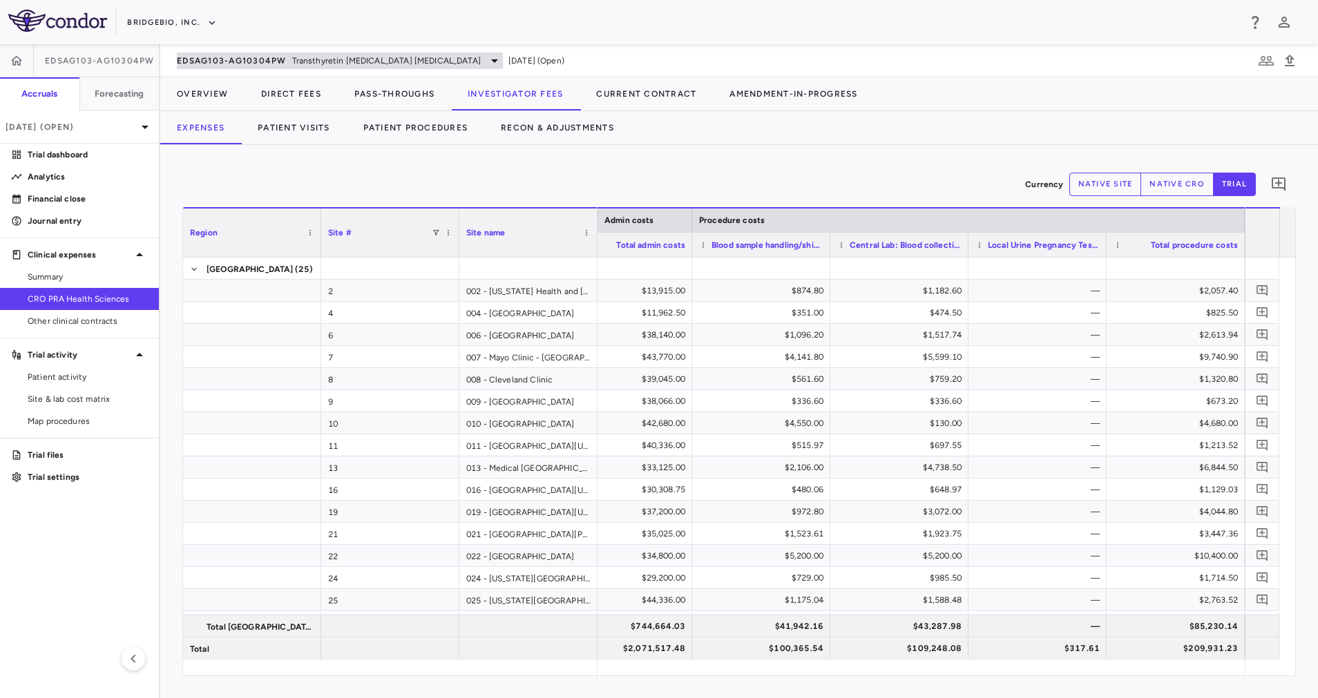
click at [430, 61] on span "Transthyretin [MEDICAL_DATA] [MEDICAL_DATA]" at bounding box center [386, 61] width 189 height 12
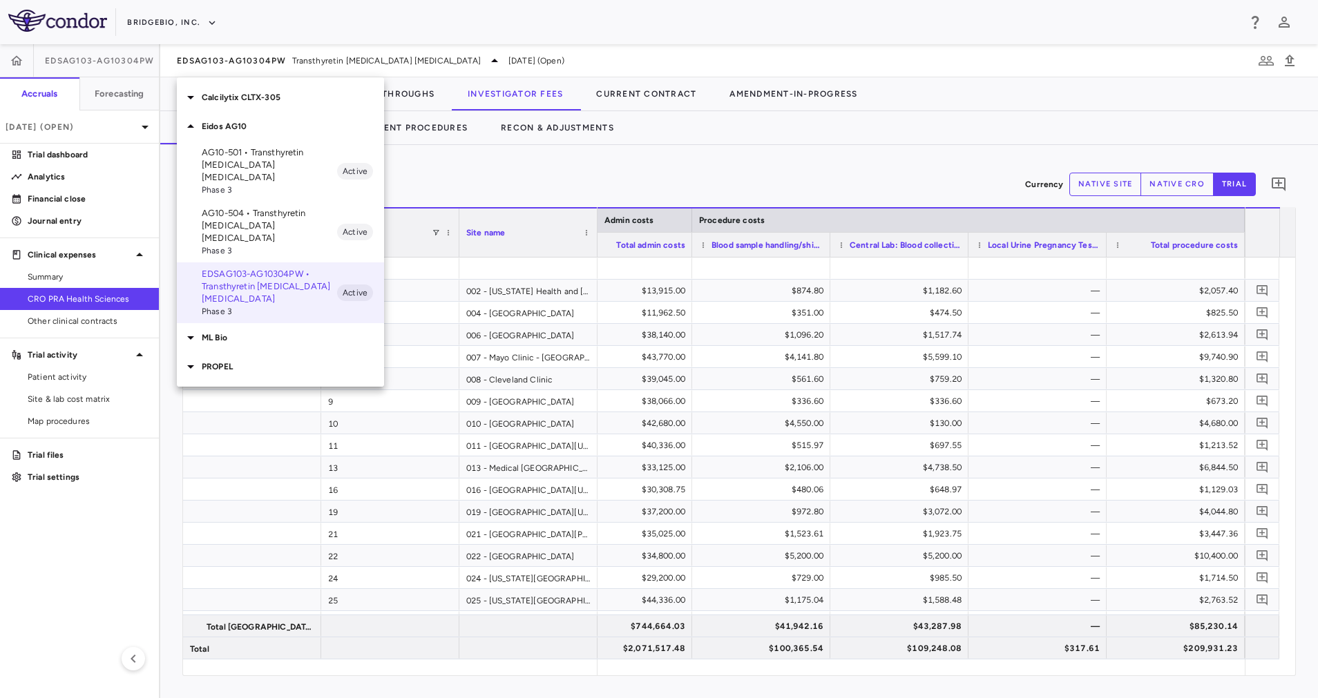
click at [229, 126] on p "Eidos AG10" at bounding box center [293, 126] width 182 height 12
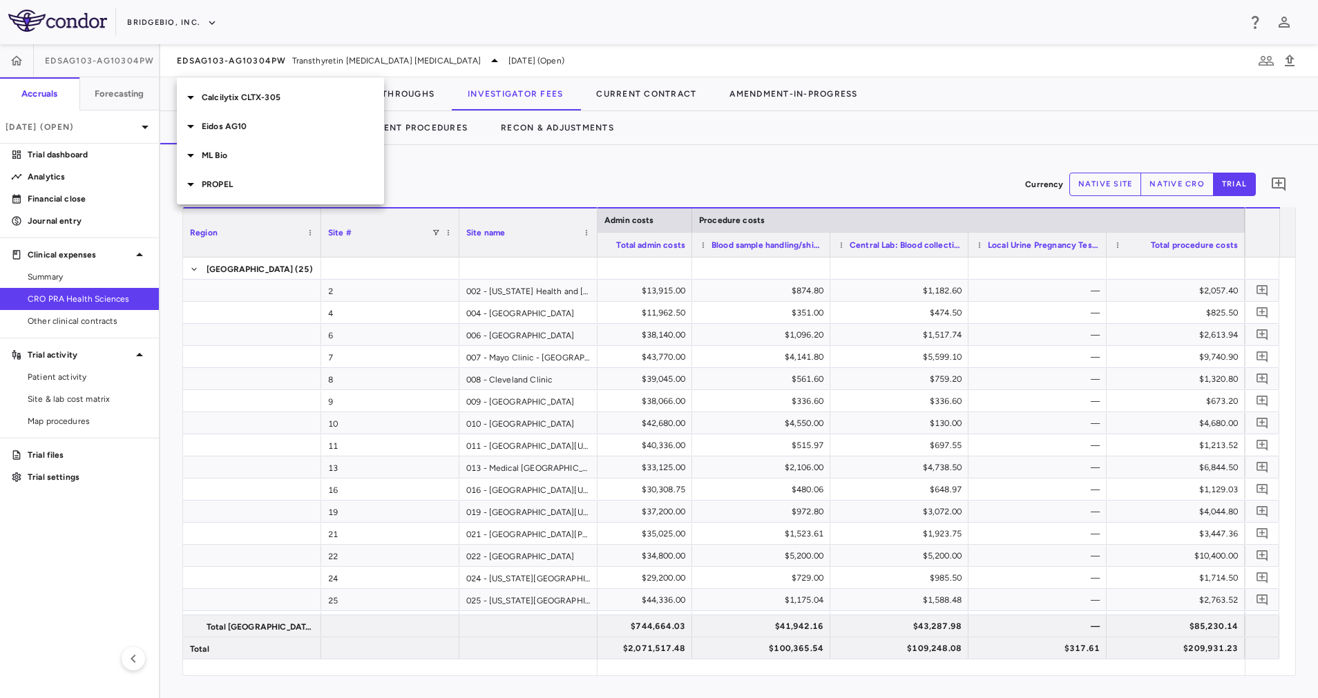
click at [240, 157] on p "ML Bio" at bounding box center [293, 155] width 182 height 12
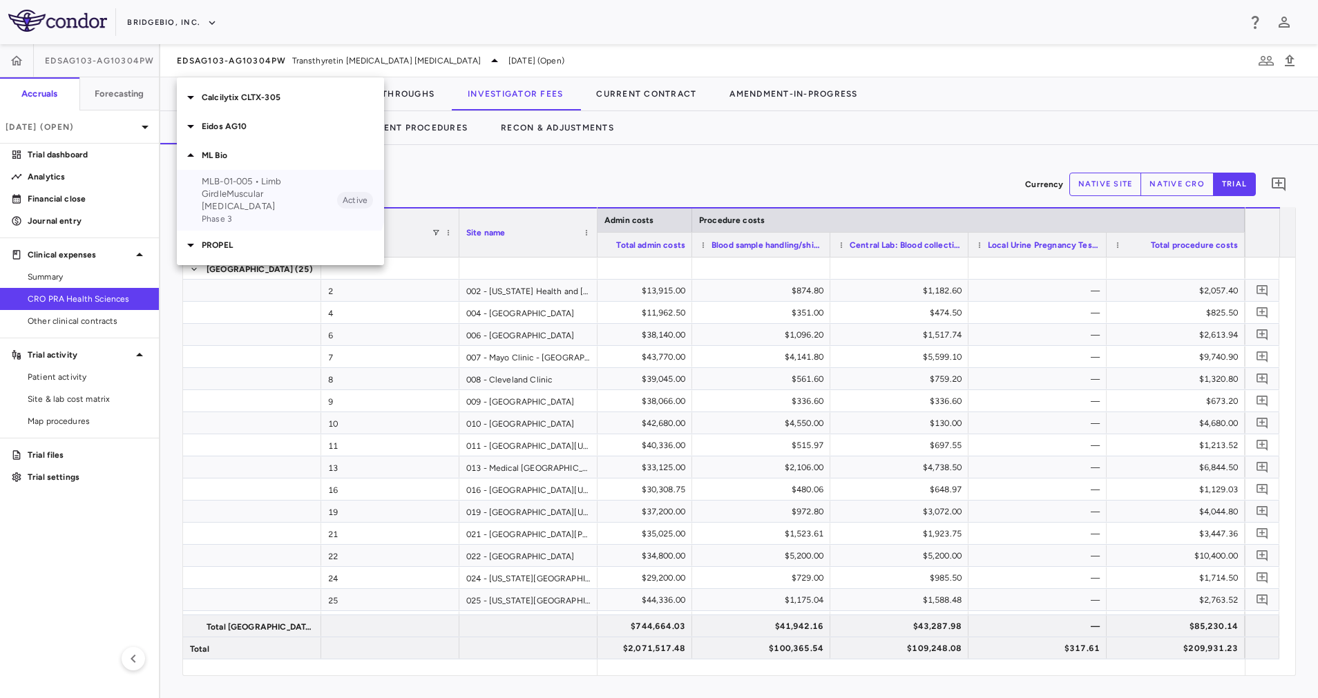
click at [255, 187] on p "MLB-01-005 • Limb GirdleMuscular [MEDICAL_DATA]" at bounding box center [269, 193] width 135 height 37
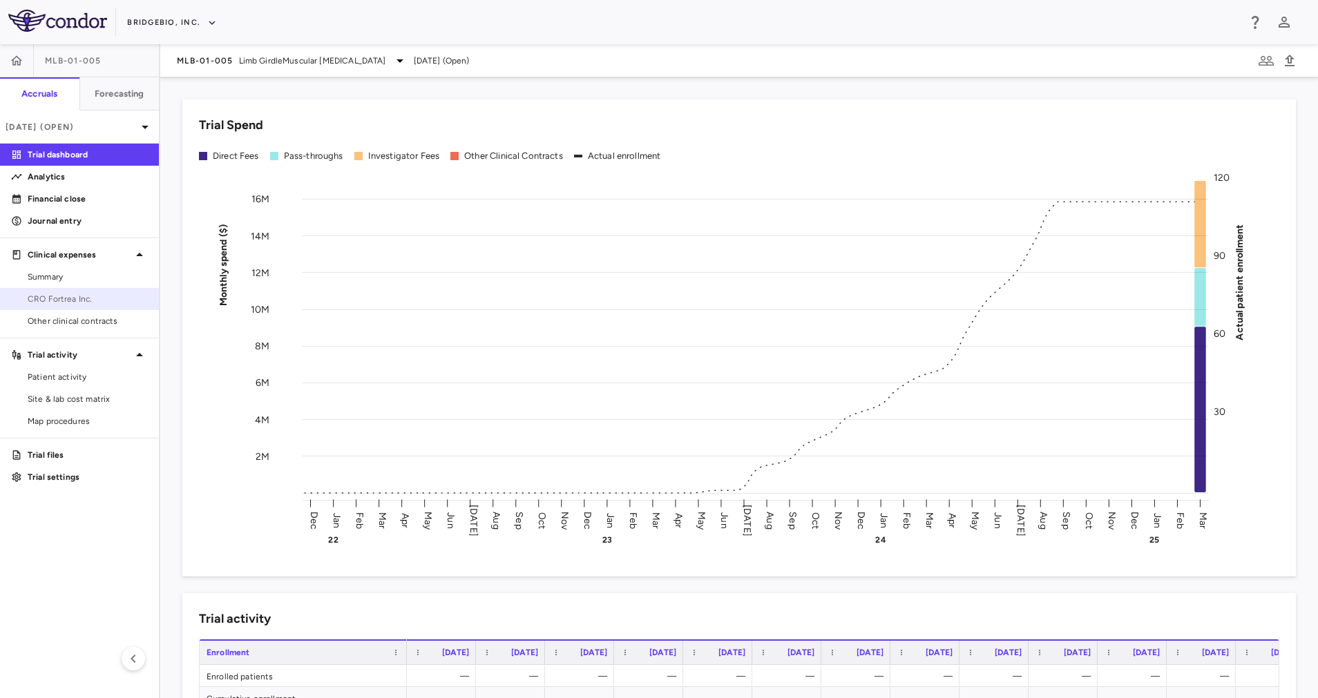
click at [68, 298] on span "CRO Fortrea Inc." at bounding box center [88, 299] width 120 height 12
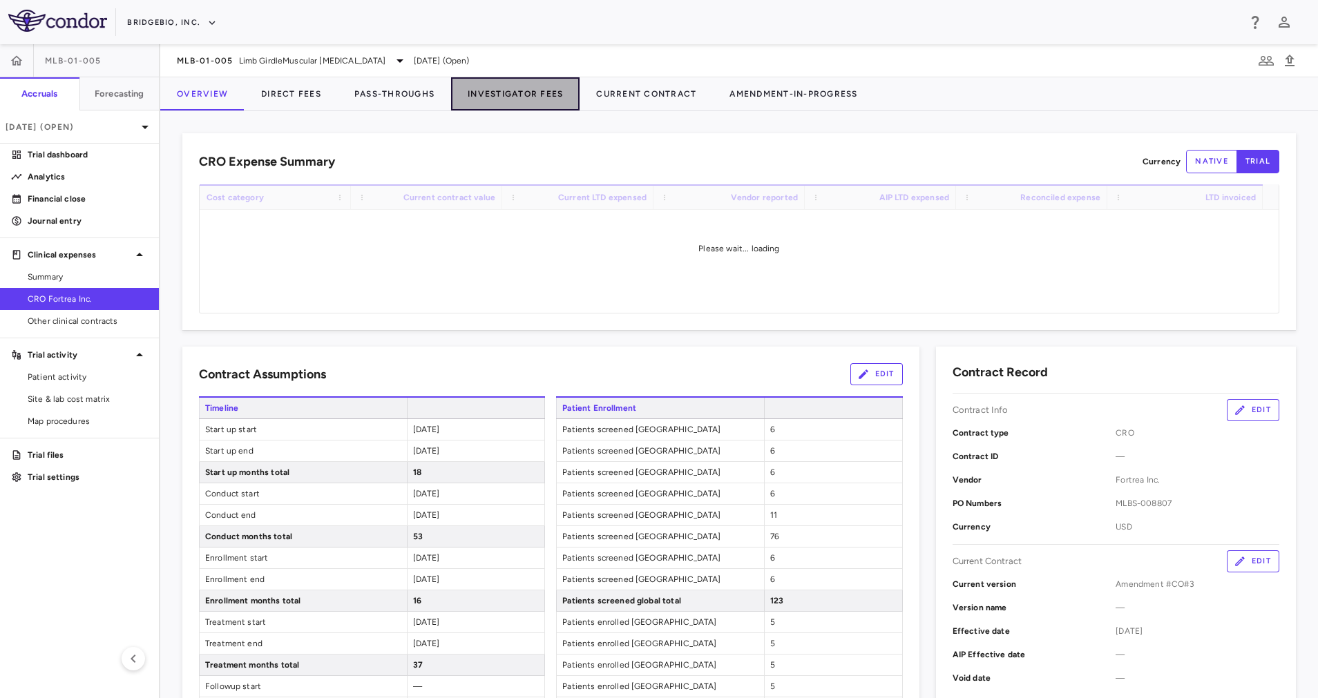
click at [504, 97] on button "Investigator Fees" at bounding box center [515, 93] width 128 height 33
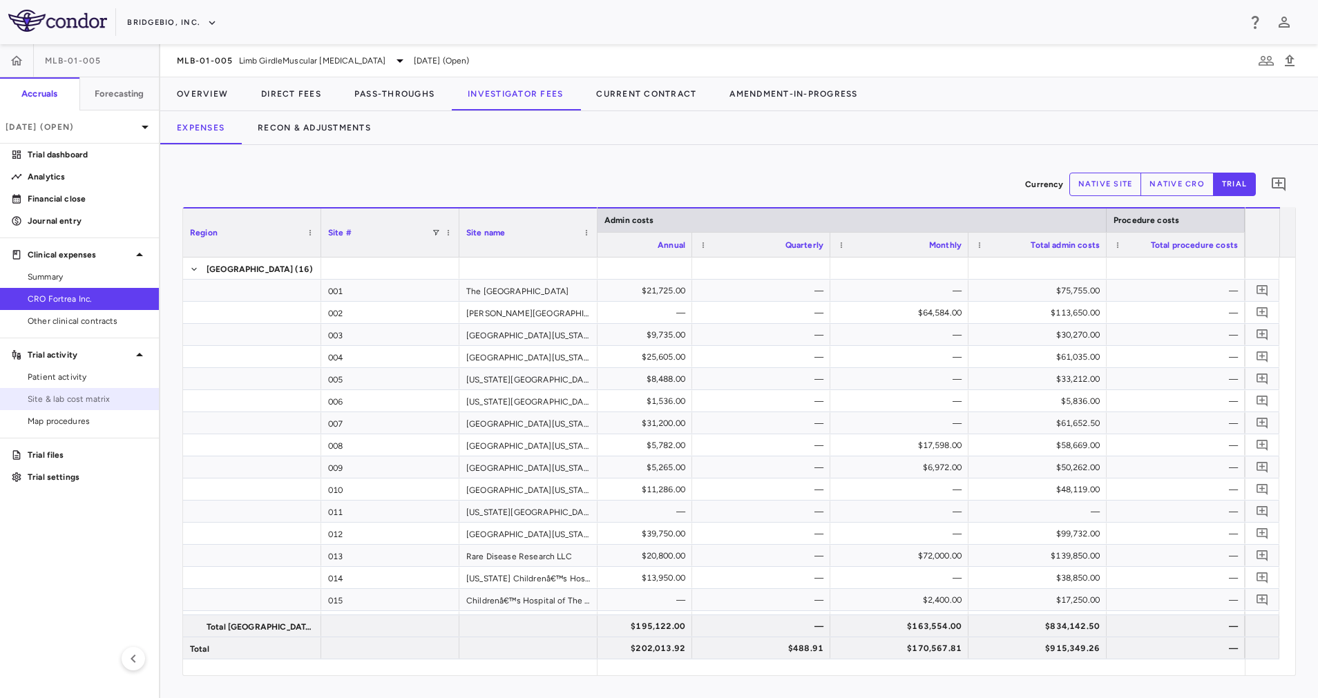
click at [79, 399] on span "Site & lab cost matrix" at bounding box center [88, 399] width 120 height 12
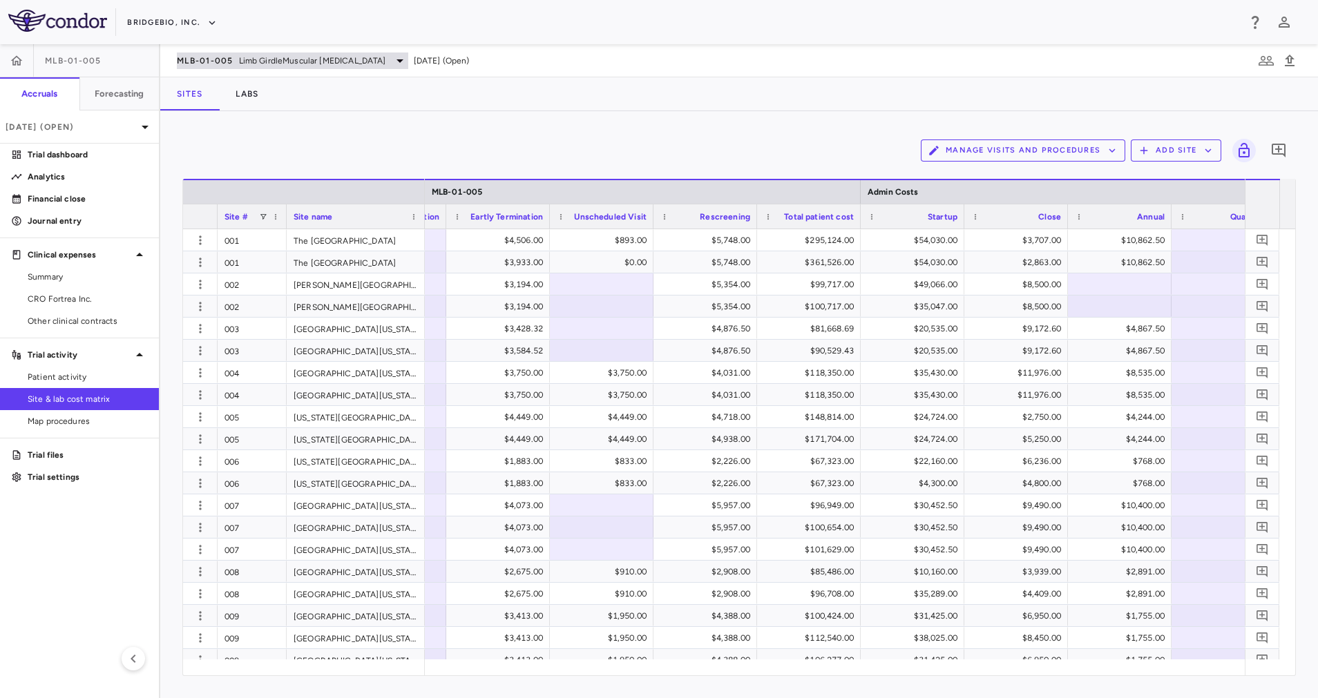
click at [359, 60] on div "MLB-01-005 Limb GirdleMuscular [MEDICAL_DATA]" at bounding box center [292, 60] width 231 height 17
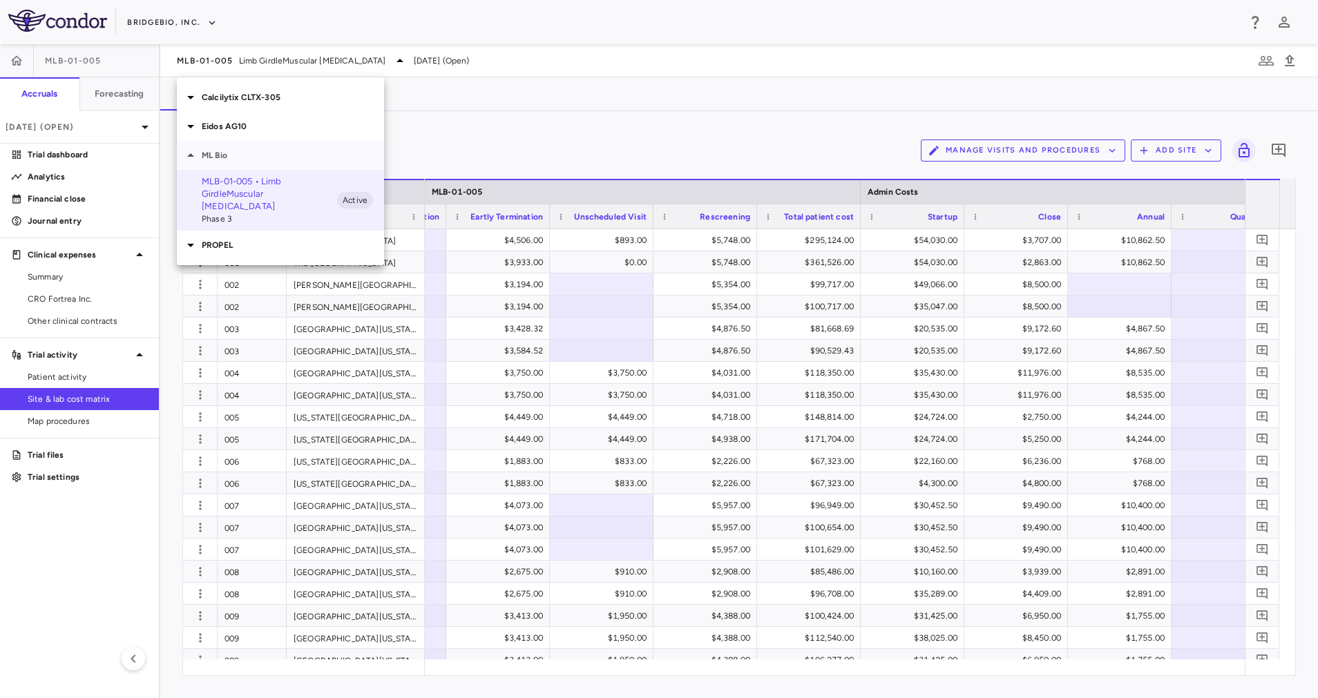
click at [231, 150] on p "ML Bio" at bounding box center [293, 155] width 182 height 12
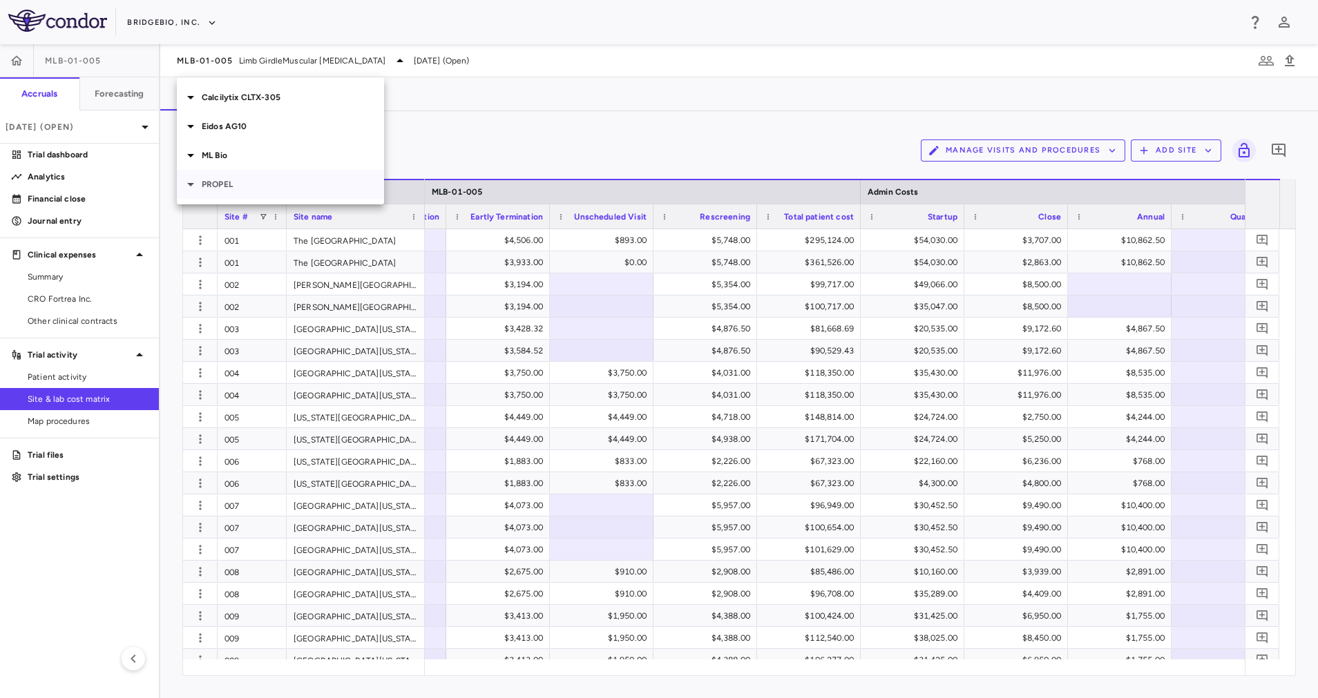
click at [236, 182] on p "PROPEL" at bounding box center [293, 184] width 182 height 12
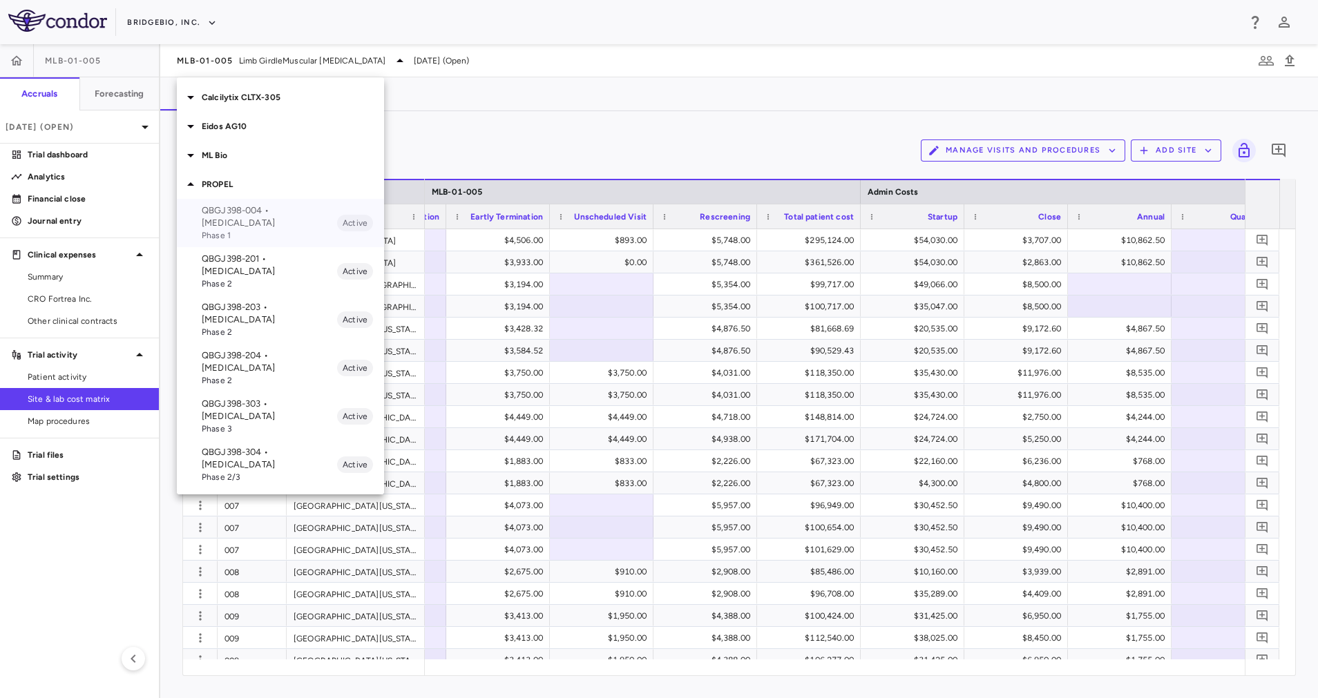
click at [251, 213] on p "QBGJ398-004 • [MEDICAL_DATA]" at bounding box center [269, 216] width 135 height 25
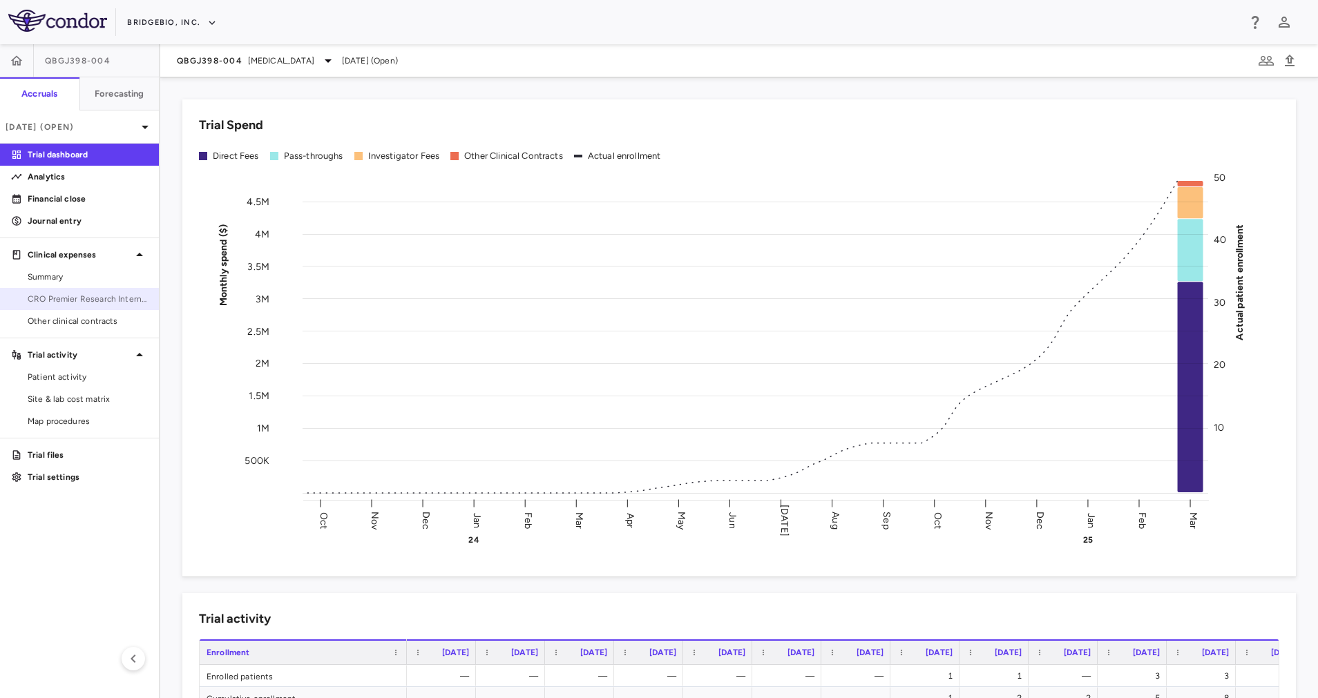
click at [93, 293] on span "CRO Premier Research International" at bounding box center [88, 299] width 120 height 12
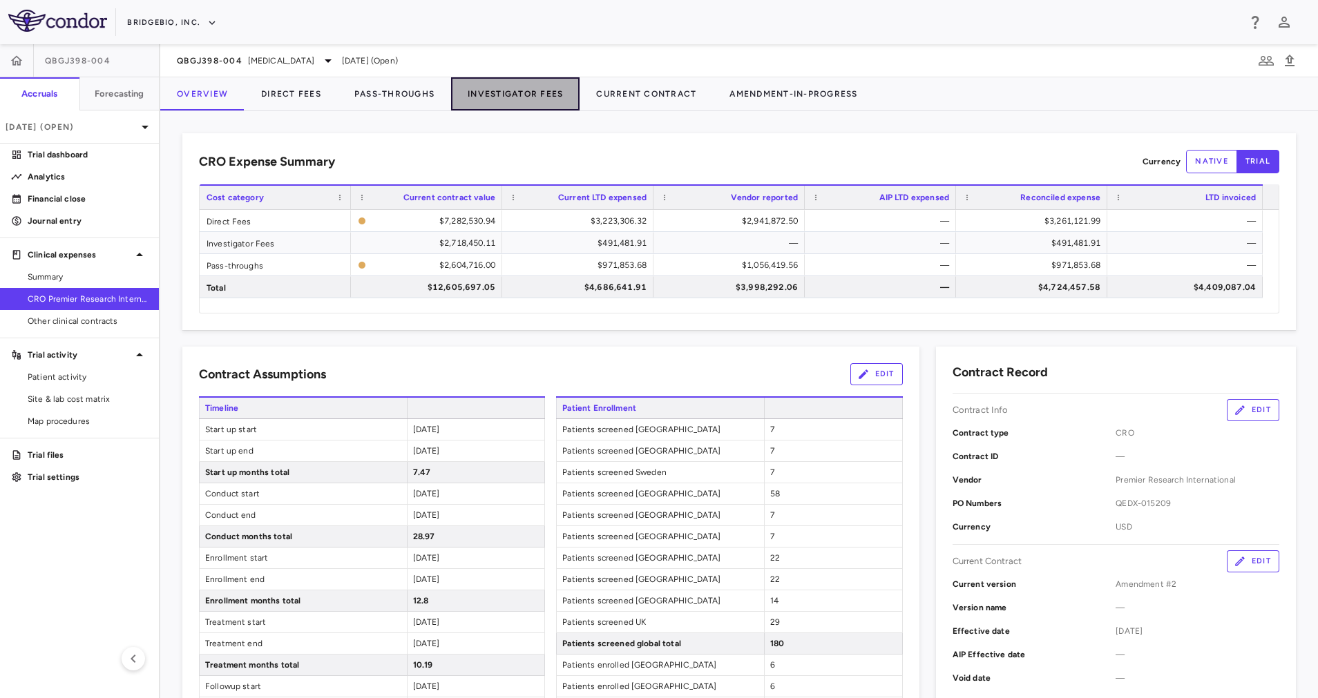
click at [548, 102] on button "Investigator Fees" at bounding box center [515, 93] width 128 height 33
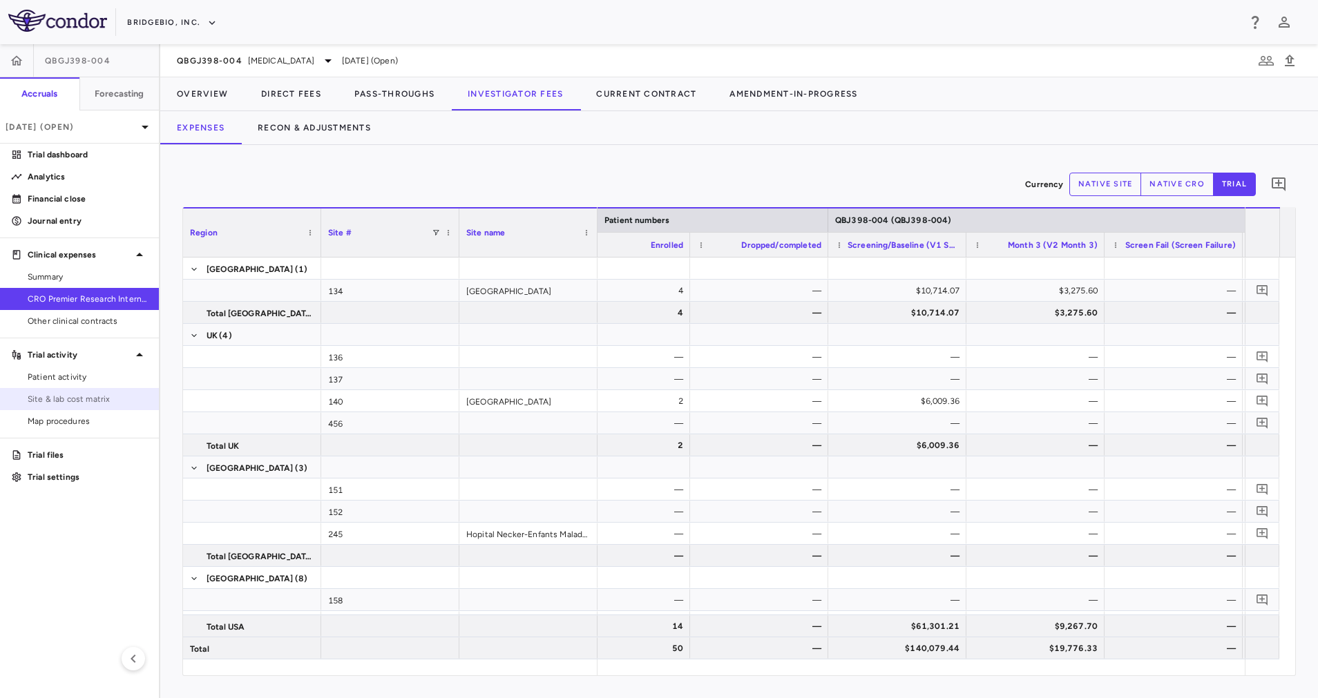
click at [91, 405] on link "Site & lab cost matrix" at bounding box center [79, 399] width 159 height 21
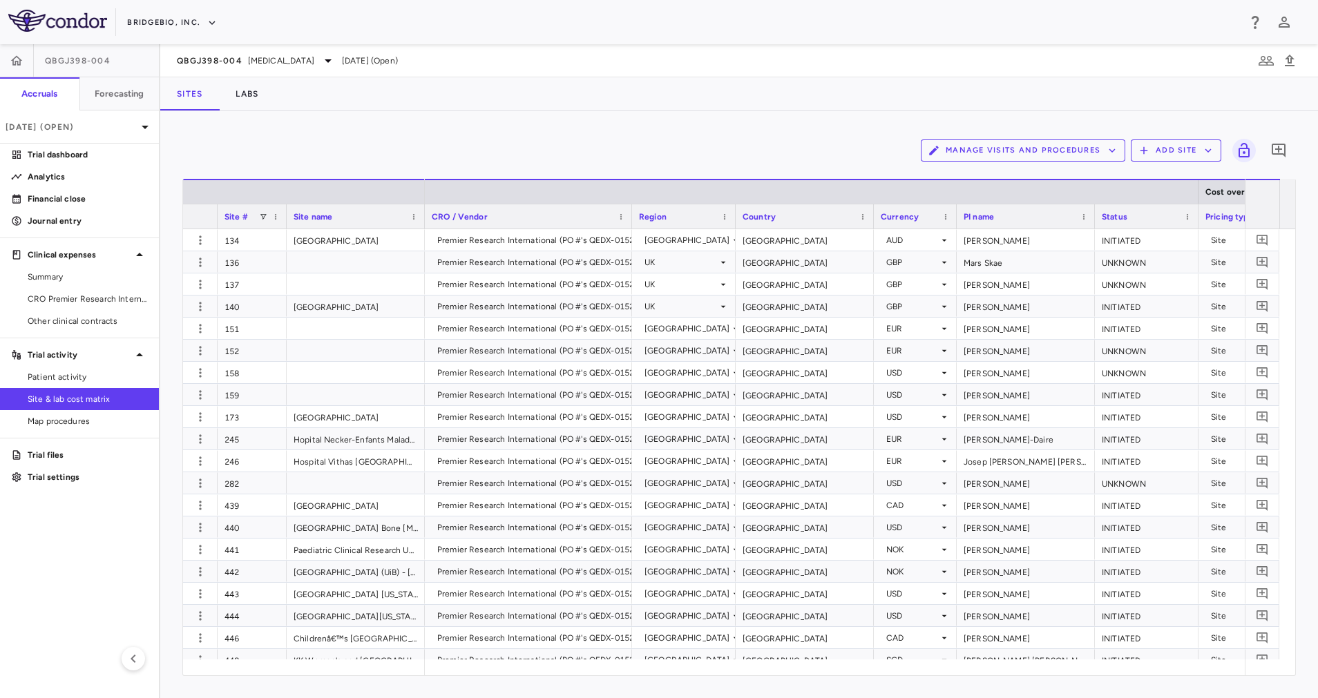
click at [345, 60] on div "QBGJ398-004 [MEDICAL_DATA] [DATE] (Open)" at bounding box center [287, 60] width 221 height 17
click at [332, 60] on icon at bounding box center [328, 60] width 7 height 3
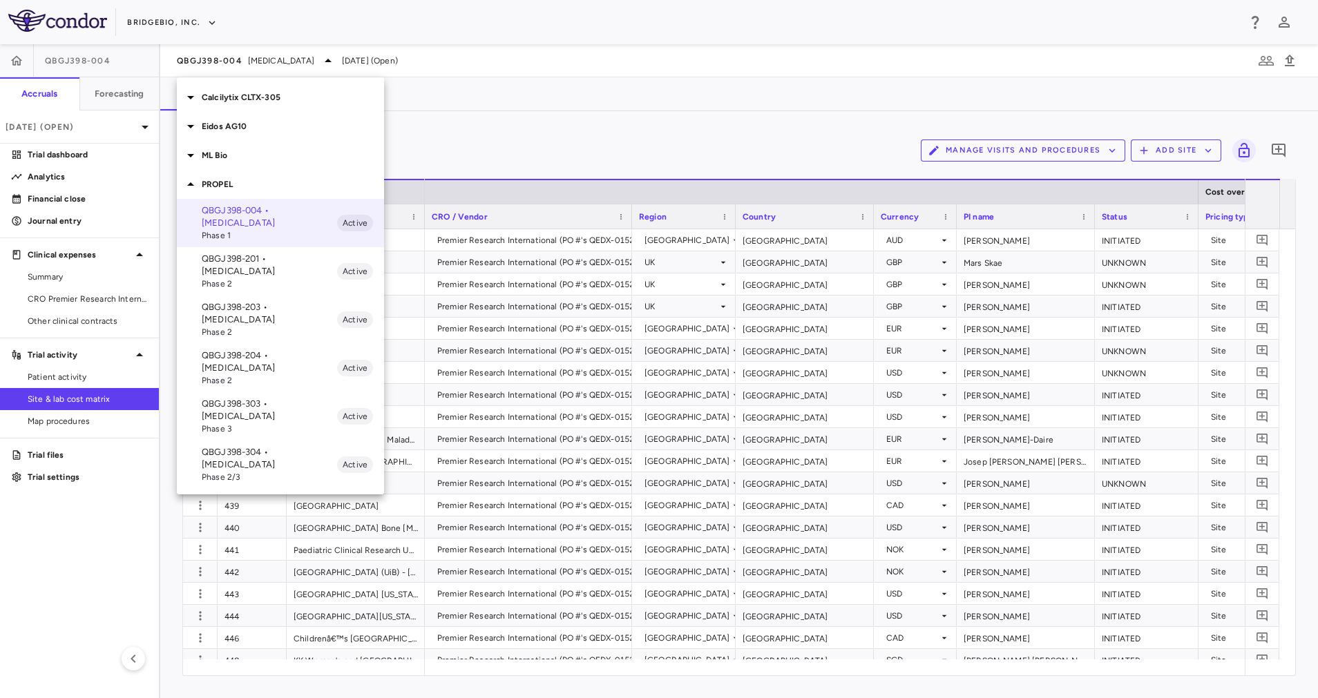
click at [287, 278] on span "Phase 2" at bounding box center [269, 284] width 135 height 12
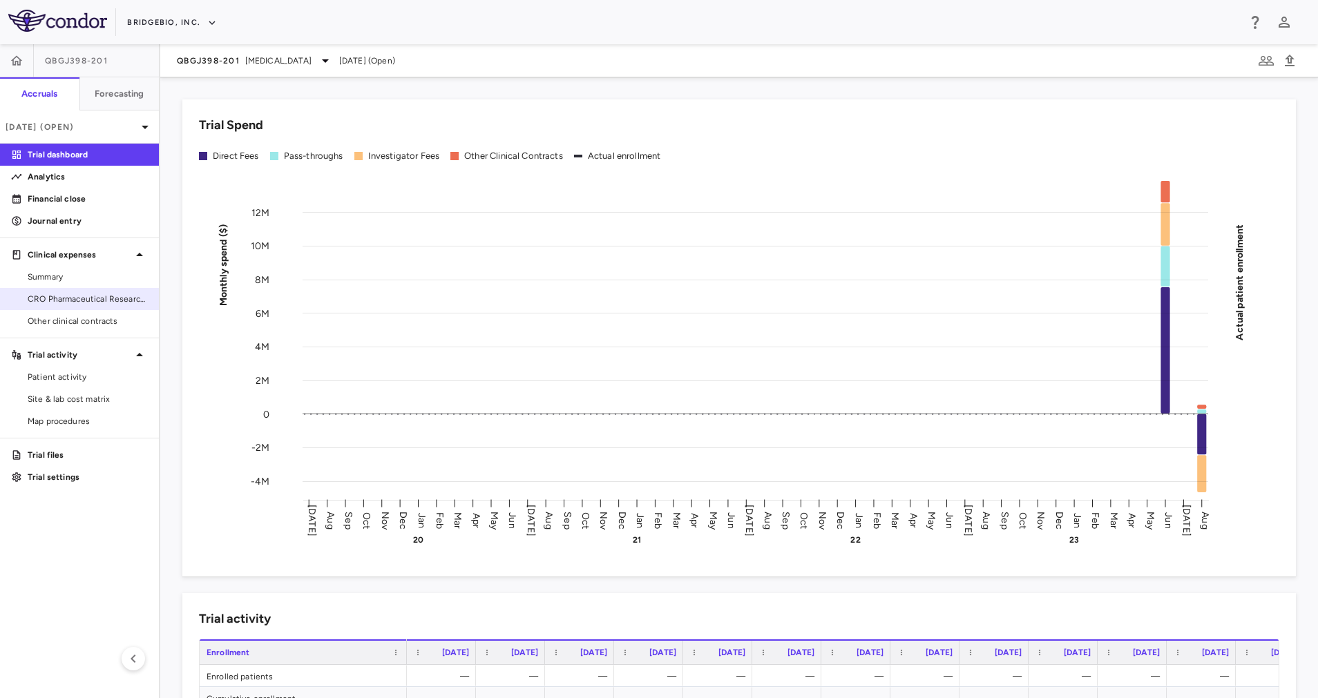
click at [90, 294] on span "CRO Pharmaceutical Research Associates" at bounding box center [88, 299] width 120 height 12
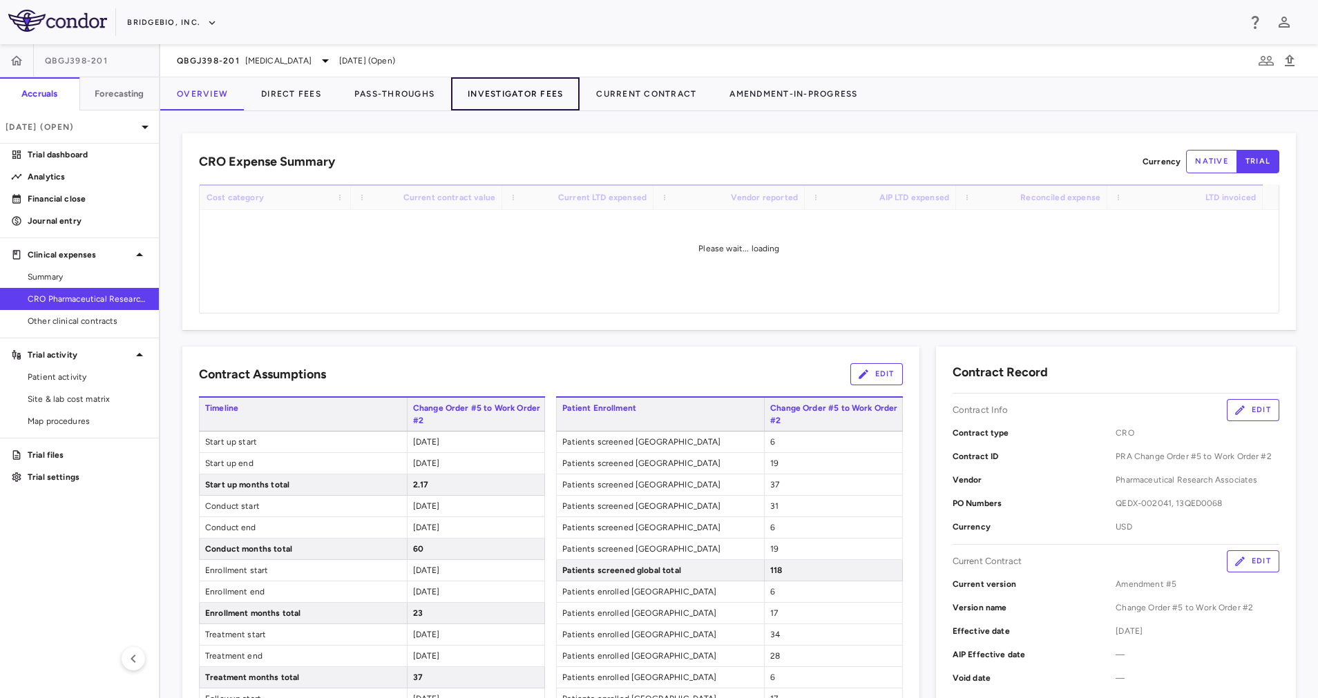
click at [518, 104] on button "Investigator Fees" at bounding box center [515, 93] width 128 height 33
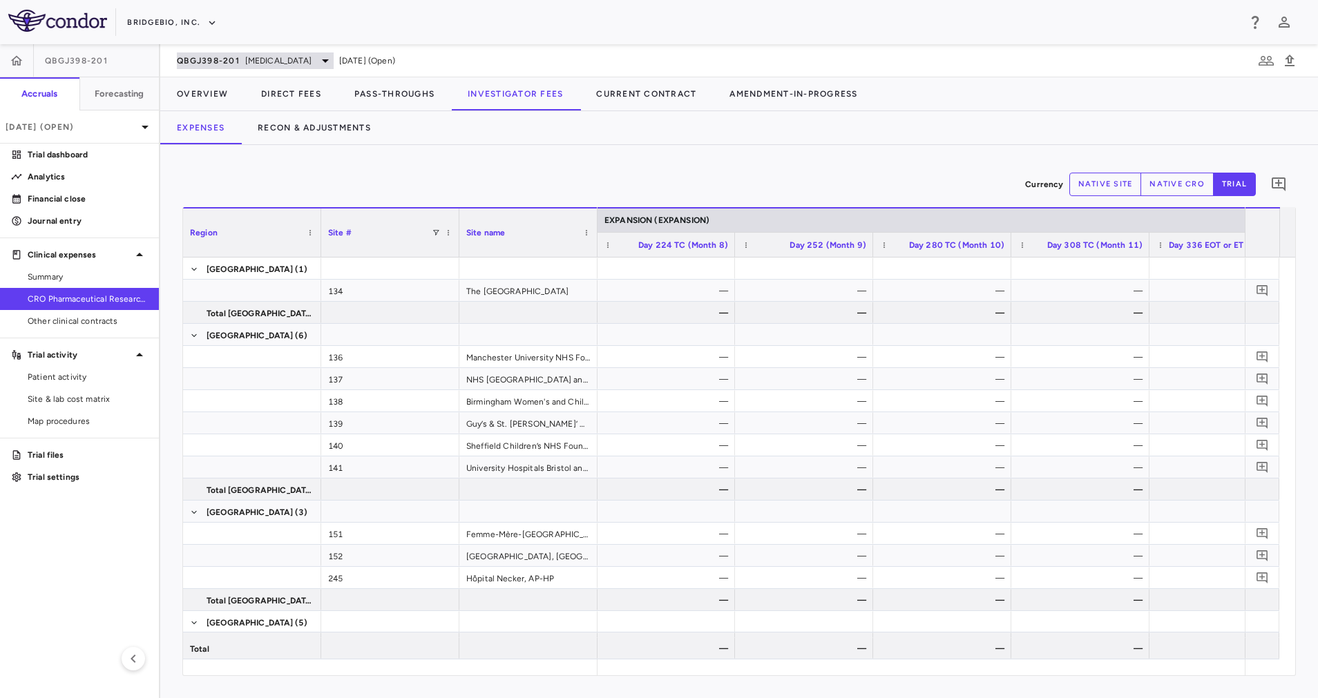
click at [321, 64] on icon at bounding box center [325, 60] width 17 height 17
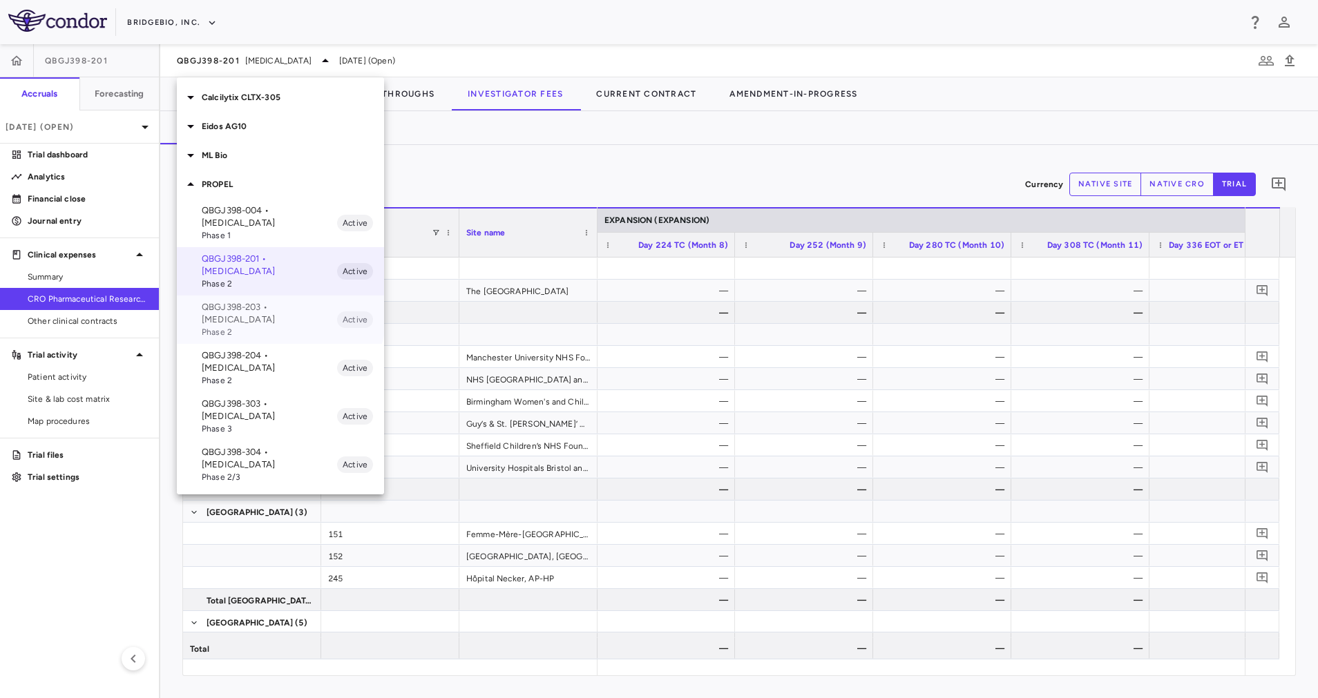
click at [267, 301] on p "QBGJ398-203 • [MEDICAL_DATA]" at bounding box center [269, 313] width 135 height 25
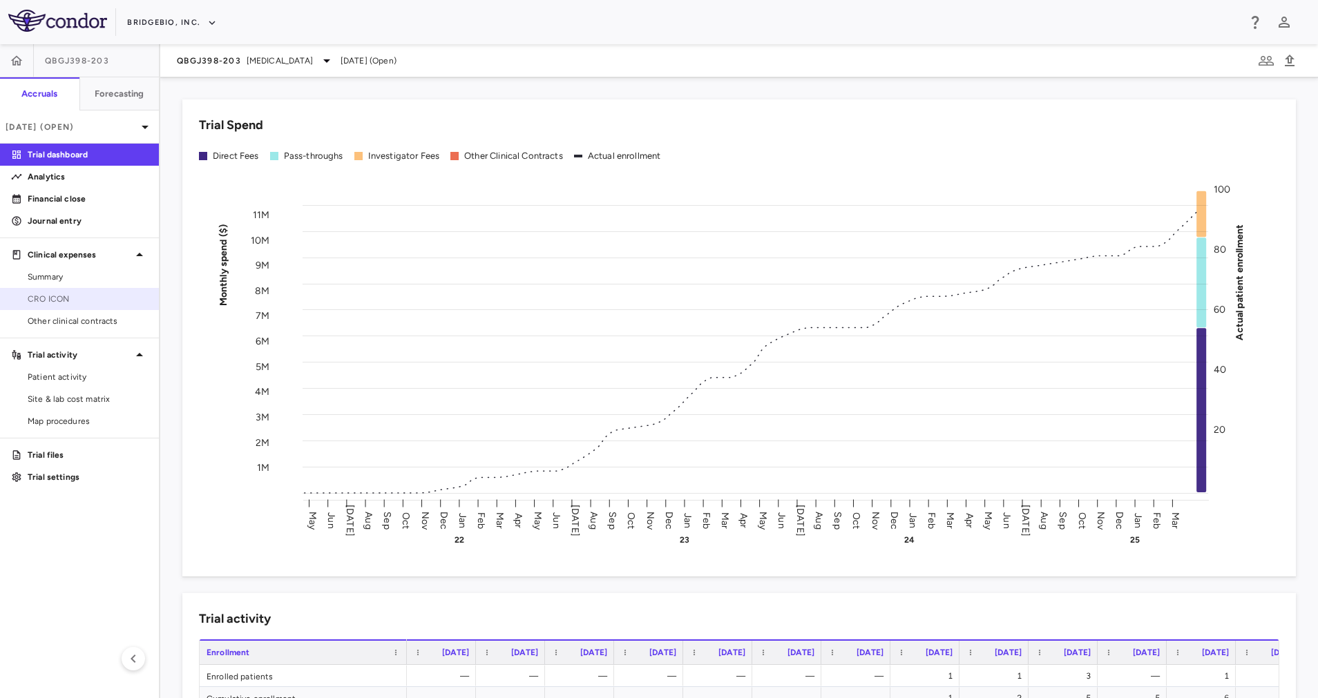
click at [67, 305] on link "CRO ICON" at bounding box center [79, 299] width 159 height 21
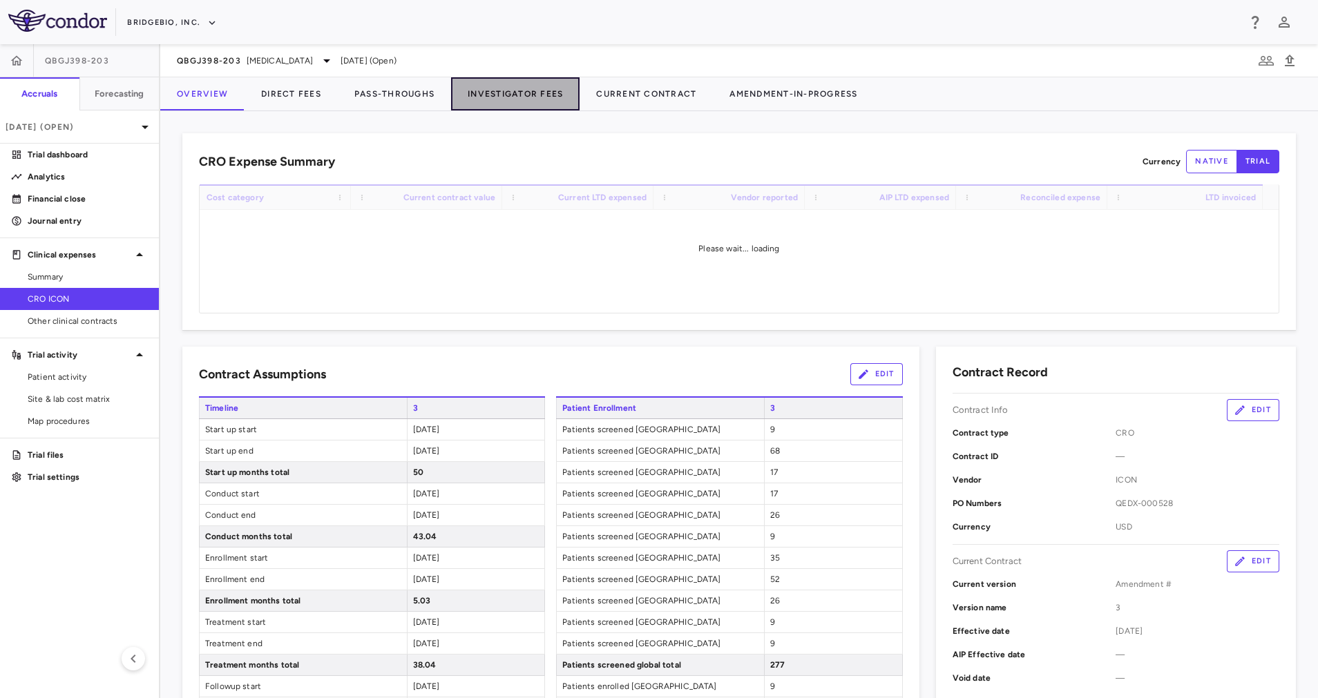
click at [520, 99] on button "Investigator Fees" at bounding box center [515, 93] width 128 height 33
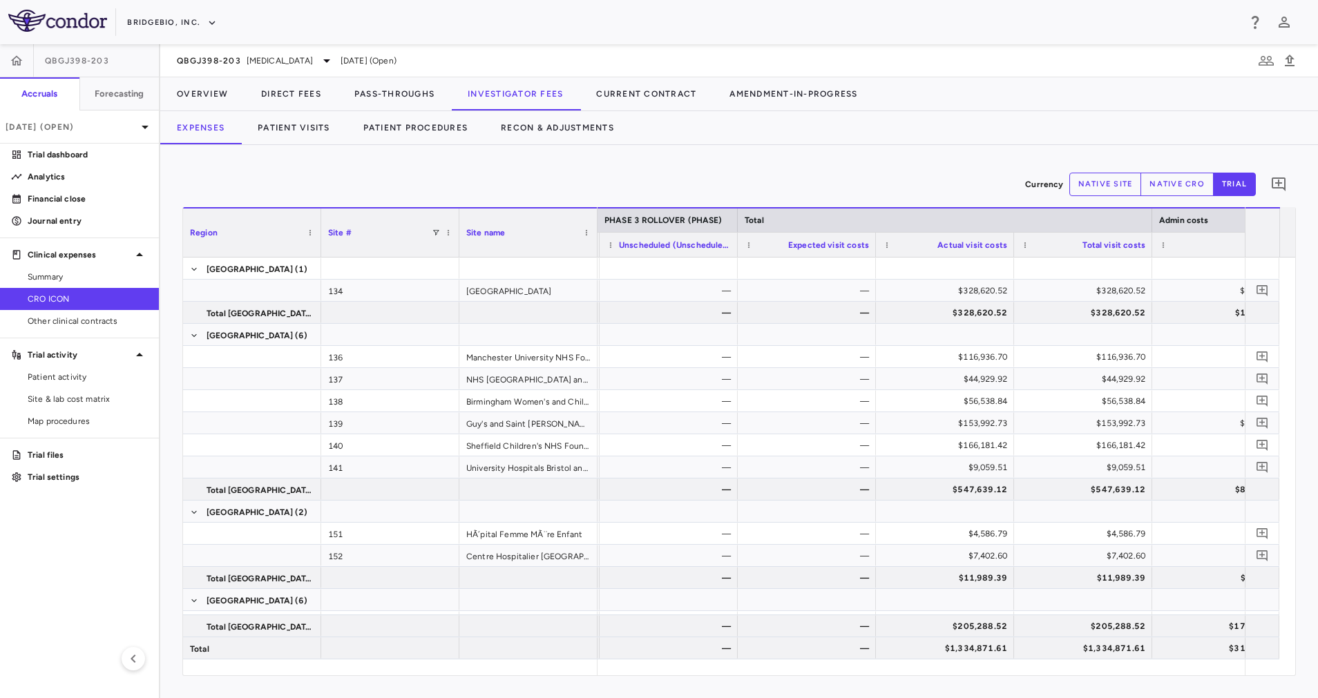
click at [297, 48] on div "QBGJ398-203 [MEDICAL_DATA] [DATE] (Open)" at bounding box center [739, 60] width 1158 height 33
click at [309, 69] on div "QBGJ398-203 [MEDICAL_DATA] [DATE] (Open)" at bounding box center [739, 60] width 1158 height 33
click at [307, 49] on div "QBGJ398-203 [MEDICAL_DATA] [DATE] (Open)" at bounding box center [739, 60] width 1158 height 33
click at [318, 57] on icon at bounding box center [326, 60] width 17 height 17
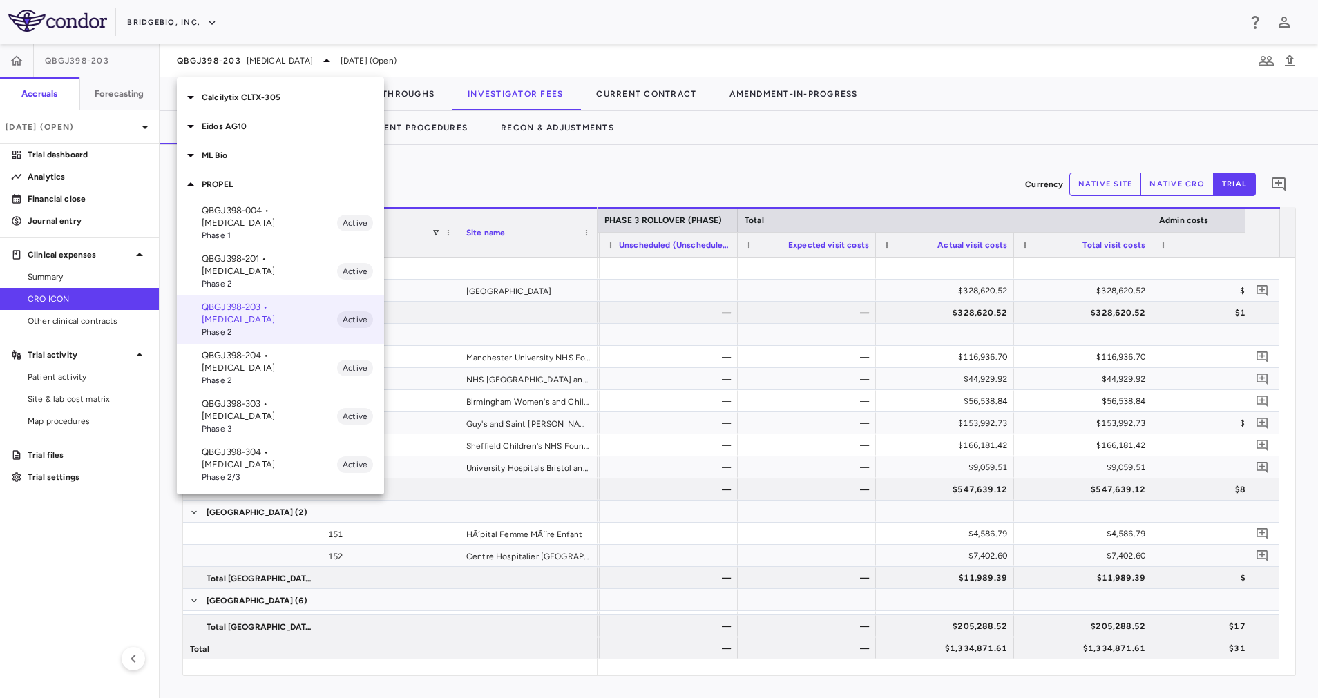
click at [289, 350] on p "QBGJ398-204 • [MEDICAL_DATA]" at bounding box center [269, 362] width 135 height 25
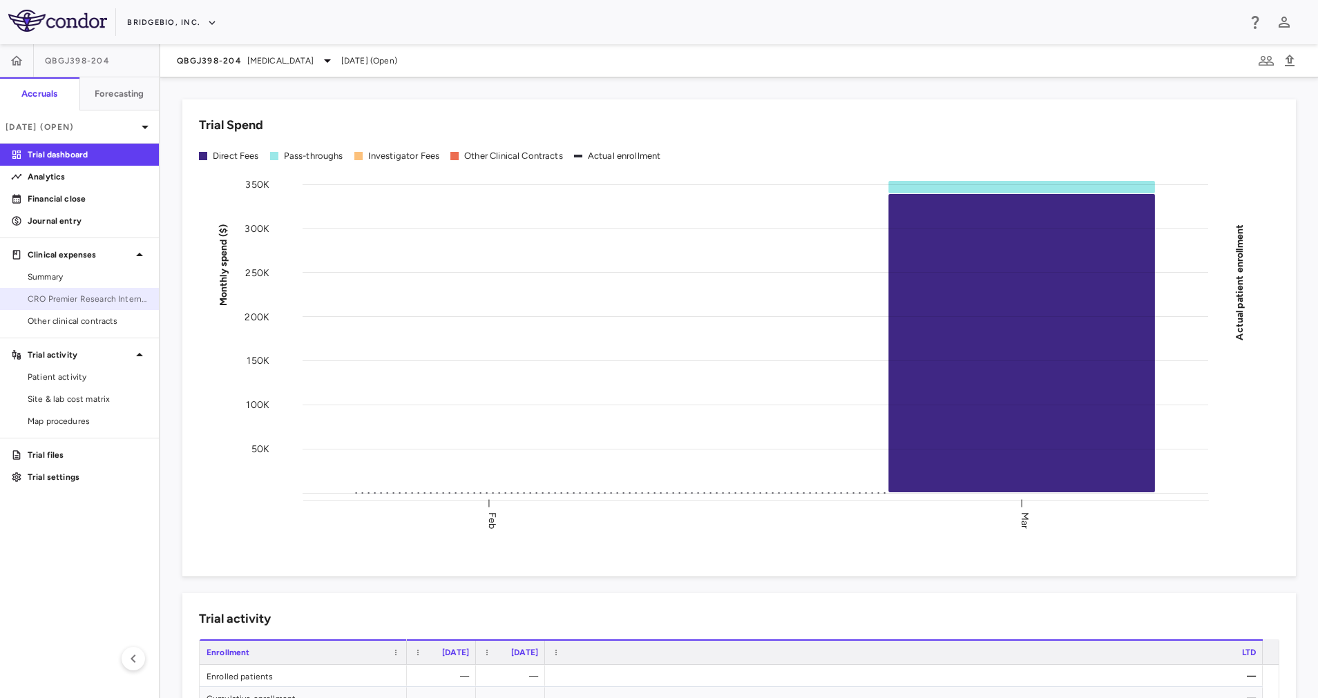
click at [86, 303] on span "CRO Premier Research International LLC" at bounding box center [88, 299] width 120 height 12
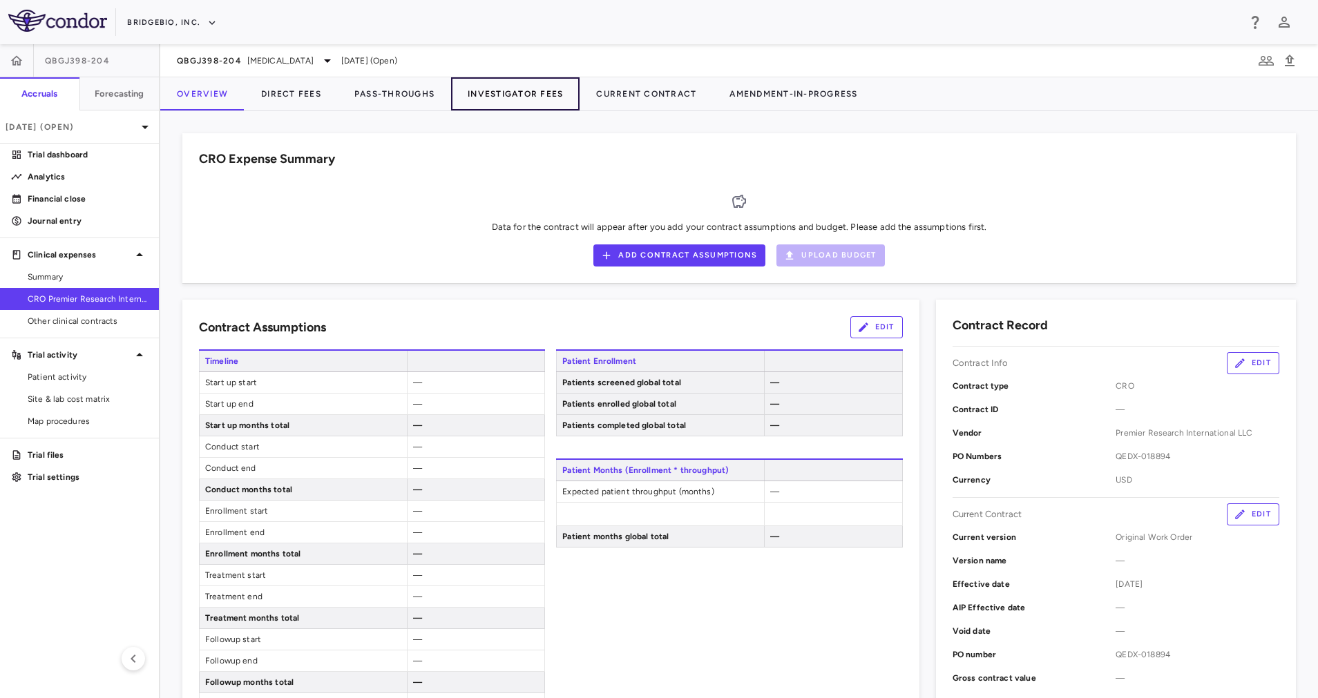
click at [527, 95] on button "Investigator Fees" at bounding box center [515, 93] width 128 height 33
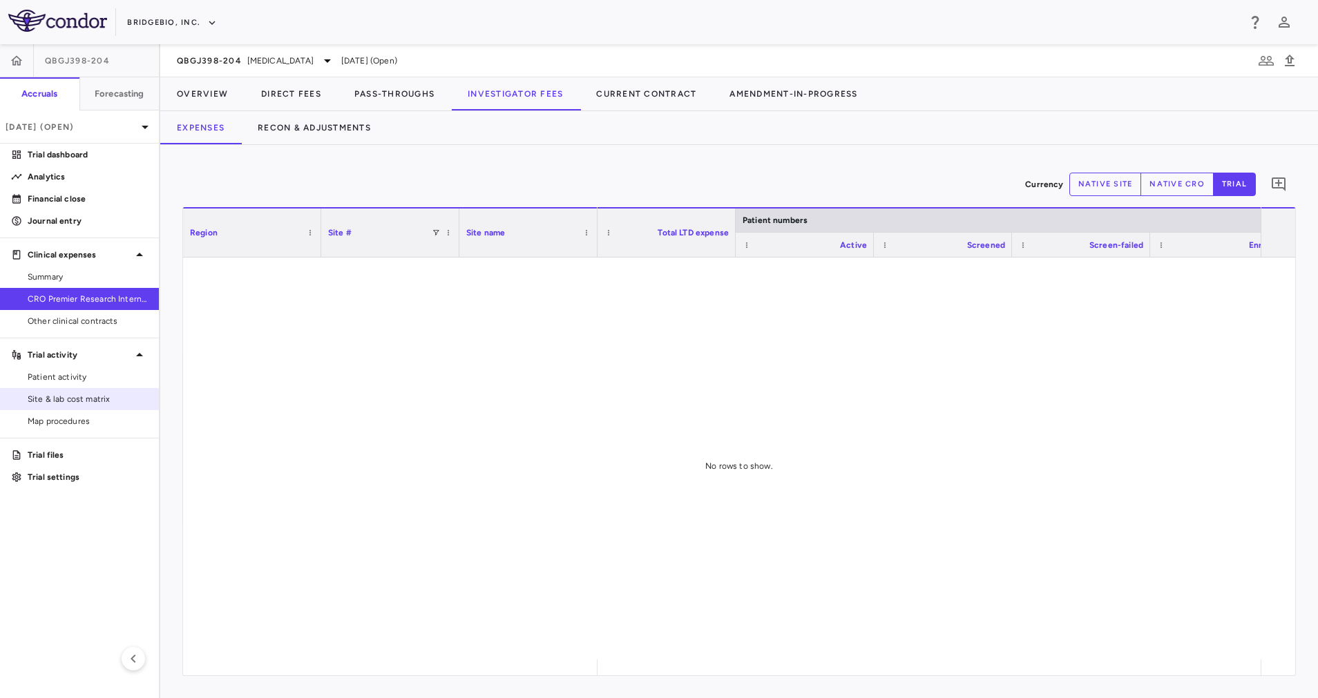
click at [88, 403] on span "Site & lab cost matrix" at bounding box center [88, 399] width 120 height 12
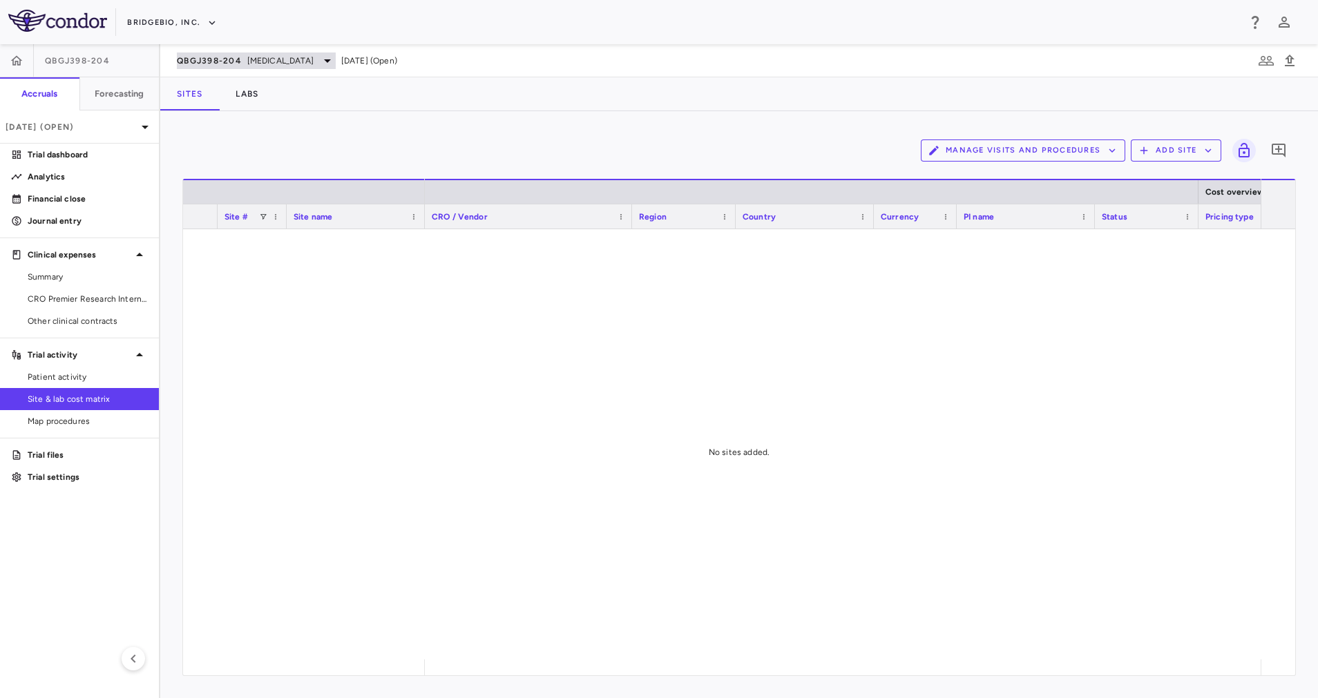
click at [320, 66] on icon at bounding box center [327, 60] width 17 height 17
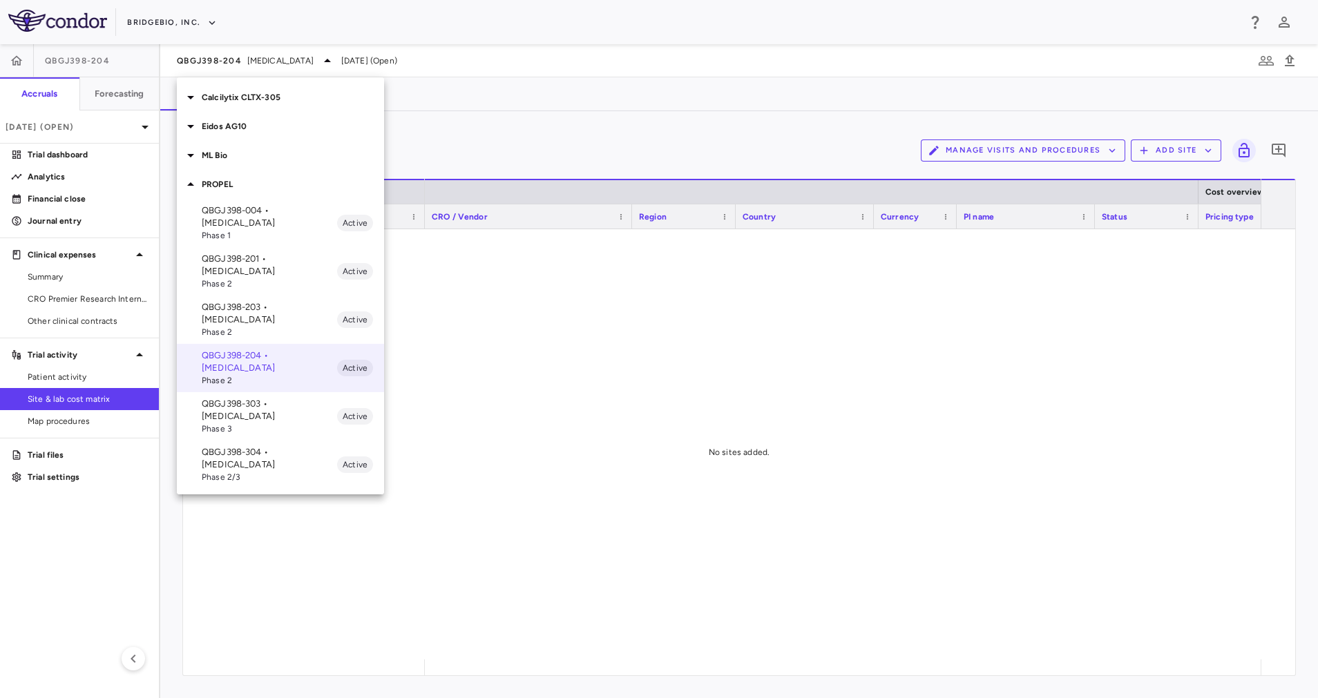
click at [279, 423] on span "Phase 3" at bounding box center [269, 429] width 135 height 12
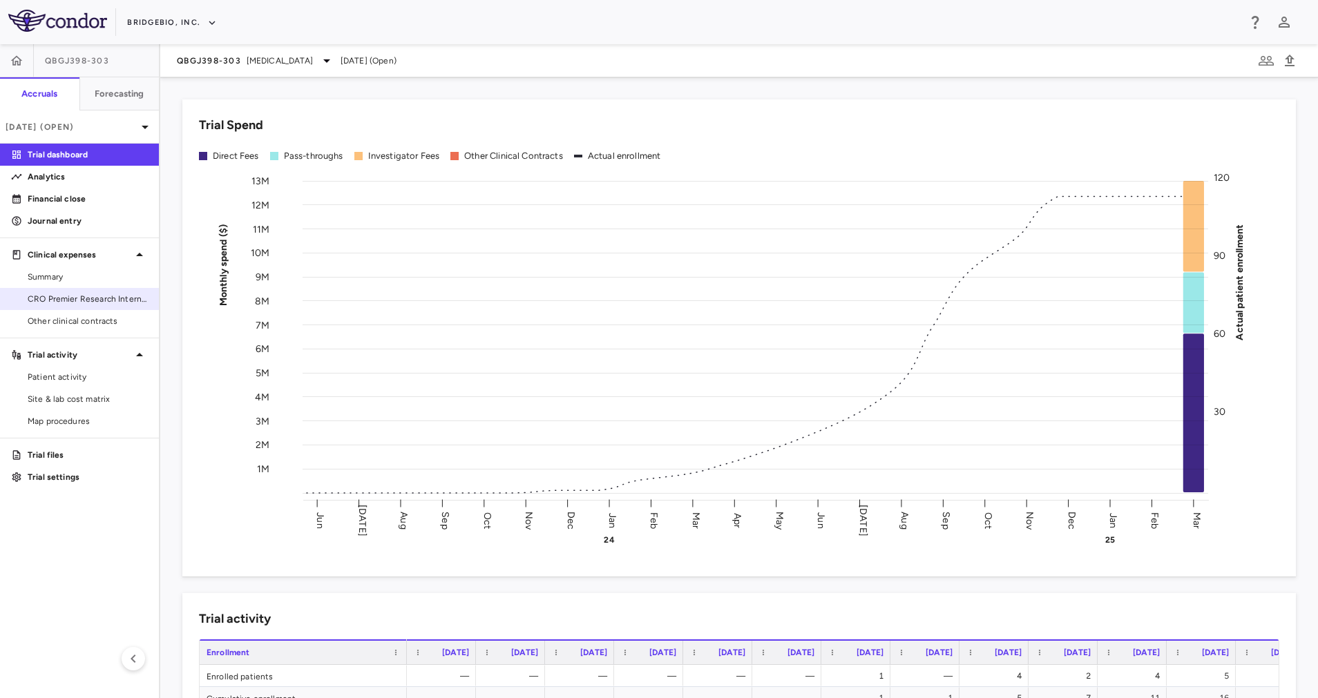
click at [83, 298] on span "CRO Premier Research International LLC" at bounding box center [88, 299] width 120 height 12
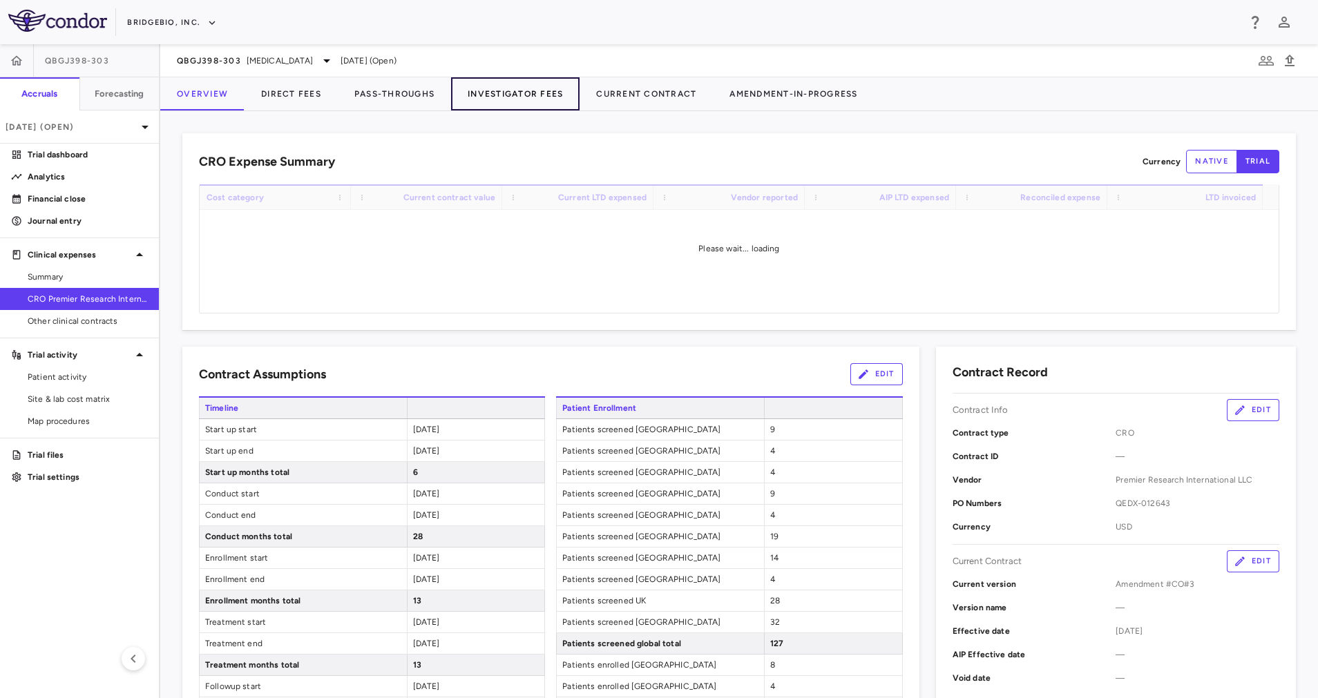
click at [526, 85] on button "Investigator Fees" at bounding box center [515, 93] width 128 height 33
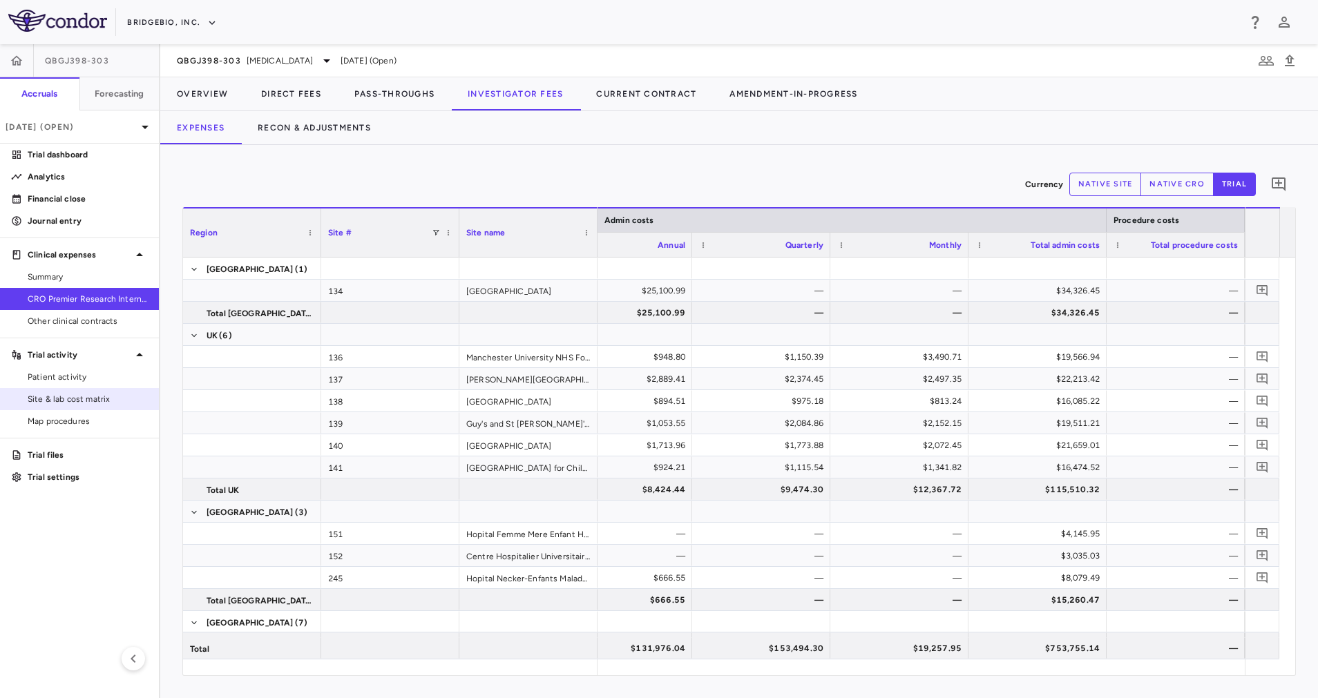
click at [119, 392] on link "Site & lab cost matrix" at bounding box center [79, 399] width 159 height 21
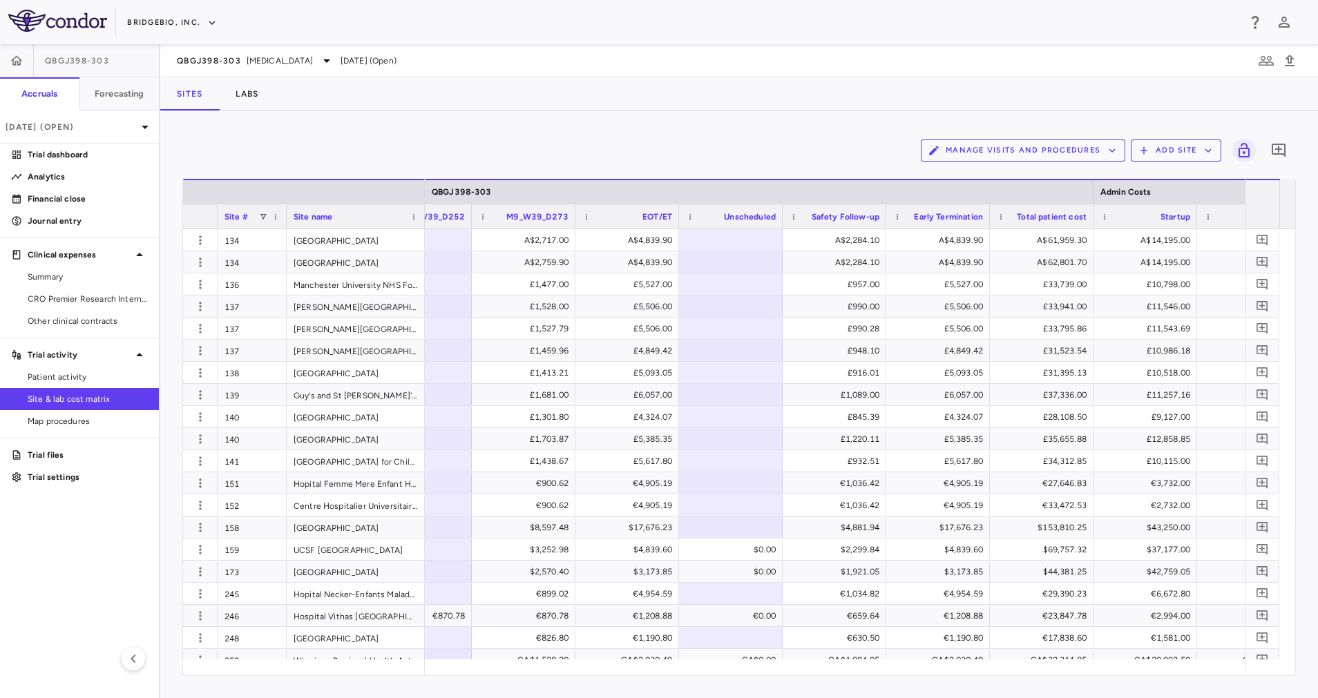
drag, startPoint x: 1099, startPoint y: 678, endPoint x: 1148, endPoint y: 674, distance: 49.2
click at [1148, 674] on div "Manage Visits and Procedures Add Site 0 Drag here to set row groups Drag here t…" at bounding box center [739, 404] width 1158 height 587
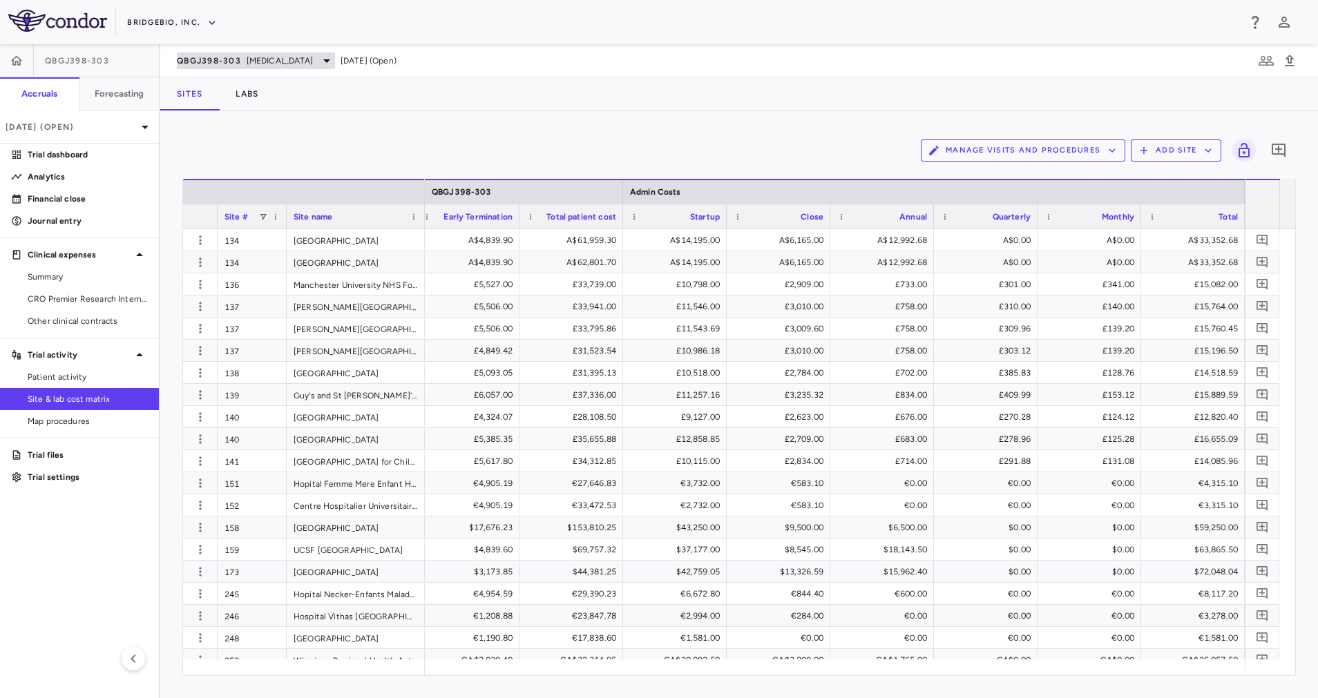
click at [318, 65] on icon at bounding box center [326, 60] width 17 height 17
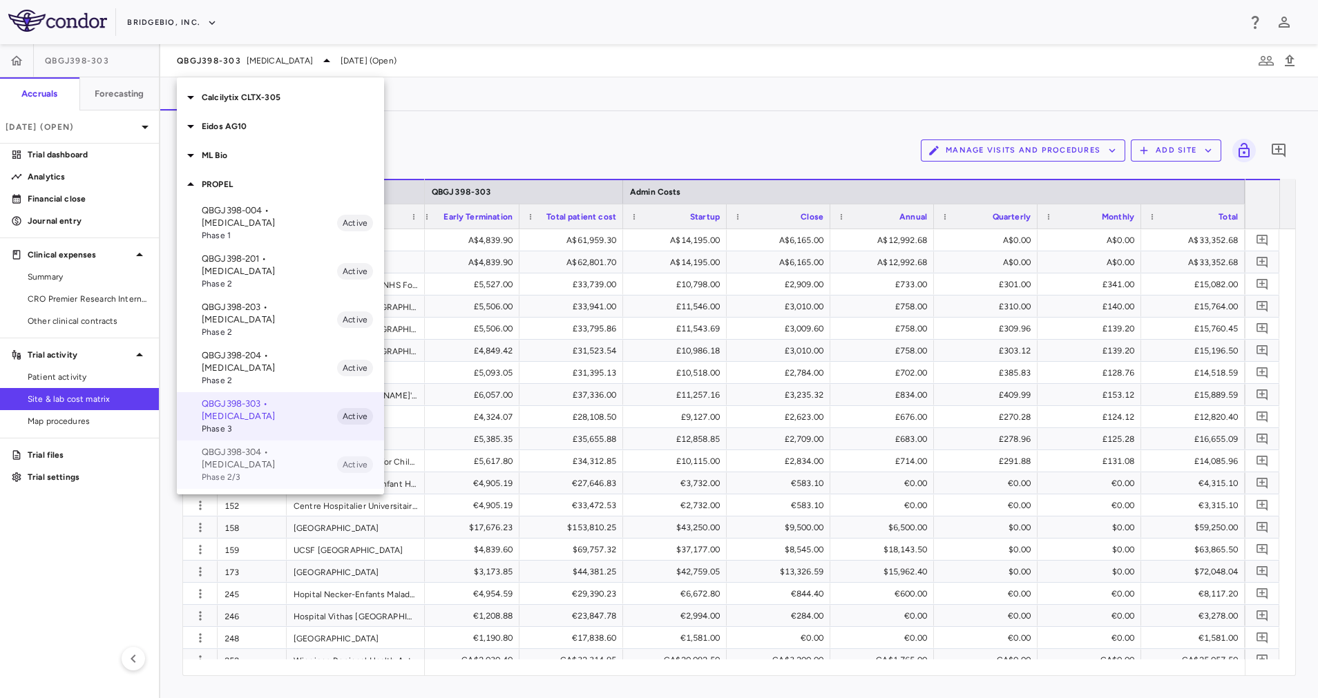
click at [258, 446] on p "QBGJ398-304 • [MEDICAL_DATA]" at bounding box center [269, 458] width 135 height 25
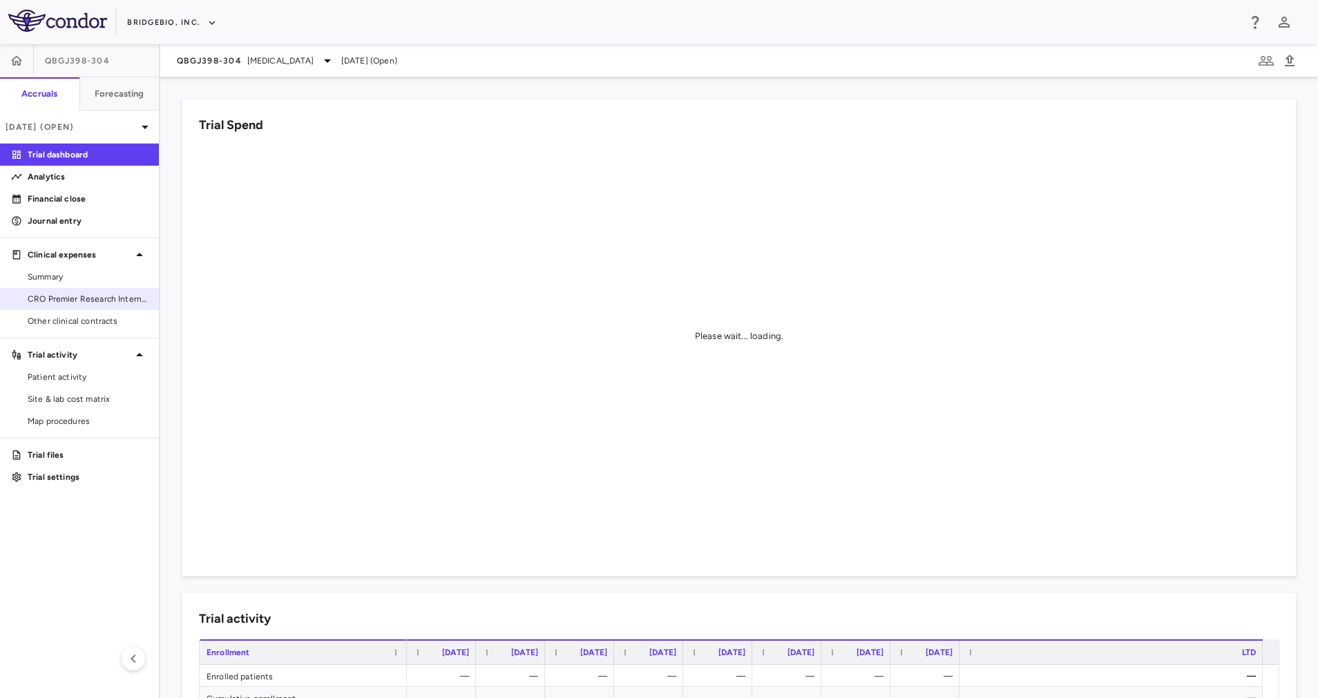
click at [75, 300] on span "CRO Premier Research International LLC" at bounding box center [88, 299] width 120 height 12
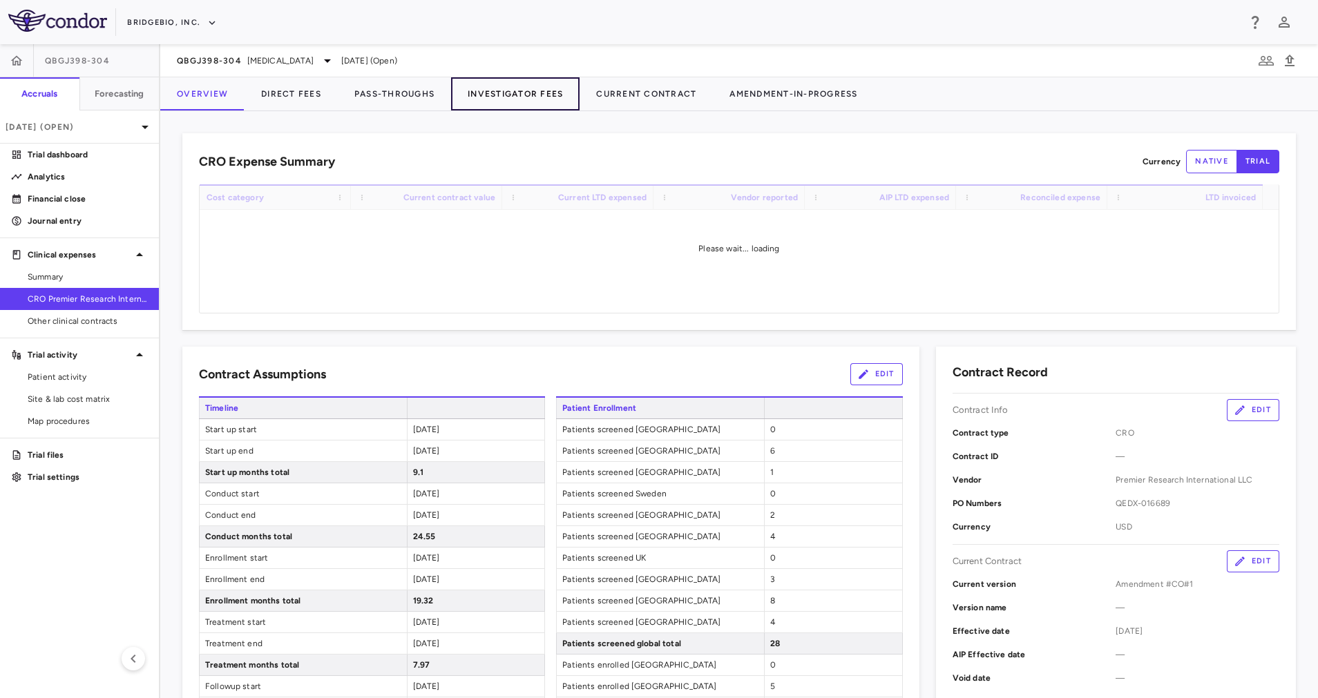
click at [505, 97] on button "Investigator Fees" at bounding box center [515, 93] width 128 height 33
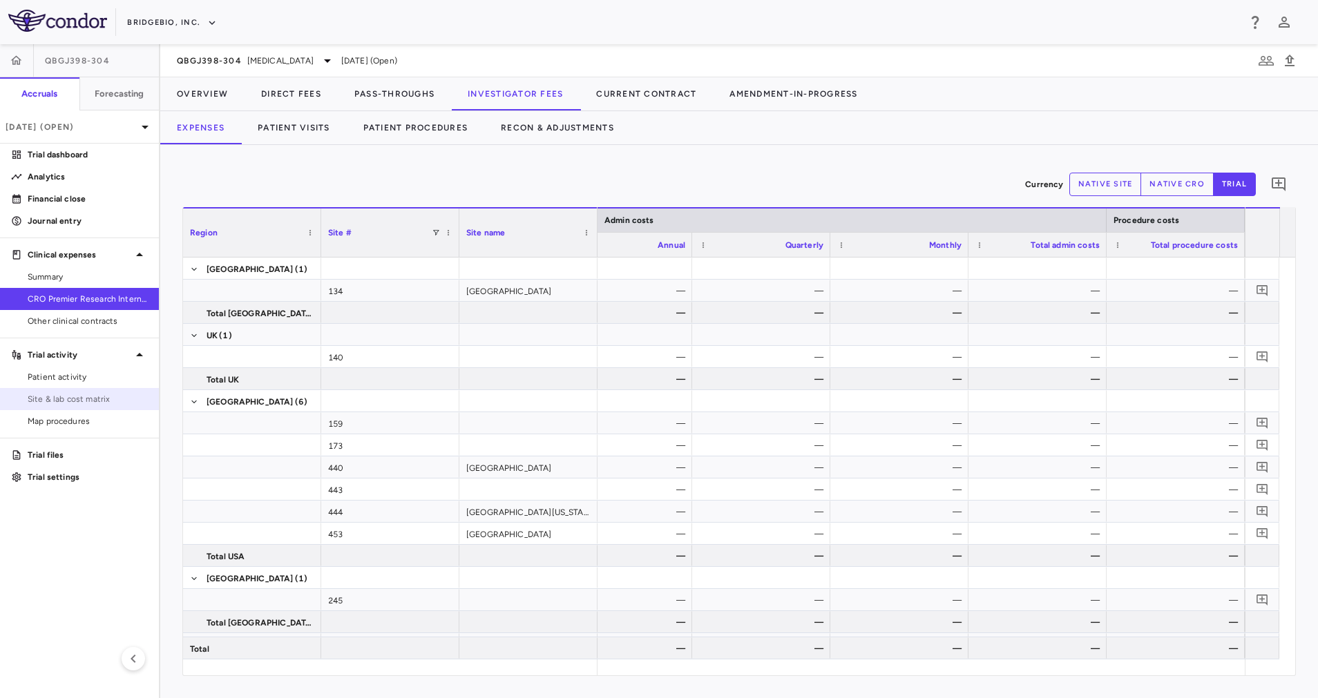
click at [99, 391] on link "Site & lab cost matrix" at bounding box center [79, 399] width 159 height 21
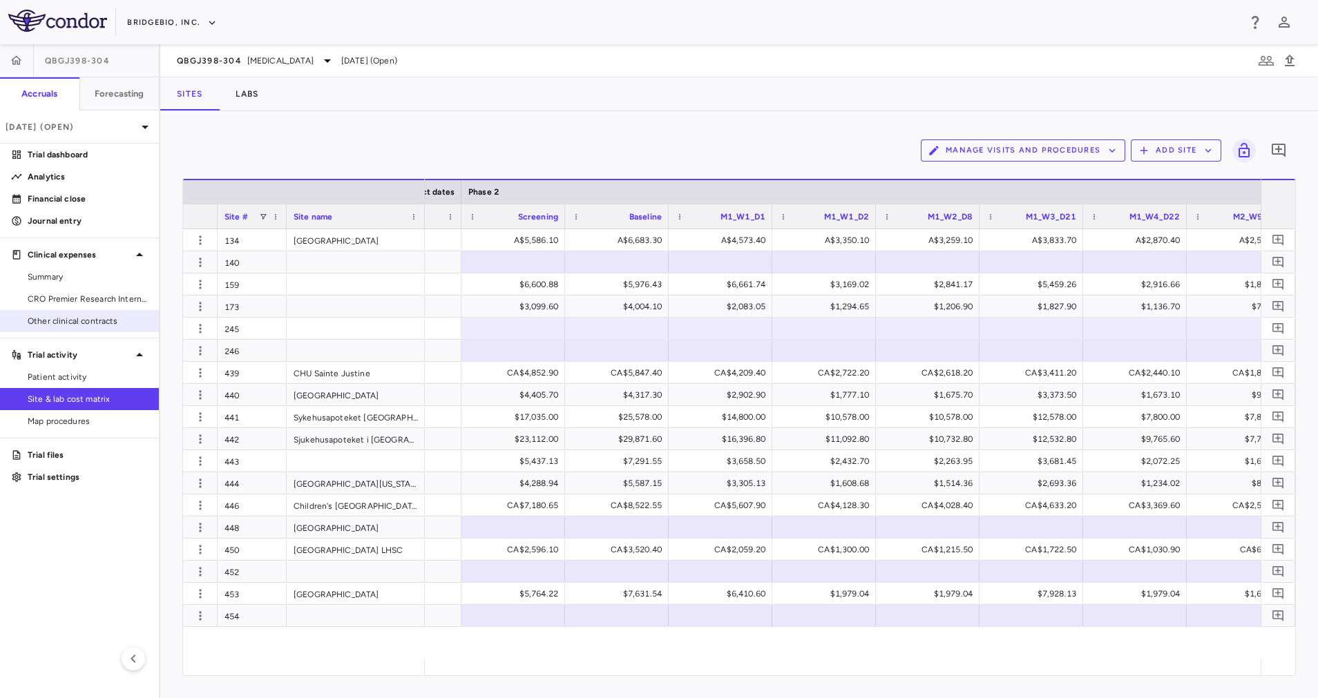
click at [75, 310] on div "Other clinical contracts" at bounding box center [79, 321] width 159 height 22
click at [76, 302] on span "CRO Premier Research International LLC" at bounding box center [88, 299] width 120 height 12
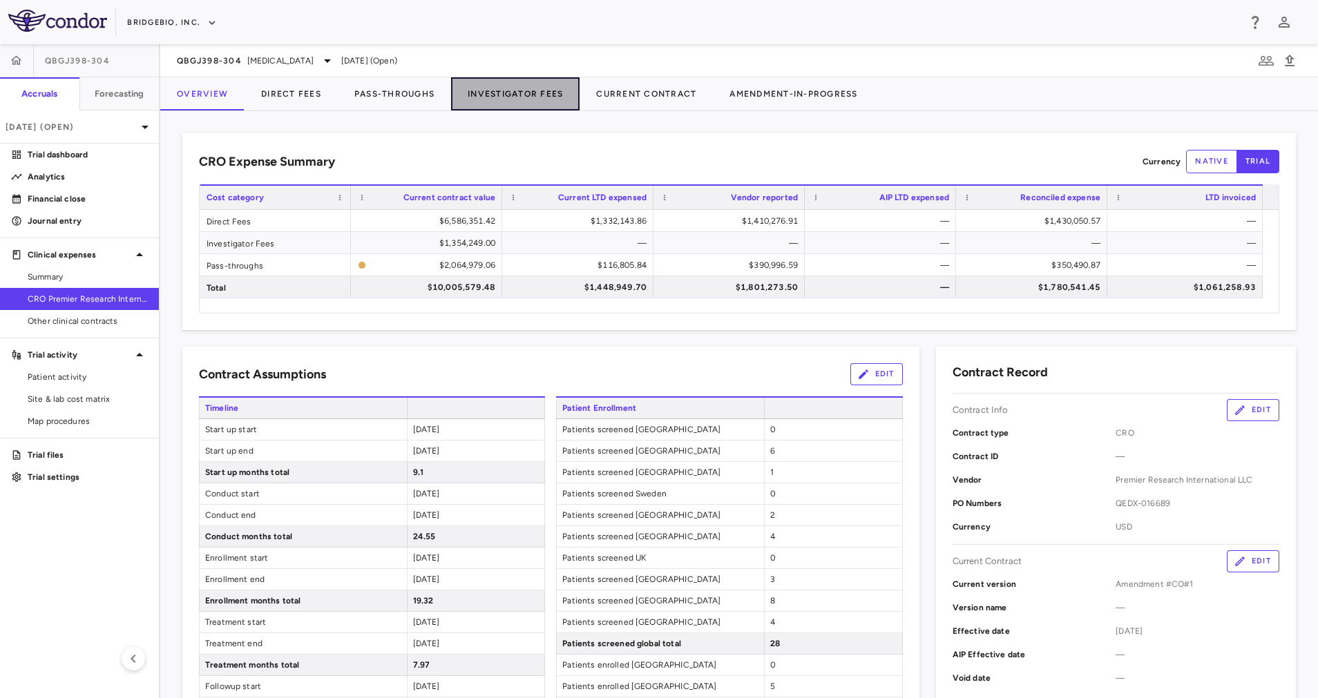
click at [484, 95] on button "Investigator Fees" at bounding box center [515, 93] width 128 height 33
